Goal: Information Seeking & Learning: Learn about a topic

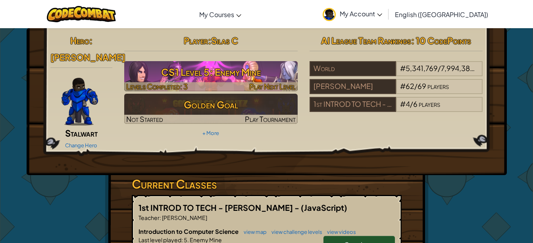
click at [242, 66] on h3 "CS1 Level 5: Enemy Mine" at bounding box center [210, 72] width 173 height 18
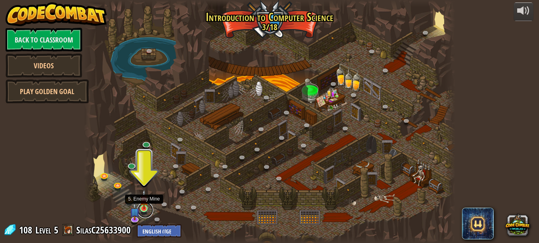
click at [148, 210] on link at bounding box center [145, 210] width 16 height 16
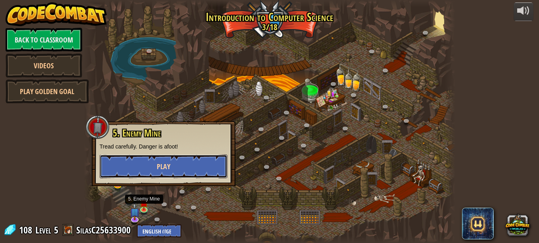
click at [161, 161] on button "Play" at bounding box center [164, 166] width 128 height 24
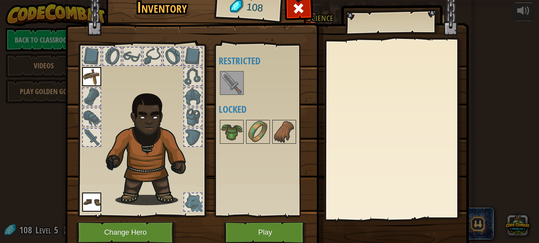
click at [229, 117] on div "Available Equip Equip (double-click to equip) Restricted Locked" at bounding box center [269, 130] width 100 height 165
click at [229, 123] on img at bounding box center [232, 132] width 22 height 22
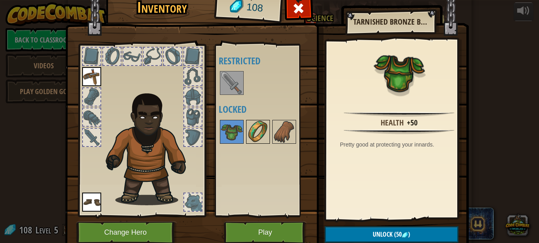
click at [254, 130] on img at bounding box center [258, 132] width 22 height 22
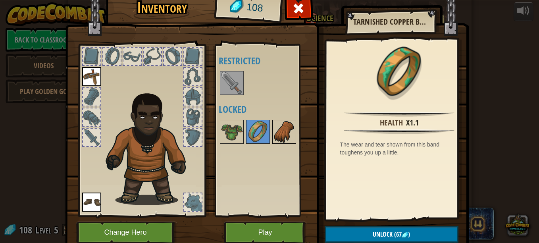
click at [275, 133] on img at bounding box center [284, 132] width 22 height 22
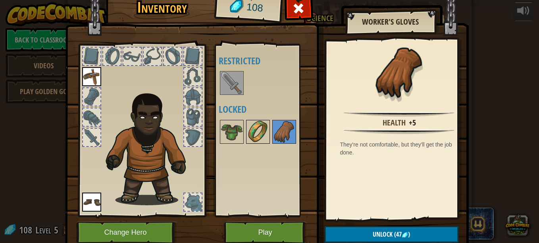
click at [251, 133] on img at bounding box center [258, 132] width 22 height 22
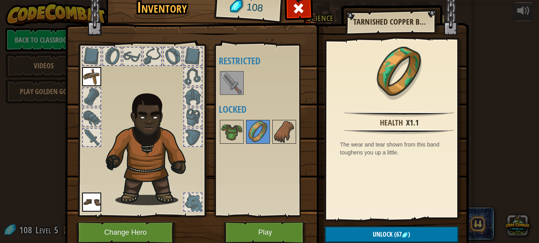
click at [241, 133] on div at bounding box center [269, 132] width 100 height 26
click at [228, 128] on img at bounding box center [232, 132] width 22 height 22
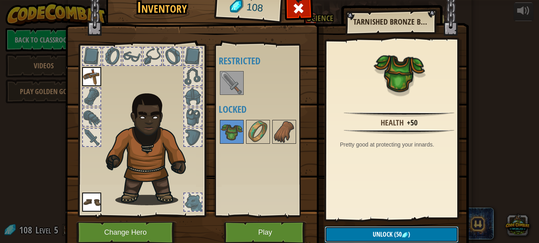
click at [396, 237] on span "(50" at bounding box center [396, 234] width 9 height 9
click at [396, 237] on button "Confirm" at bounding box center [392, 234] width 134 height 16
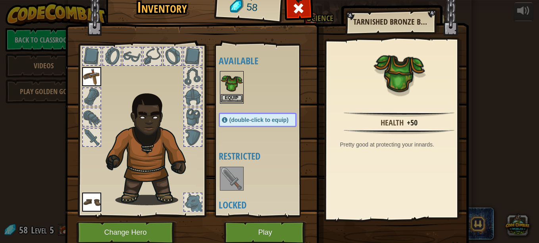
click at [229, 94] on img at bounding box center [232, 83] width 22 height 22
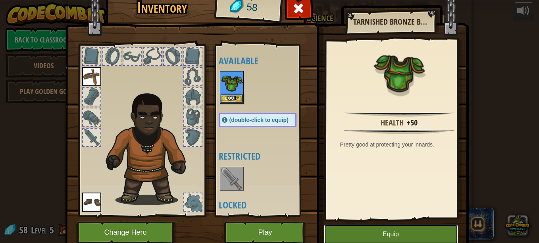
click at [427, 234] on button "Equip" at bounding box center [391, 234] width 134 height 20
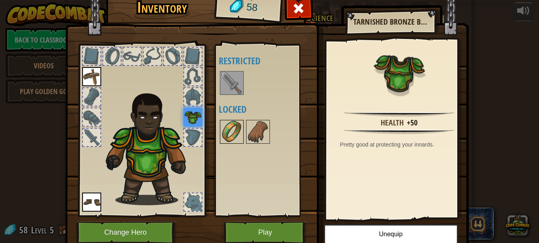
click at [228, 133] on img at bounding box center [232, 132] width 22 height 22
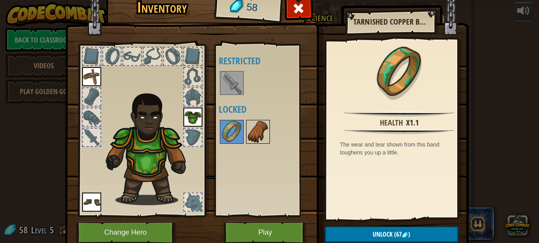
click at [263, 140] on img at bounding box center [258, 132] width 22 height 22
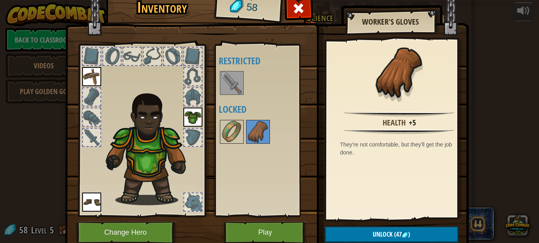
drag, startPoint x: 365, startPoint y: 230, endPoint x: 337, endPoint y: 227, distance: 28.3
drag, startPoint x: 337, startPoint y: 227, endPoint x: 332, endPoint y: 236, distance: 9.9
click at [332, 236] on button "Unlock (47 )" at bounding box center [392, 234] width 134 height 16
click at [334, 236] on button "Confirm" at bounding box center [392, 234] width 134 height 16
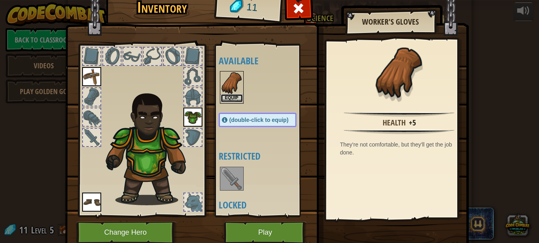
click at [227, 96] on button "Equip" at bounding box center [232, 98] width 22 height 8
click at [227, 96] on div "Available Equip Equip Equip Equip (double-click to equip) Restricted Locked" at bounding box center [266, 130] width 94 height 165
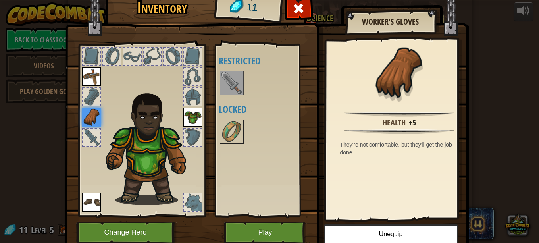
click at [228, 79] on img at bounding box center [232, 83] width 22 height 22
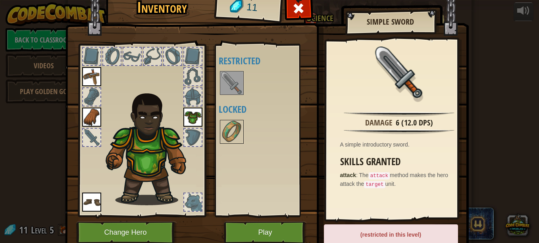
click at [250, 219] on img at bounding box center [267, 107] width 404 height 288
click at [252, 225] on button "Play" at bounding box center [265, 232] width 83 height 22
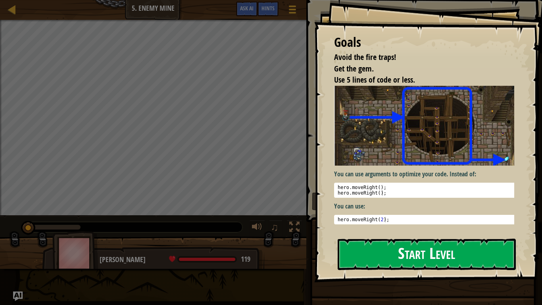
click at [397, 242] on button "Start Level" at bounding box center [427, 253] width 178 height 31
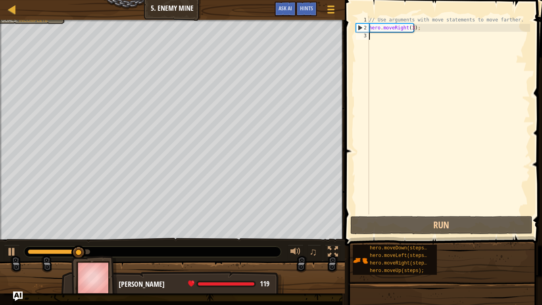
click at [388, 41] on div "// Use arguments with move statements to move farther. hero . moveRight ( 3 ) ;" at bounding box center [448, 123] width 163 height 214
type textarea "h"
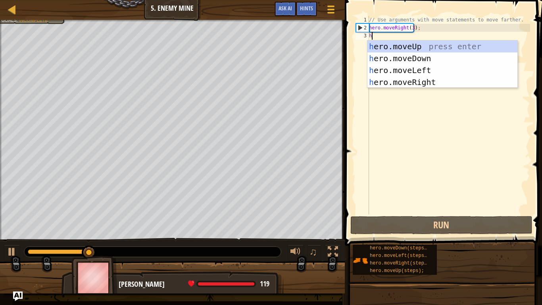
scroll to position [4, 0]
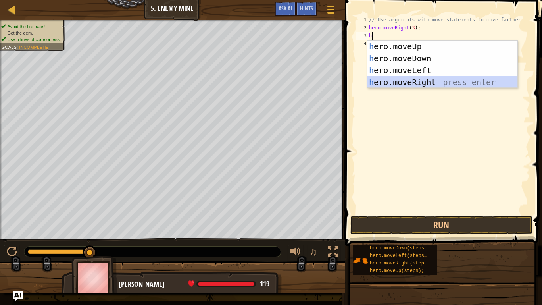
click at [442, 81] on div "h ero.moveUp press enter h ero.moveDown press enter h ero.moveLeft press enter …" at bounding box center [442, 75] width 150 height 71
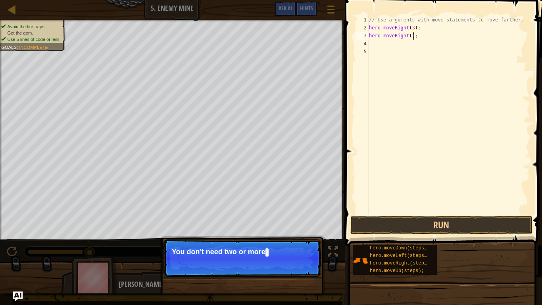
click at [435, 37] on div "// Use arguments with move statements to move farther. hero . moveRight ( 3 ) ;…" at bounding box center [448, 123] width 163 height 214
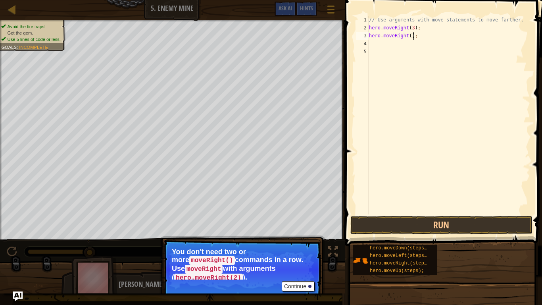
type textarea "hero.moveRight();"
click at [302, 242] on button "Continue" at bounding box center [298, 286] width 33 height 10
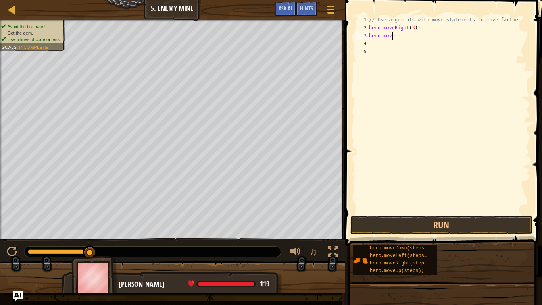
type textarea "h"
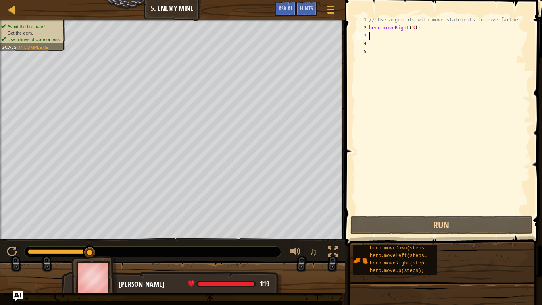
type textarea "h"
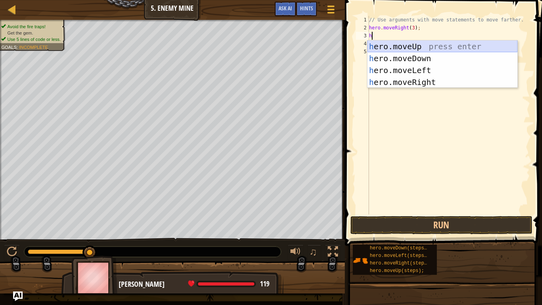
click at [417, 49] on div "h ero.moveUp press enter h ero.moveDown press enter h ero.moveLeft press enter …" at bounding box center [442, 75] width 150 height 71
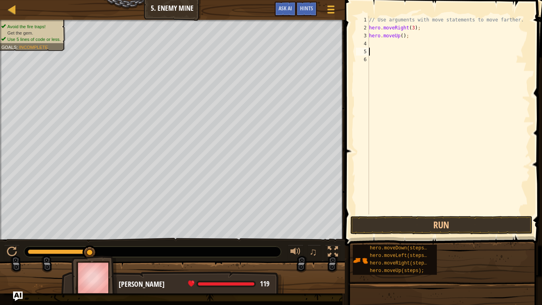
click at [414, 49] on div "// Use arguments with move statements to move farther. hero . moveRight ( 3 ) ;…" at bounding box center [448, 123] width 163 height 214
type textarea "h"
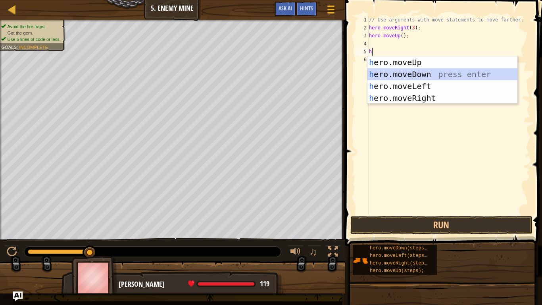
click at [422, 73] on div "h ero.moveUp press enter h ero.moveDown press enter h ero.moveLeft press enter …" at bounding box center [442, 91] width 150 height 71
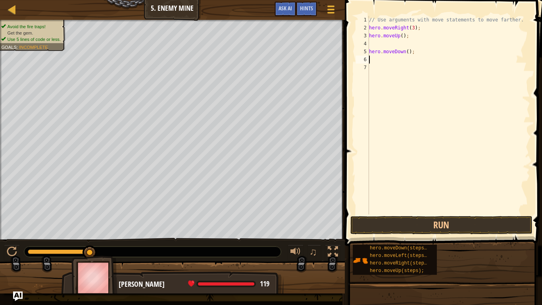
click at [406, 49] on div "// Use arguments with move statements to move farther. hero . moveRight ( 3 ) ;…" at bounding box center [448, 123] width 163 height 214
type textarea "hero.moveDown(3);"
click at [449, 60] on div "// Use arguments with move statements to move farther. hero . moveRight ( 3 ) ;…" at bounding box center [448, 123] width 163 height 214
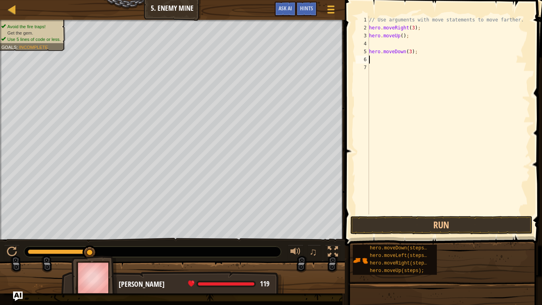
click at [436, 52] on div "// Use arguments with move statements to move farther. hero . moveRight ( 3 ) ;…" at bounding box center [448, 123] width 163 height 214
type textarea "h"
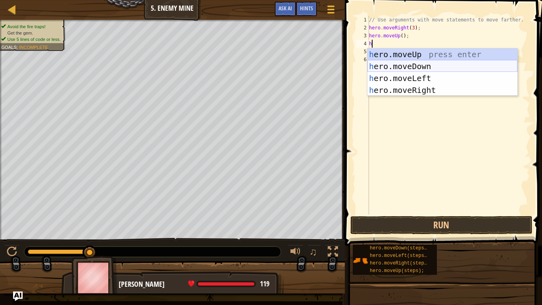
click at [449, 65] on div "h ero.moveUp press enter h ero.moveDown press enter h ero.moveLeft press enter …" at bounding box center [442, 83] width 150 height 71
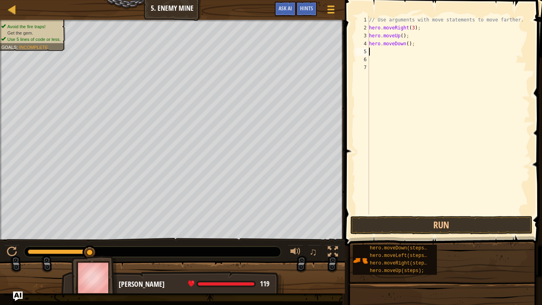
click at [418, 48] on div "// Use arguments with move statements to move farther. hero . moveRight ( 3 ) ;…" at bounding box center [448, 123] width 163 height 214
click at [413, 46] on div "// Use arguments with move statements to move farther. hero . moveRight ( 3 ) ;…" at bounding box center [448, 123] width 163 height 214
type textarea "h"
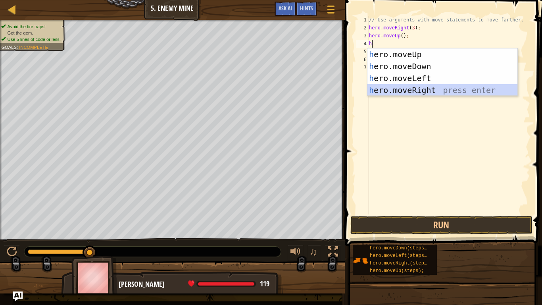
click at [436, 87] on div "h ero.moveUp press enter h ero.moveDown press enter h ero.moveLeft press enter …" at bounding box center [442, 83] width 150 height 71
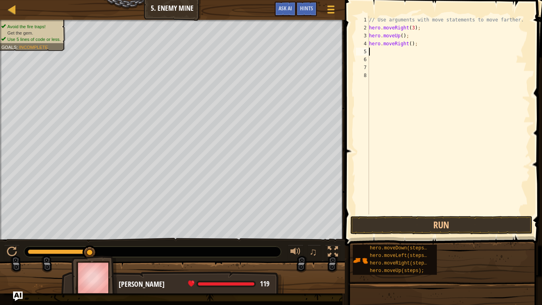
type textarea "h"
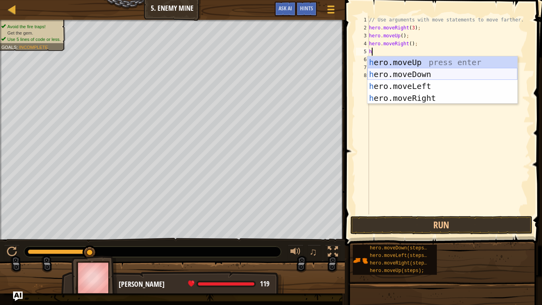
click at [422, 77] on div "h ero.moveUp press enter h ero.moveDown press enter h ero.moveLeft press enter …" at bounding box center [442, 91] width 150 height 71
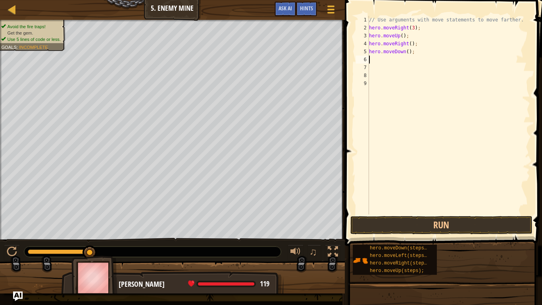
click at [406, 50] on div "// Use arguments with move statements to move farther. hero . moveRight ( 3 ) ;…" at bounding box center [448, 123] width 163 height 214
type textarea "hero.moveDown(3);"
click at [402, 67] on div "// Use arguments with move statements to move farther. hero . moveRight ( 3 ) ;…" at bounding box center [448, 123] width 163 height 214
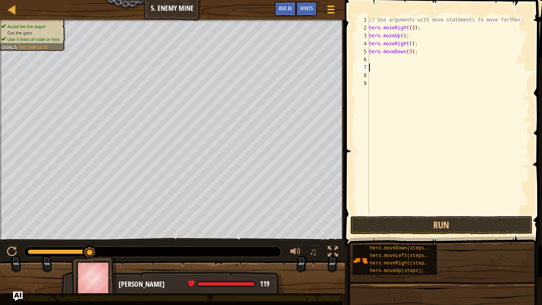
type textarea "h"
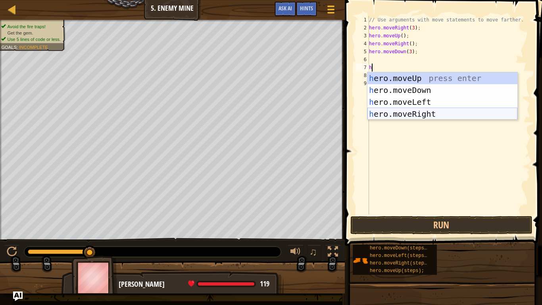
click at [430, 112] on div "h ero.moveUp press enter h ero.moveDown press enter h ero.moveLeft press enter …" at bounding box center [442, 107] width 150 height 71
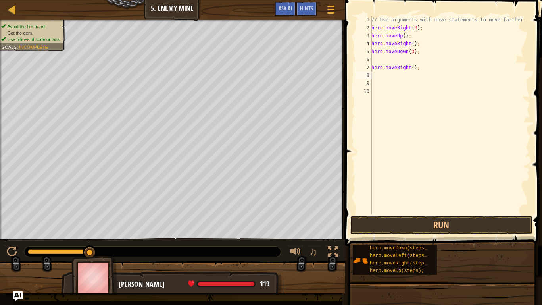
click at [420, 70] on div "// Use arguments with move statements to move farther. hero . moveRight ( 3 ) ;…" at bounding box center [450, 123] width 160 height 214
type textarea "h"
click at [380, 60] on div "// Use arguments with move statements to move farther. hero . moveRight ( 3 ) ;…" at bounding box center [450, 123] width 160 height 214
type textarea "h"
click at [422, 63] on div "// Use arguments with move statements to move farther. hero . moveRight ( 3 ) ;…" at bounding box center [450, 123] width 160 height 214
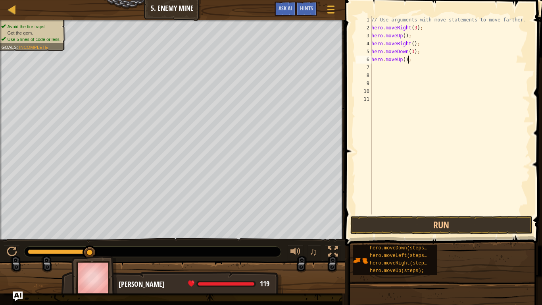
type textarea "hero.moveUp();"
type textarea "h"
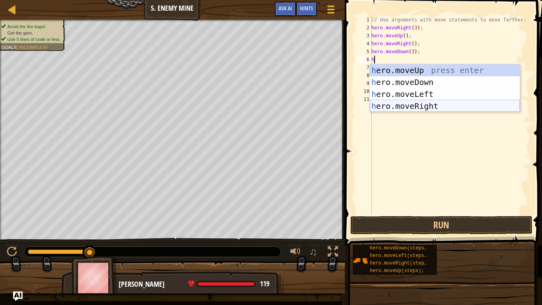
click at [429, 108] on div "h ero.moveUp press enter h ero.moveDown press enter h ero.moveLeft press enter …" at bounding box center [445, 99] width 150 height 71
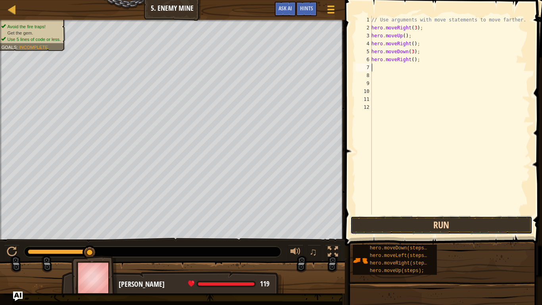
click at [472, 226] on button "Run" at bounding box center [441, 225] width 182 height 18
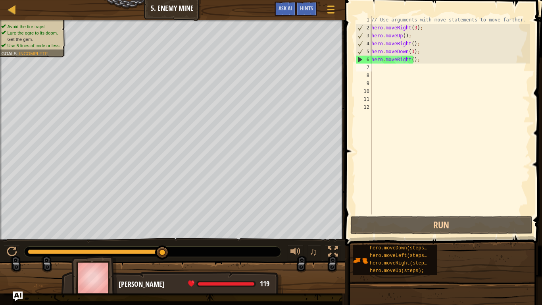
click at [394, 66] on div "// Use arguments with move statements to move farther. hero . moveRight ( 3 ) ;…" at bounding box center [450, 123] width 160 height 214
type textarea "h"
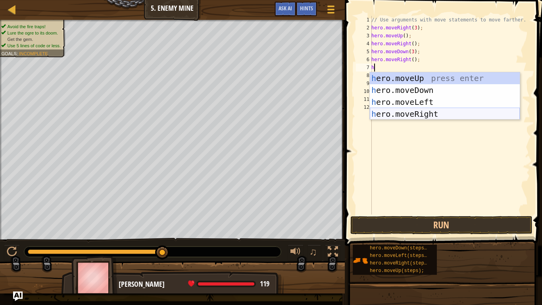
click at [434, 112] on div "h ero.moveUp press enter h ero.moveDown press enter h ero.moveLeft press enter …" at bounding box center [445, 107] width 150 height 71
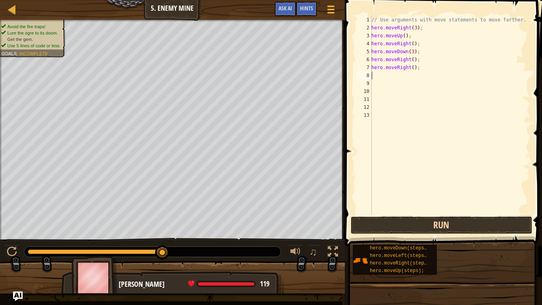
click at [430, 228] on button "Run" at bounding box center [441, 225] width 182 height 18
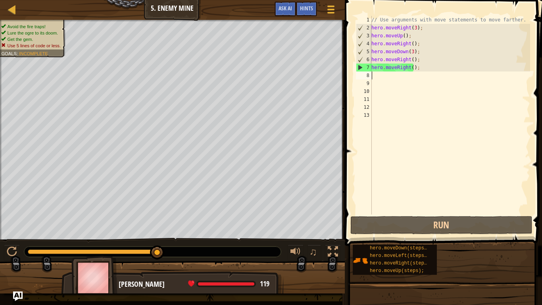
type textarea "h"
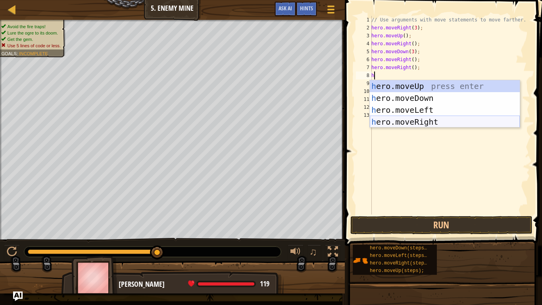
click at [434, 123] on div "h ero.moveUp press enter h ero.moveDown press enter h ero.moveLeft press enter …" at bounding box center [445, 115] width 150 height 71
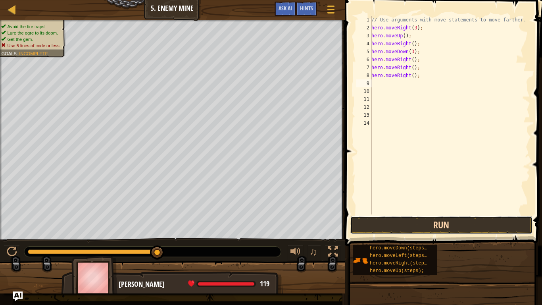
click at [450, 230] on button "Run" at bounding box center [441, 225] width 182 height 18
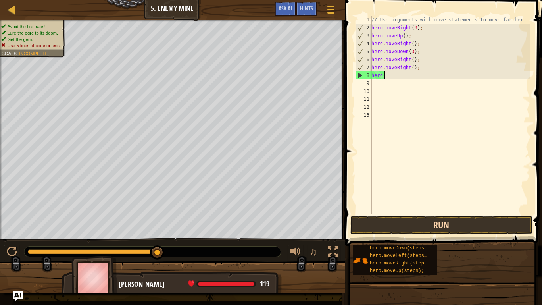
type textarea "h"
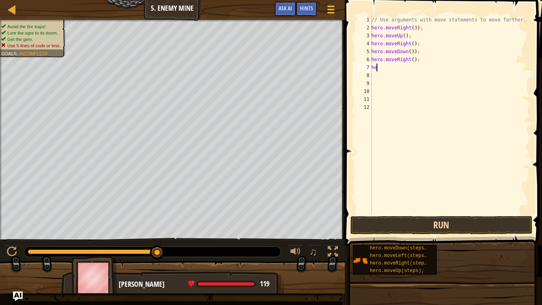
type textarea "h"
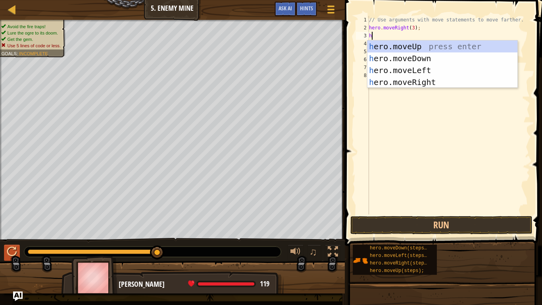
type textarea "h"
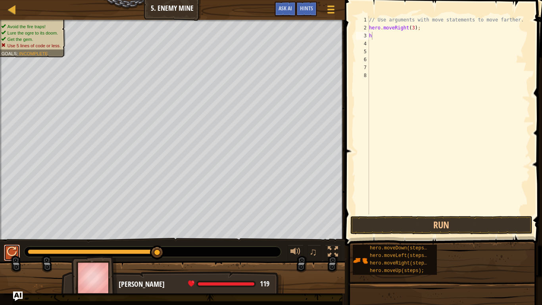
click at [15, 242] on div at bounding box center [12, 251] width 10 height 10
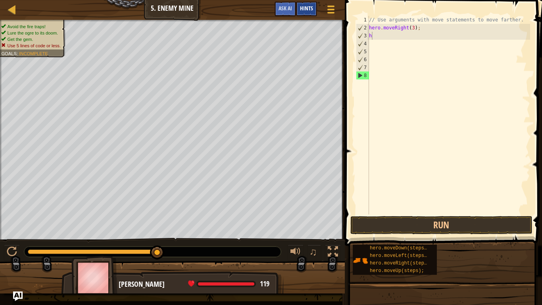
click at [303, 9] on span "Hints" at bounding box center [306, 8] width 13 height 8
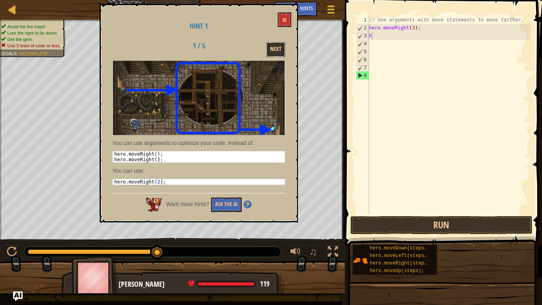
click at [279, 45] on button "Next" at bounding box center [275, 49] width 19 height 15
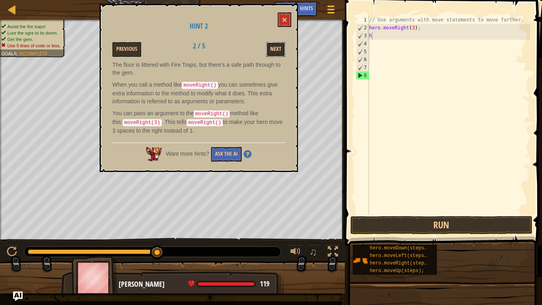
click at [278, 47] on button "Next" at bounding box center [275, 49] width 19 height 15
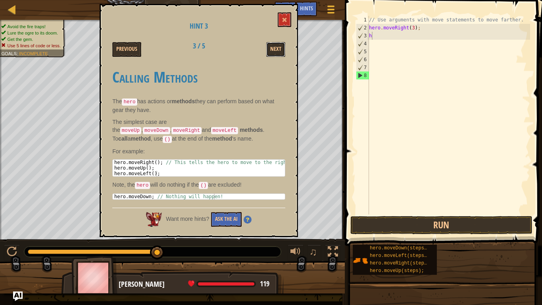
click at [278, 47] on button "Next" at bounding box center [275, 49] width 19 height 15
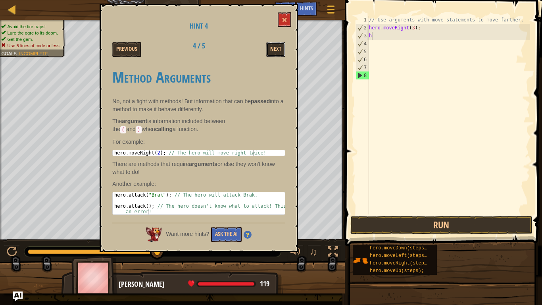
click at [278, 47] on button "Next" at bounding box center [275, 49] width 19 height 15
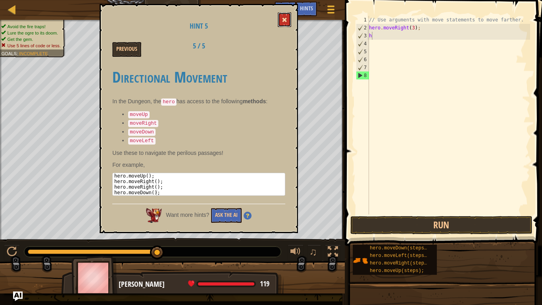
click at [285, 21] on span at bounding box center [285, 20] width 6 height 6
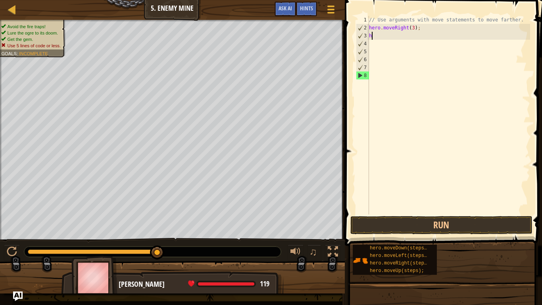
click at [411, 35] on div "// Use arguments with move statements to move farther. hero . moveRight ( 3 ) ;…" at bounding box center [448, 123] width 163 height 214
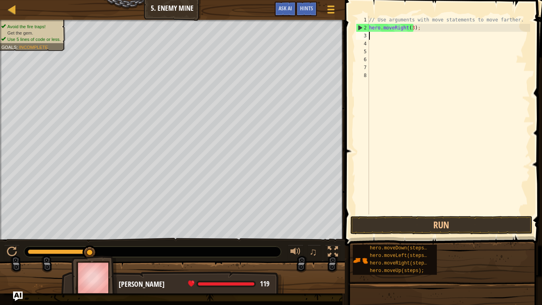
type textarea "h"
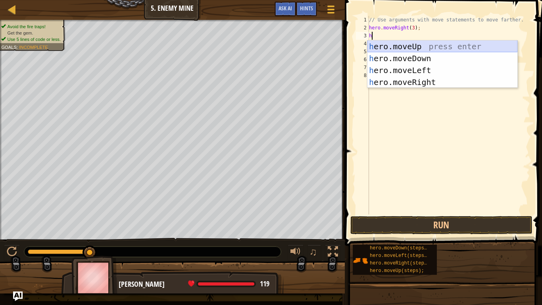
click at [415, 47] on div "h ero.moveUp press enter h ero.moveDown press enter h ero.moveLeft press enter …" at bounding box center [442, 75] width 150 height 71
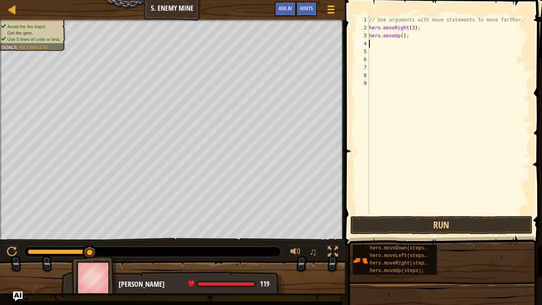
click at [395, 47] on div "// Use arguments with move statements to move farther. hero . moveRight ( 3 ) ;…" at bounding box center [448, 123] width 163 height 214
type textarea "h"
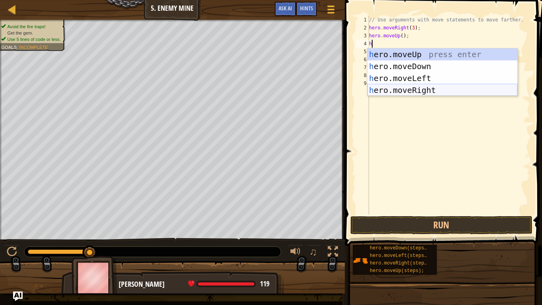
click at [434, 88] on div "h ero.moveUp press enter h ero.moveDown press enter h ero.moveLeft press enter …" at bounding box center [442, 83] width 150 height 71
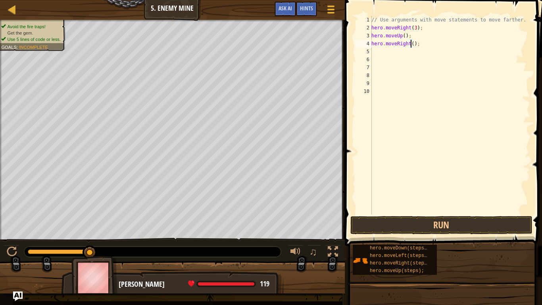
click at [411, 43] on div "// Use arguments with move statements to move farther. hero . moveRight ( 3 ) ;…" at bounding box center [450, 123] width 160 height 214
type textarea "hero.moveRight();"
click at [378, 47] on div "// Use arguments with move statements to move farther. hero . moveRight ( 3 ) ;…" at bounding box center [450, 123] width 160 height 214
click at [375, 52] on div "// Use arguments with move statements to move farther. hero . moveRight ( 3 ) ;…" at bounding box center [450, 123] width 160 height 214
click at [428, 46] on div "// Use arguments with move statements to move farther. hero . moveRight ( 3 ) ;…" at bounding box center [450, 123] width 160 height 214
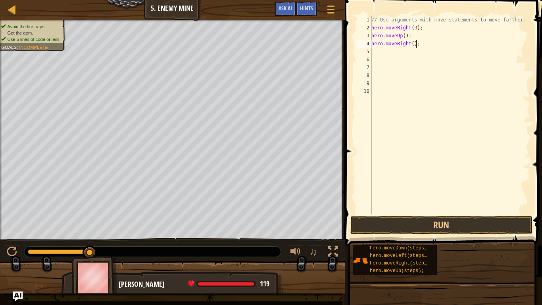
type textarea "hero.moveRight();"
click at [389, 50] on div "// Use arguments with move statements to move farther. hero . moveRight ( 3 ) ;…" at bounding box center [450, 123] width 160 height 214
type textarea "h"
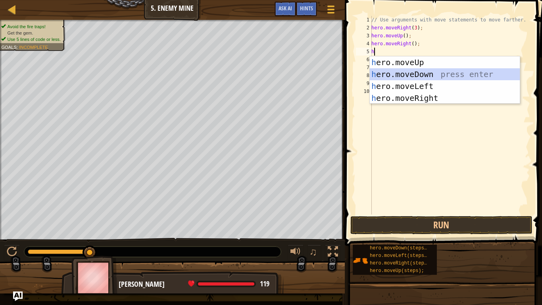
click at [437, 69] on div "h ero.moveUp press enter h ero.moveDown press enter h ero.moveLeft press enter …" at bounding box center [445, 91] width 150 height 71
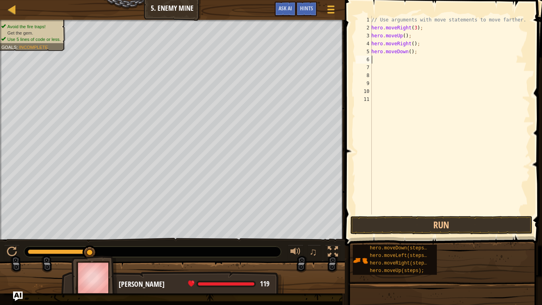
click at [409, 49] on div "// Use arguments with move statements to move farther. hero . moveRight ( 3 ) ;…" at bounding box center [450, 123] width 160 height 214
type textarea "hero.moveDown(3);"
click at [391, 59] on div "// Use arguments with move statements to move farther. hero . moveRight ( 3 ) ;…" at bounding box center [450, 123] width 160 height 214
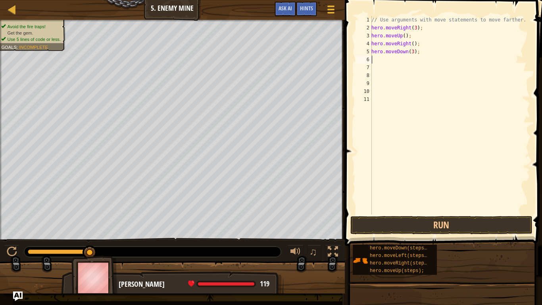
type textarea "h"
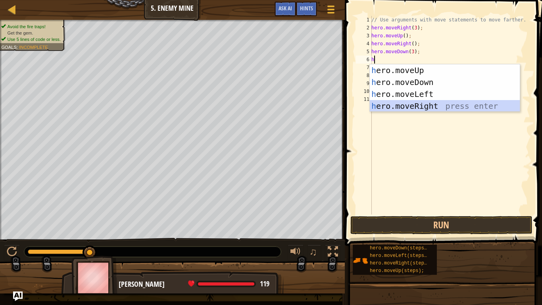
click at [424, 106] on div "h ero.moveUp press enter h ero.moveDown press enter h ero.moveLeft press enter …" at bounding box center [445, 99] width 150 height 71
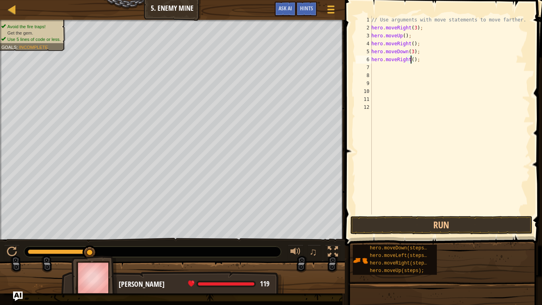
click at [409, 58] on div "// Use arguments with move statements to move farther. hero . moveRight ( 3 ) ;…" at bounding box center [450, 123] width 160 height 214
type textarea "hero.moveRight(2);"
click at [433, 227] on button "Run" at bounding box center [441, 225] width 182 height 18
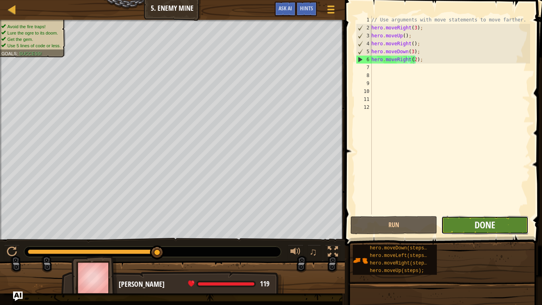
click at [477, 229] on span "Done" at bounding box center [485, 224] width 21 height 13
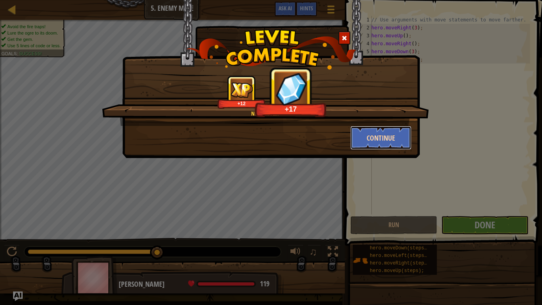
click at [393, 138] on button "Continue" at bounding box center [380, 138] width 61 height 24
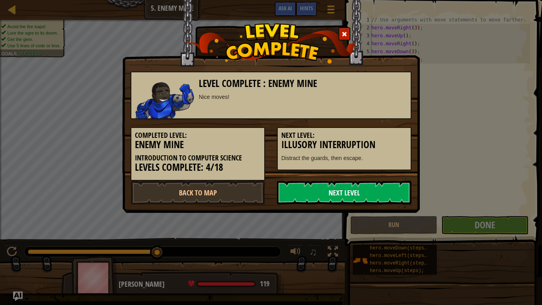
click at [341, 194] on link "Next Level" at bounding box center [344, 193] width 135 height 24
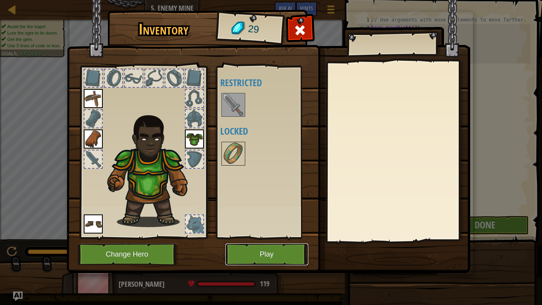
click at [243, 242] on button "Play" at bounding box center [266, 254] width 83 height 22
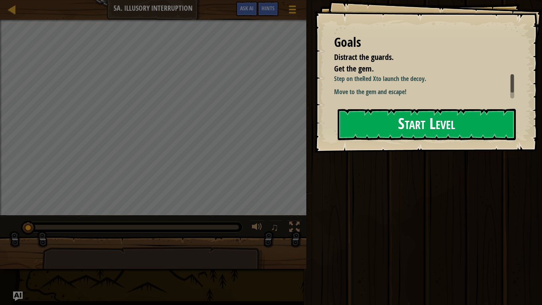
click at [369, 135] on button "Start Level" at bounding box center [427, 124] width 178 height 31
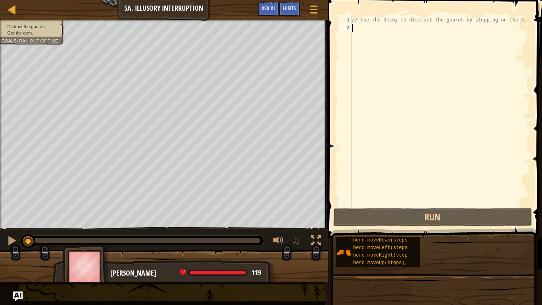
click at [360, 30] on div "// Use the Decoy to distract the guards by stepping on the X." at bounding box center [440, 119] width 180 height 206
type textarea "h"
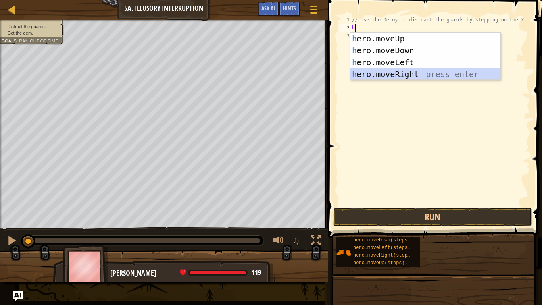
click at [391, 72] on div "h ero.moveUp press enter h ero.moveDown press enter h ero.moveLeft press enter …" at bounding box center [425, 68] width 150 height 71
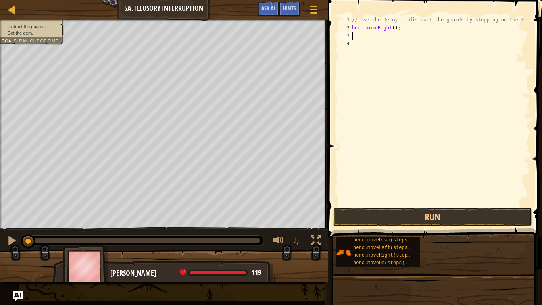
type textarea "h"
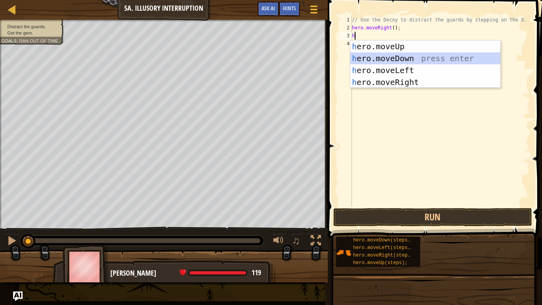
click at [425, 56] on div "h ero.moveUp press enter h ero.moveDown press enter h ero.moveLeft press enter …" at bounding box center [425, 75] width 150 height 71
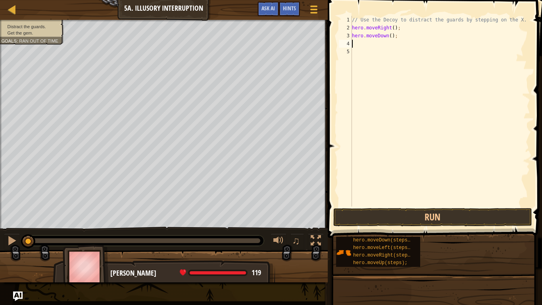
click at [365, 47] on div "// Use the Decoy to distract the guards by stepping on the X. hero . moveRight …" at bounding box center [440, 119] width 180 height 206
click at [390, 35] on div "// Use the Decoy to distract the guards by stepping on the X. hero . moveRight …" at bounding box center [440, 119] width 180 height 206
type textarea "hero.moveDown(2);"
click at [364, 42] on div "// Use the Decoy to distract the guards by stepping on the X. hero . moveRight …" at bounding box center [440, 119] width 180 height 206
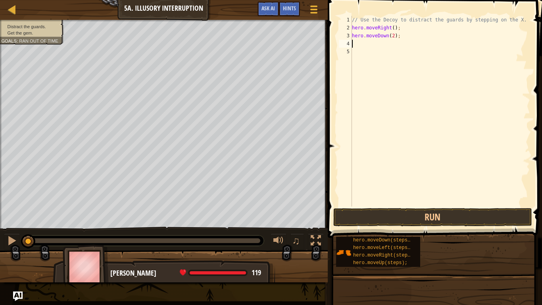
scroll to position [4, 0]
type textarea "h"
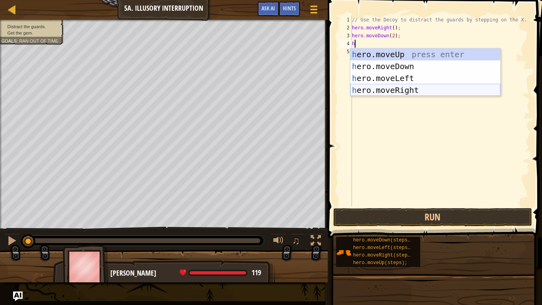
click at [411, 88] on div "h ero.moveUp press enter h ero.moveDown press enter h ero.moveLeft press enter …" at bounding box center [425, 83] width 150 height 71
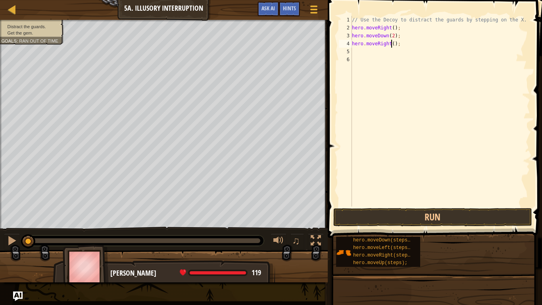
click at [392, 44] on div "// Use the Decoy to distract the guards by stepping on the X. hero . moveRight …" at bounding box center [440, 119] width 180 height 206
click at [403, 44] on div "// Use the Decoy to distract the guards by stepping on the X. hero . moveRight …" at bounding box center [440, 119] width 180 height 206
type textarea "h"
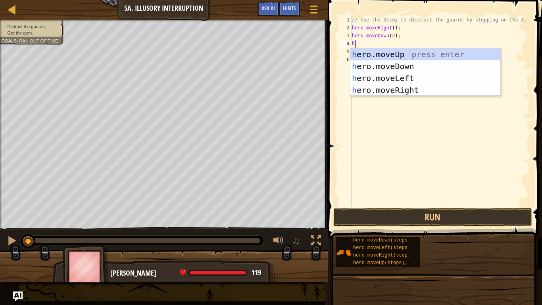
type textarea "h"
click at [0, 56] on div at bounding box center [1, 130] width 2 height 221
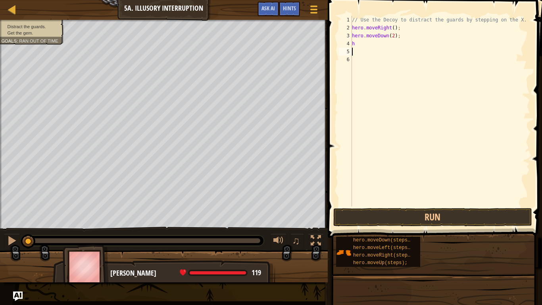
click at [371, 54] on div "// Use the Decoy to distract the guards by stepping on the X. hero . moveRight …" at bounding box center [440, 119] width 180 height 206
click at [368, 45] on div "// Use the Decoy to distract the guards by stepping on the X. hero . moveRight …" at bounding box center [440, 119] width 180 height 206
type textarea "h"
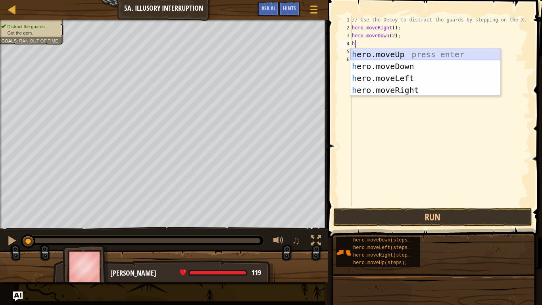
click at [405, 52] on div "h ero.moveUp press enter h ero.moveDown press enter h ero.moveLeft press enter …" at bounding box center [425, 83] width 150 height 71
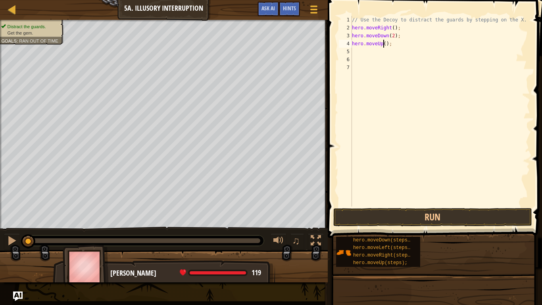
click at [383, 40] on div "// Use the Decoy to distract the guards by stepping on the X. hero . moveRight …" at bounding box center [440, 119] width 180 height 206
type textarea "hero.moveUp(2);"
click at [352, 48] on div "// Use the Decoy to distract the guards by stepping on the X. hero . moveRight …" at bounding box center [440, 119] width 180 height 206
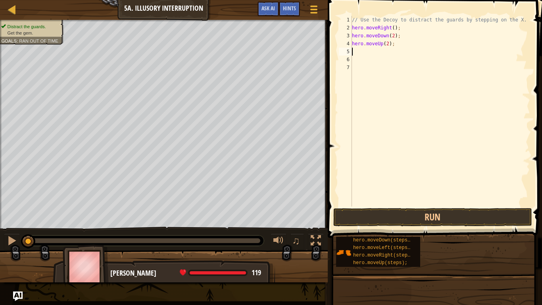
type textarea "h"
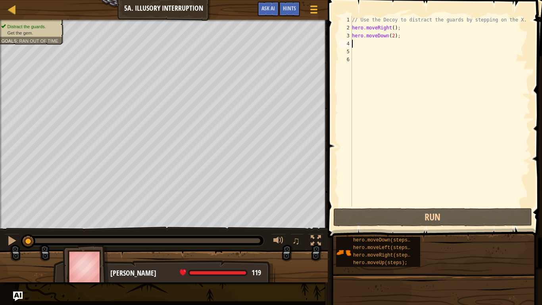
type textarea "h"
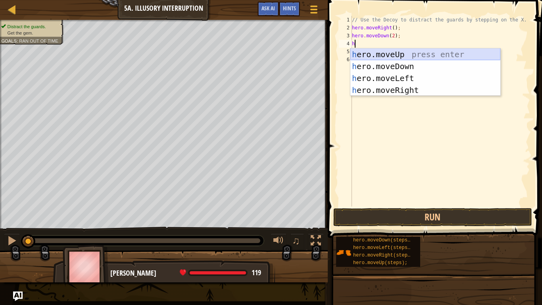
click at [408, 54] on div "h ero.moveUp press enter h ero.moveDown press enter h ero.moveLeft press enter …" at bounding box center [425, 83] width 150 height 71
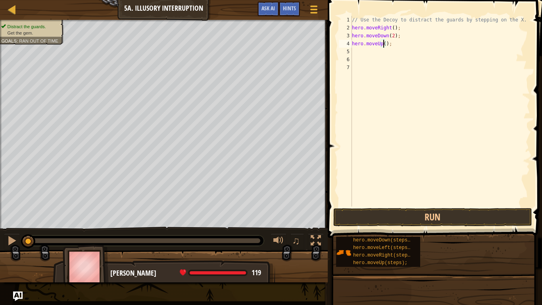
click at [384, 43] on div "// Use the Decoy to distract the guards by stepping on the X. hero . moveRight …" at bounding box center [440, 119] width 180 height 206
type textarea "hero.moveUp(2);"
click at [379, 58] on div "// Use the Decoy to distract the guards by stepping on the X. hero . moveRight …" at bounding box center [440, 119] width 180 height 206
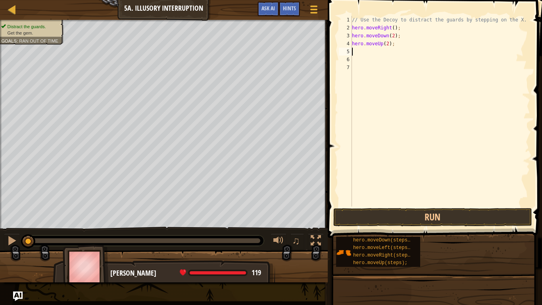
click at [373, 54] on div "// Use the Decoy to distract the guards by stepping on the X. hero . moveRight …" at bounding box center [440, 119] width 180 height 206
type textarea "h"
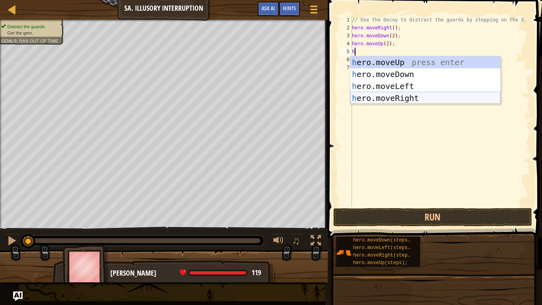
click at [418, 98] on div "h ero.moveUp press enter h ero.moveDown press enter h ero.moveLeft press enter …" at bounding box center [425, 91] width 150 height 71
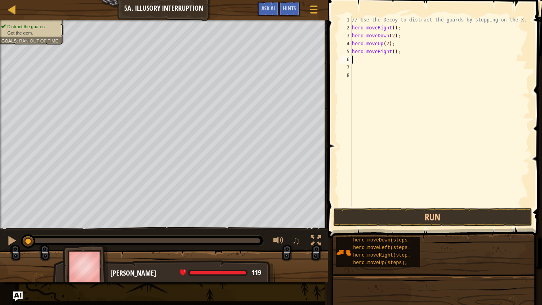
click at [391, 49] on div "// Use the Decoy to distract the guards by stepping on the X. hero . moveRight …" at bounding box center [440, 119] width 180 height 206
type textarea "hero.moveRight(4);"
click at [431, 215] on button "Run" at bounding box center [432, 217] width 199 height 18
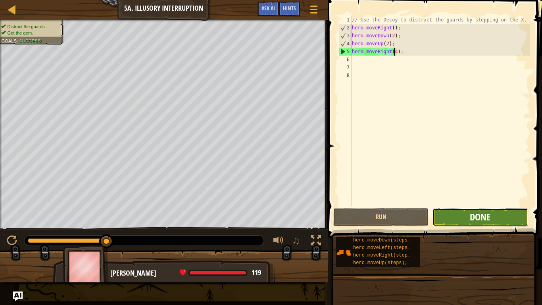
click at [481, 221] on span "Done" at bounding box center [480, 216] width 21 height 13
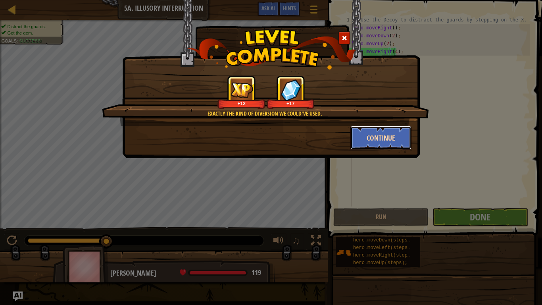
click at [386, 135] on button "Continue" at bounding box center [380, 138] width 61 height 24
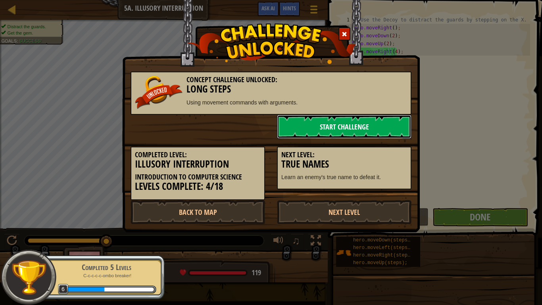
click at [382, 127] on link "Start Challenge" at bounding box center [344, 127] width 135 height 24
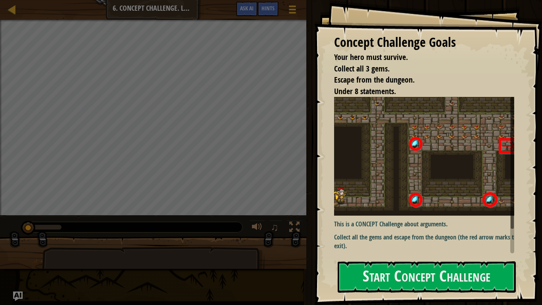
drag, startPoint x: 404, startPoint y: 247, endPoint x: 340, endPoint y: 237, distance: 65.4
click at [340, 237] on p "Collect all the gems and escape from the dungeon (the red arrow marks the exit)." at bounding box center [427, 242] width 186 height 18
click at [413, 242] on button "Start Concept Challenge" at bounding box center [427, 276] width 178 height 31
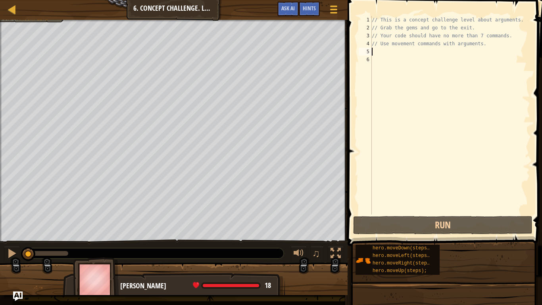
click at [386, 48] on div "// This is a concept challenge level about arguments. // Grab the gems and go t…" at bounding box center [450, 123] width 160 height 214
type textarea "r"
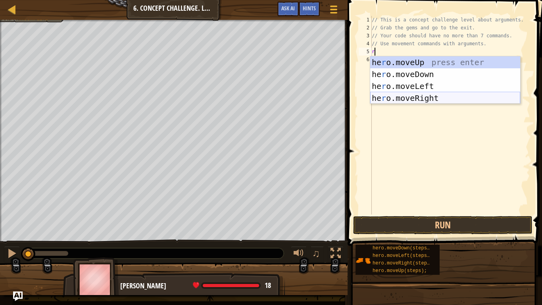
click at [441, 96] on div "he r o.moveUp press enter he r o.moveDown press enter he r o.moveLeft press ent…" at bounding box center [445, 91] width 150 height 71
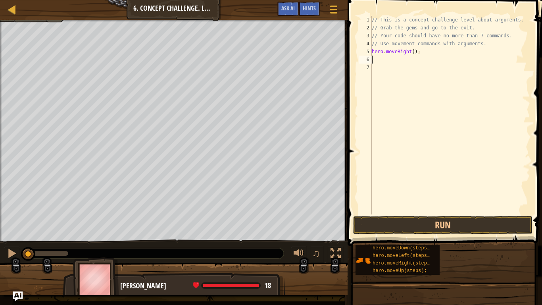
type textarea "h"
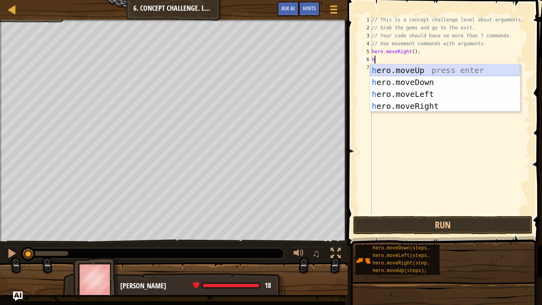
click at [415, 66] on div "h ero.moveUp press enter h ero.moveDown press enter h ero.moveLeft press enter …" at bounding box center [445, 99] width 150 height 71
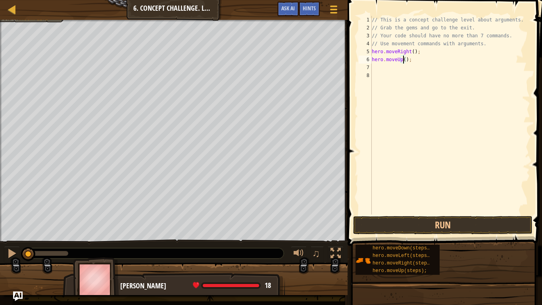
click at [404, 56] on div "// This is a concept challenge level about arguments. // Grab the gems and go t…" at bounding box center [450, 123] width 160 height 214
type textarea "hero.moveUp(3);"
click at [384, 70] on div "// This is a concept challenge level about arguments. // Grab the gems and go t…" at bounding box center [450, 123] width 160 height 214
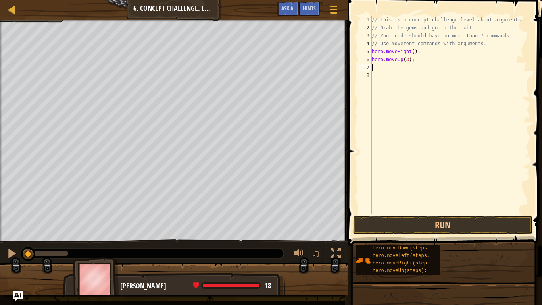
type textarea "h"
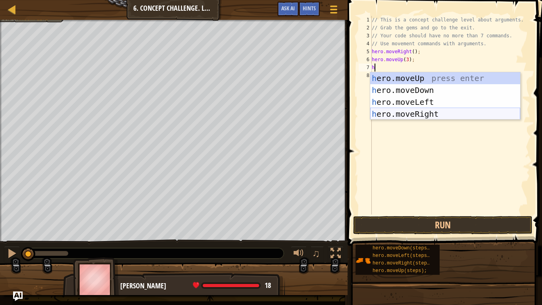
click at [447, 110] on div "h ero.moveUp press enter h ero.moveDown press enter h ero.moveLeft press enter …" at bounding box center [445, 107] width 150 height 71
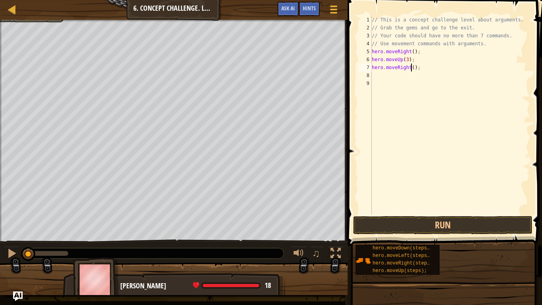
click at [411, 63] on div "// This is a concept challenge level about arguments. // Grab the gems and go t…" at bounding box center [450, 123] width 160 height 214
type textarea "hero.moveRight(2);"
click at [376, 75] on div "// This is a concept challenge level about arguments. // Grab the gems and go t…" at bounding box center [450, 123] width 160 height 214
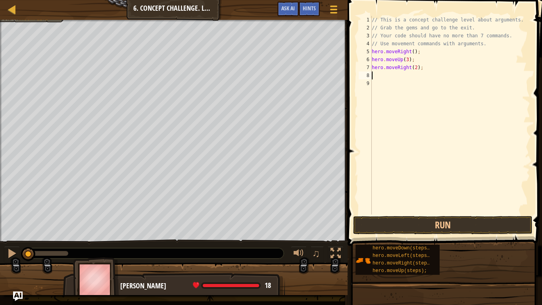
type textarea "h"
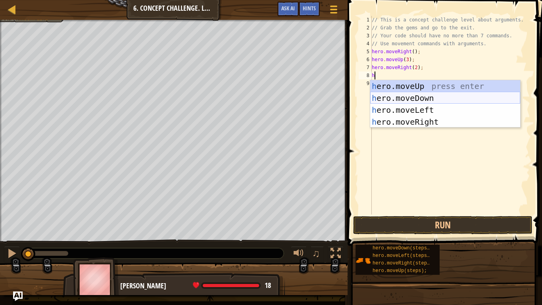
click at [436, 98] on div "h ero.moveUp press enter h ero.moveDown press enter h ero.moveLeft press enter …" at bounding box center [445, 115] width 150 height 71
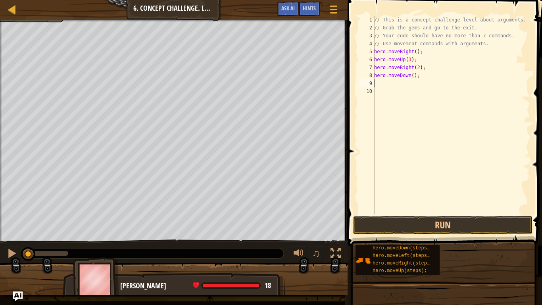
click at [411, 75] on div "// This is a concept challenge level about arguments. // Grab the gems and go t…" at bounding box center [452, 123] width 158 height 214
type textarea "hero.moveDown(4);"
click at [379, 80] on div "// This is a concept challenge level about arguments. // Grab the gems and go t…" at bounding box center [452, 123] width 158 height 214
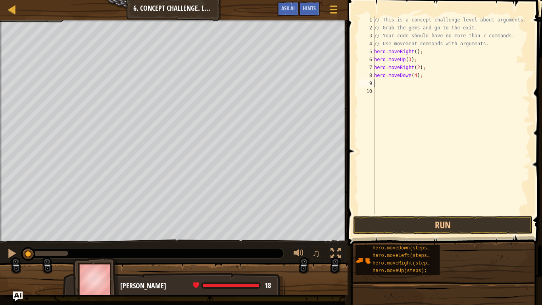
type textarea "h"
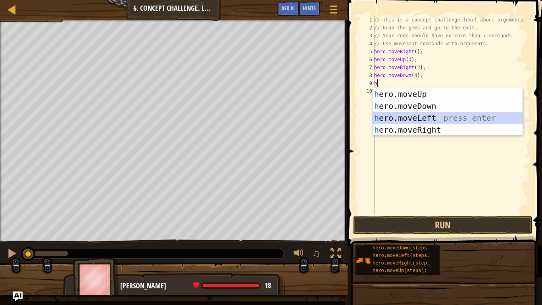
click at [442, 116] on div "h ero.moveUp press enter h ero.moveDown press enter h ero.moveLeft press enter …" at bounding box center [448, 123] width 150 height 71
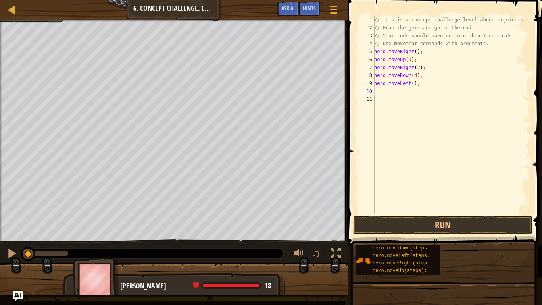
type textarea "h"
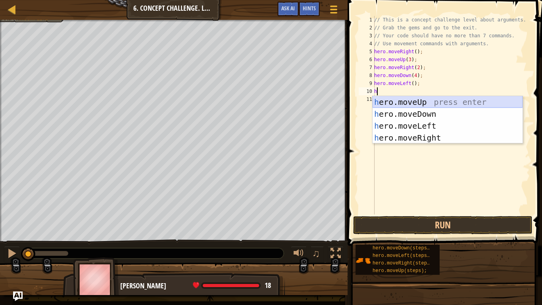
click at [415, 100] on div "h ero.moveUp press enter h ero.moveDown press enter h ero.moveLeft press enter …" at bounding box center [448, 131] width 150 height 71
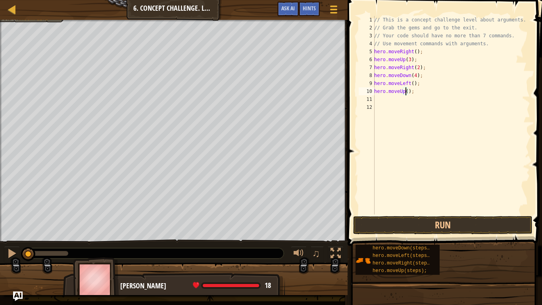
click at [407, 89] on div "// This is a concept challenge level about arguments. // Grab the gems and go t…" at bounding box center [452, 123] width 158 height 214
type textarea "hero.moveUp(2);"
click at [378, 96] on div "// This is a concept challenge level about arguments. // Grab the gems and go t…" at bounding box center [452, 123] width 158 height 214
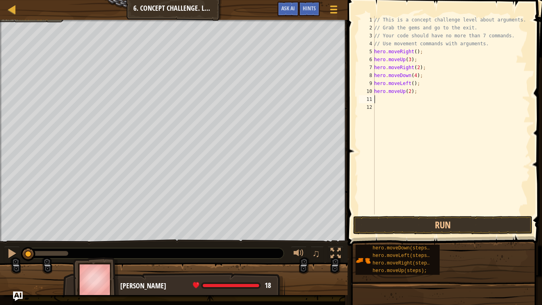
type textarea "h"
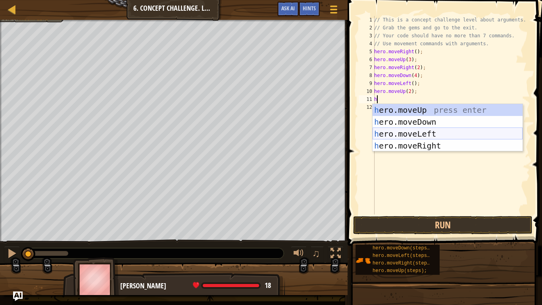
click at [442, 140] on div "h ero.moveUp press enter h ero.moveDown press enter h ero.moveLeft press enter …" at bounding box center [448, 139] width 150 height 71
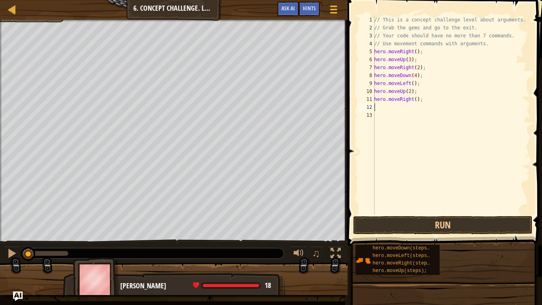
click at [414, 96] on div "// This is a concept challenge level about arguments. // Grab the gems and go t…" at bounding box center [452, 123] width 158 height 214
type textarea "hero.moveRight(2);"
click at [397, 106] on div "// This is a concept challenge level about arguments. // Grab the gems and go t…" at bounding box center [452, 123] width 158 height 214
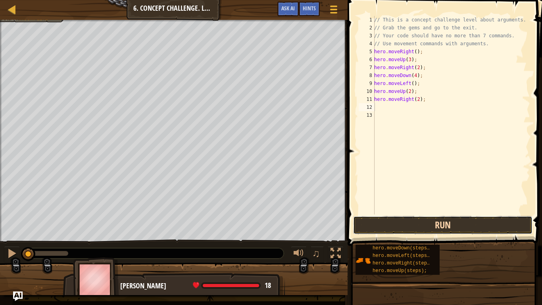
click at [436, 228] on button "Run" at bounding box center [442, 225] width 179 height 18
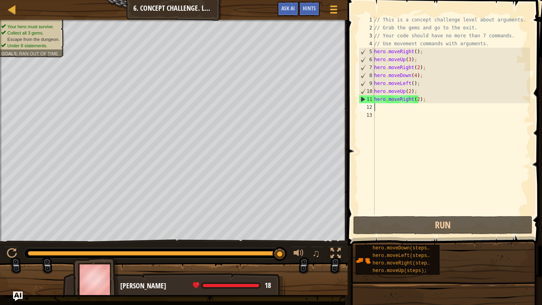
click at [381, 108] on div "// This is a concept challenge level about arguments. // Grab the gems and go t…" at bounding box center [452, 123] width 158 height 214
click at [415, 97] on div "// This is a concept challenge level about arguments. // Grab the gems and go t…" at bounding box center [452, 123] width 158 height 214
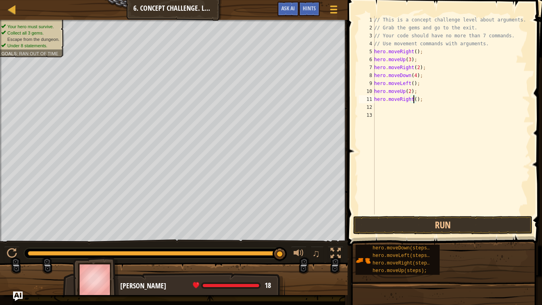
scroll to position [4, 4]
click at [459, 231] on button "Run" at bounding box center [442, 225] width 179 height 18
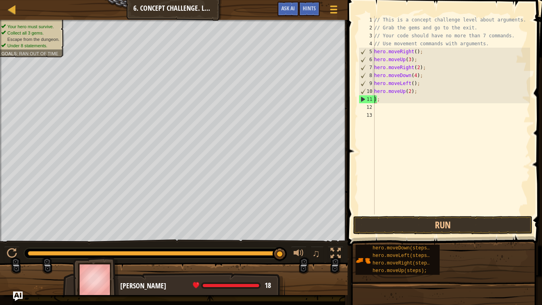
scroll to position [4, 0]
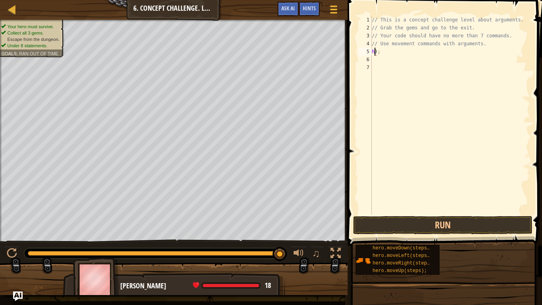
type textarea ");"
click at [11, 11] on div at bounding box center [12, 9] width 10 height 10
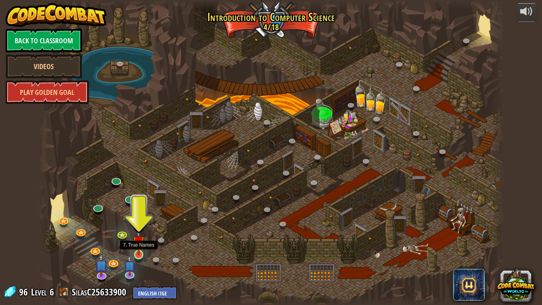
click at [139, 242] on img at bounding box center [139, 241] width 12 height 27
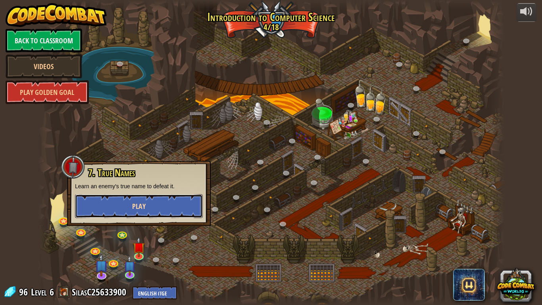
click at [173, 195] on button "Play" at bounding box center [139, 206] width 128 height 24
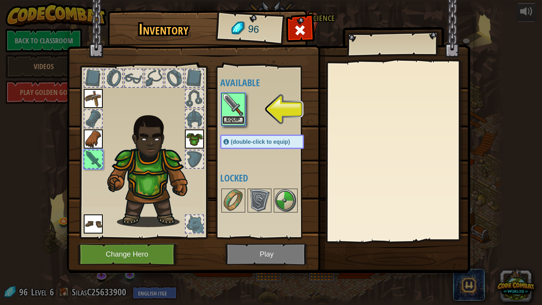
click at [233, 117] on button "Equip" at bounding box center [233, 120] width 22 height 8
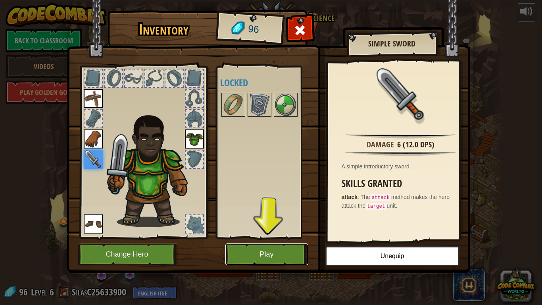
click at [264, 242] on button "Play" at bounding box center [266, 254] width 83 height 22
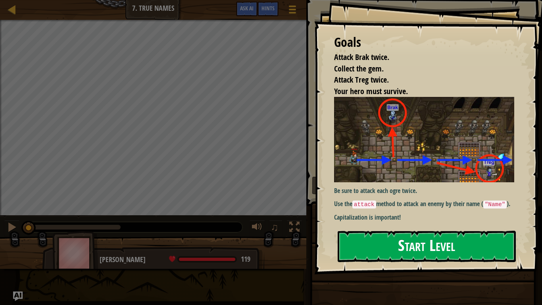
click at [396, 242] on button "Start Level" at bounding box center [427, 246] width 178 height 31
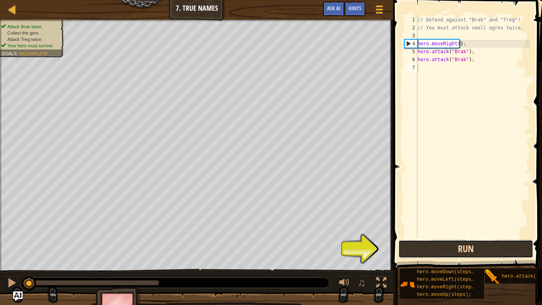
click at [458, 242] on button "Run" at bounding box center [465, 249] width 135 height 18
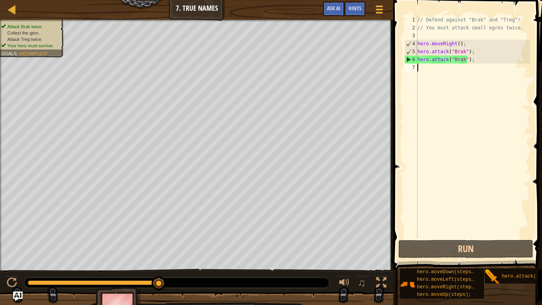
type textarea "h"
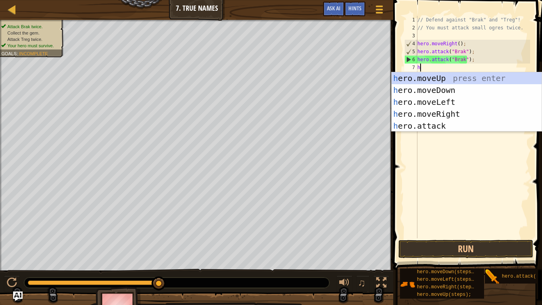
scroll to position [4, 0]
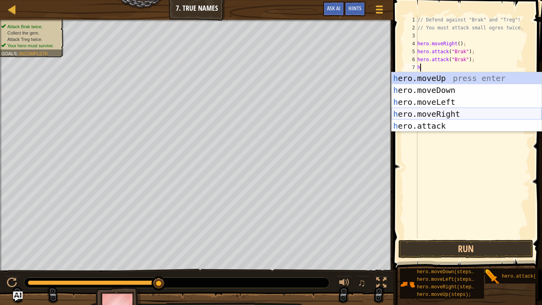
click at [461, 114] on div "h ero.moveUp press enter h ero.moveDown press enter h ero.moveLeft press enter …" at bounding box center [467, 113] width 150 height 83
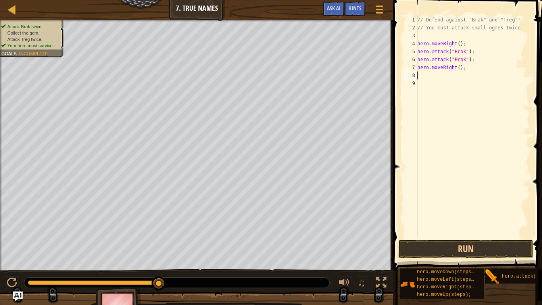
click at [436, 77] on div "// Defend against "Brak" and "Treg"! // You must attack small ogres twice. hero…" at bounding box center [473, 135] width 114 height 238
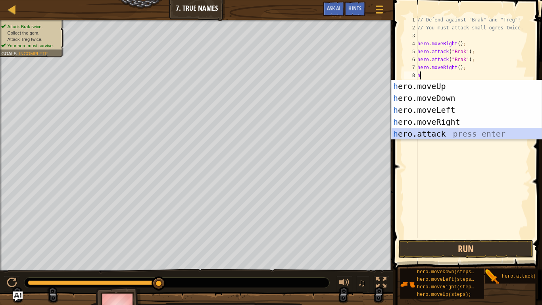
click at [442, 133] on div "h ero.moveUp press enter h ero.moveDown press enter h ero.moveLeft press enter …" at bounding box center [467, 121] width 150 height 83
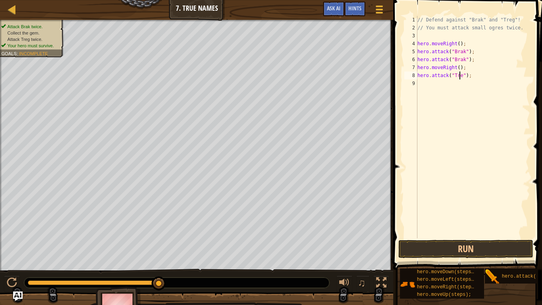
scroll to position [4, 4]
click at [475, 242] on button "Run" at bounding box center [465, 249] width 135 height 18
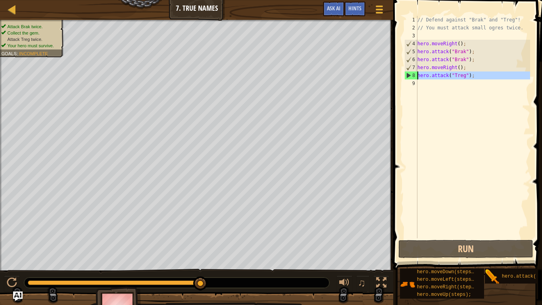
click at [407, 75] on div "8" at bounding box center [411, 75] width 13 height 8
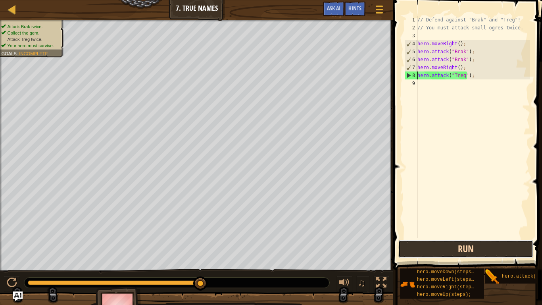
click at [469, 242] on button "Run" at bounding box center [465, 249] width 135 height 18
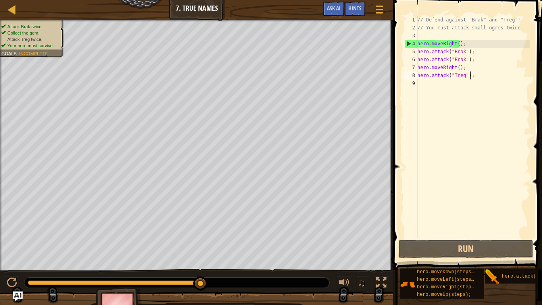
click at [490, 77] on div "// Defend against "Brak" and "Treg"! // You must attack small ogres twice. hero…" at bounding box center [473, 135] width 114 height 238
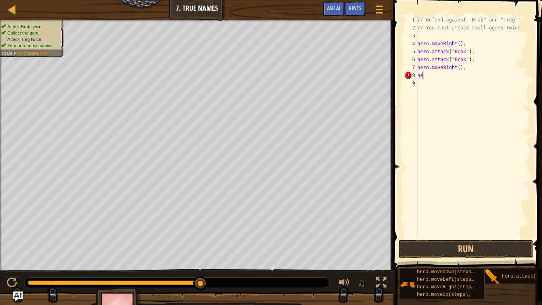
scroll to position [4, 0]
type textarea "h"
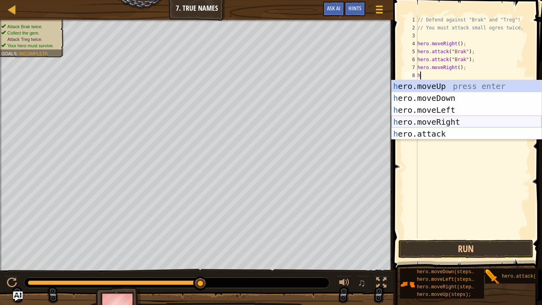
click at [455, 122] on div "h ero.moveUp press enter h ero.moveDown press enter h ero.moveLeft press enter …" at bounding box center [467, 121] width 150 height 83
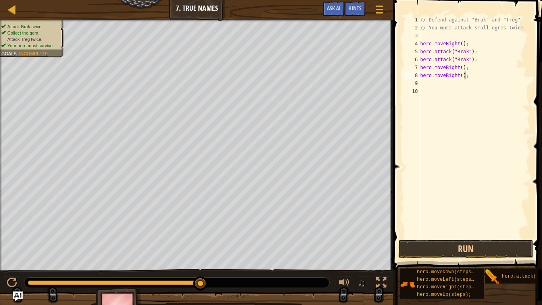
click at [467, 75] on div "// Defend against "Brak" and "Treg"! // You must attack small ogres twice. hero…" at bounding box center [475, 135] width 112 height 238
type textarea "hero.moveRight();"
click at [432, 81] on div "// Defend against "Brak" and "Treg"! // You must attack small ogres twice. hero…" at bounding box center [475, 135] width 112 height 238
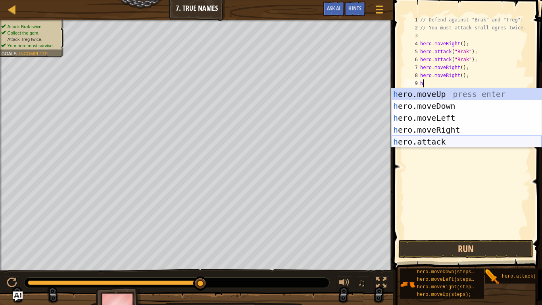
click at [433, 144] on div "h ero.moveUp press enter h ero.moveDown press enter h ero.moveLeft press enter …" at bounding box center [467, 129] width 150 height 83
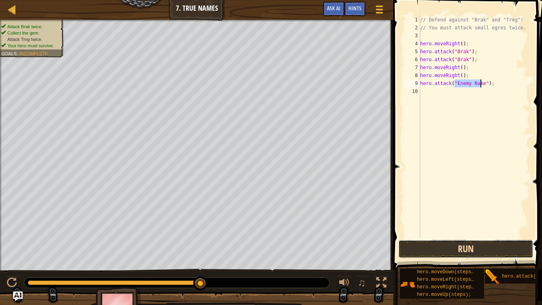
click at [503, 242] on button "Run" at bounding box center [465, 249] width 135 height 18
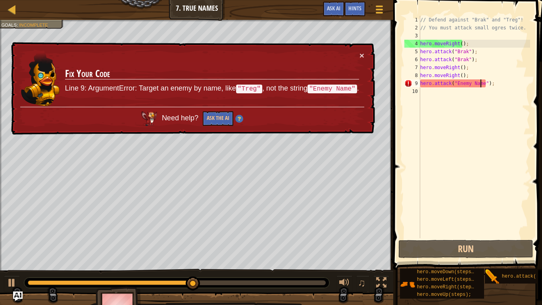
click at [480, 81] on div "// Defend against "Brak" and "Treg"! // You must attack small ogres twice. hero…" at bounding box center [475, 135] width 112 height 238
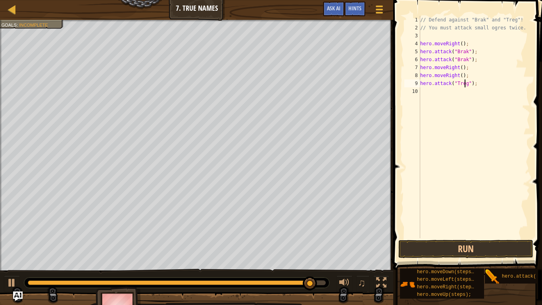
scroll to position [4, 4]
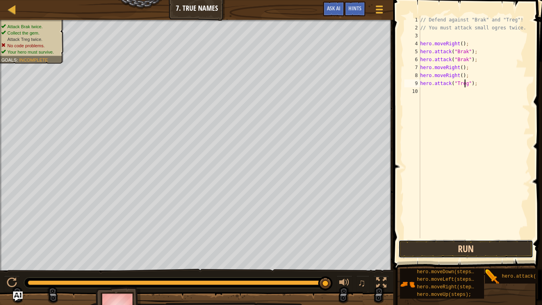
click at [454, 242] on button "Run" at bounding box center [465, 249] width 135 height 18
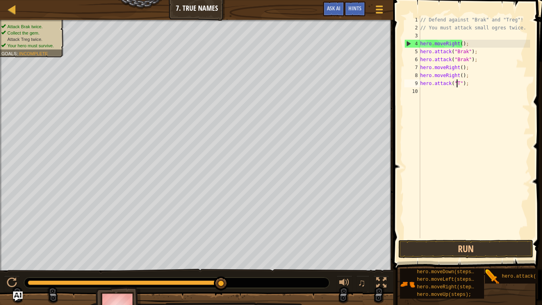
scroll to position [4, 3]
click at [474, 87] on div "// Defend against "Brak" and "Treg"! // You must attack small ogres twice. hero…" at bounding box center [475, 135] width 112 height 238
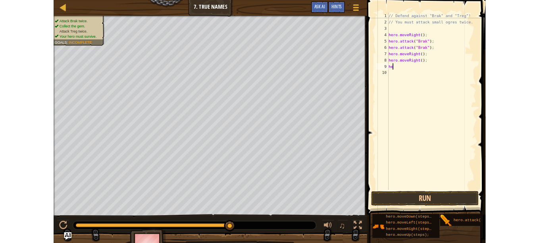
scroll to position [4, 0]
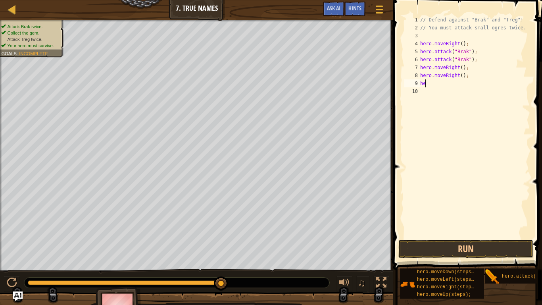
type textarea "h"
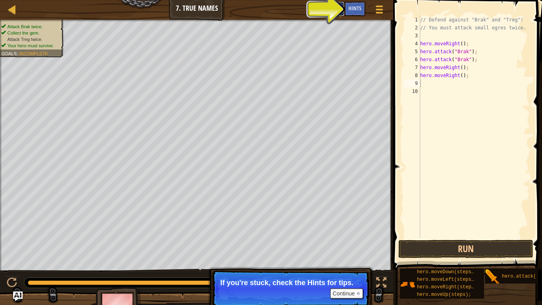
click at [329, 4] on button "Ask AI" at bounding box center [333, 9] width 21 height 15
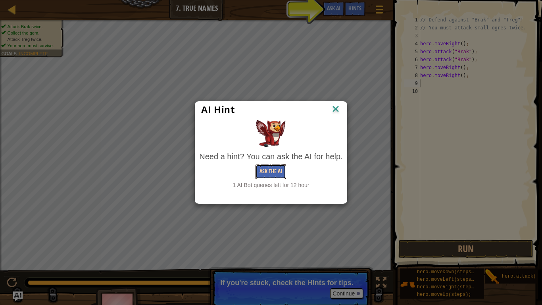
click at [269, 169] on button "Ask the AI" at bounding box center [271, 171] width 31 height 15
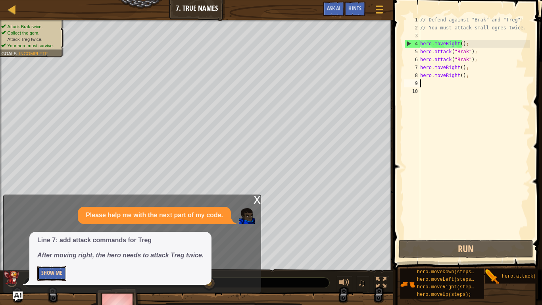
click at [61, 242] on button "Show Me" at bounding box center [51, 273] width 29 height 15
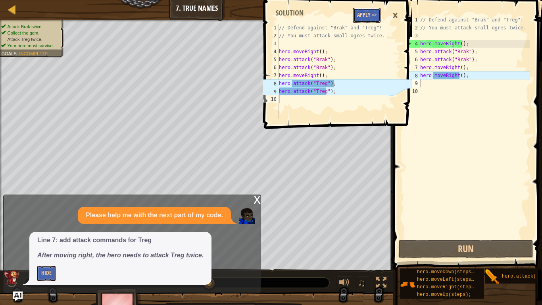
click at [369, 16] on button "Apply =>" at bounding box center [366, 15] width 27 height 15
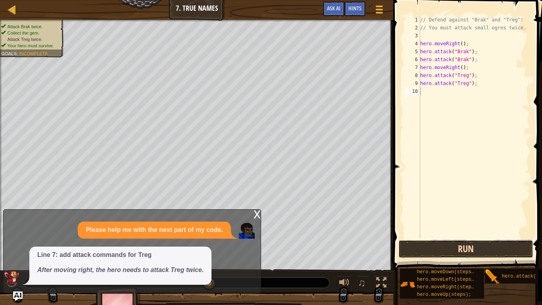
click at [485, 242] on button "Run" at bounding box center [465, 249] width 135 height 18
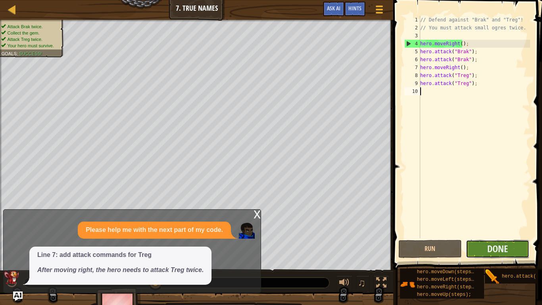
click at [486, 242] on button "Done" at bounding box center [497, 249] width 63 height 18
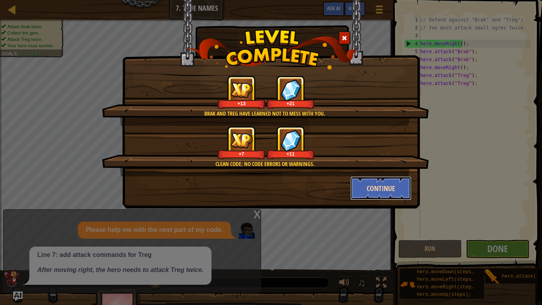
click at [372, 176] on button "Continue" at bounding box center [380, 188] width 61 height 24
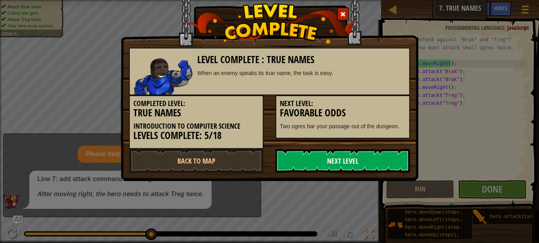
click at [336, 165] on link "Next Level" at bounding box center [342, 161] width 135 height 24
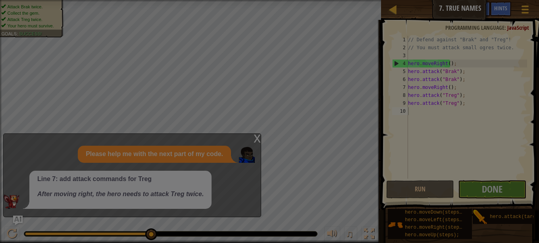
click at [352, 1] on body "Map Introduction to Computer Science 7. True Names Game Menu Done Hints Ask AI …" at bounding box center [269, 0] width 539 height 1
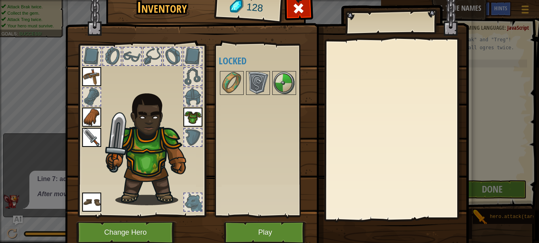
scroll to position [31, 0]
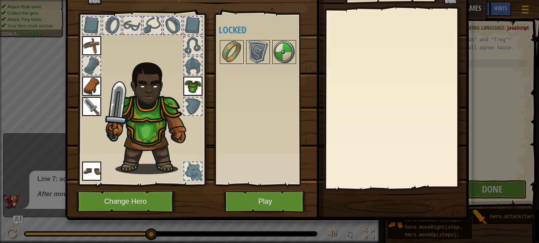
drag, startPoint x: 368, startPoint y: 231, endPoint x: 363, endPoint y: 231, distance: 5.6
click at [363, 231] on div "Inventory 128 Available Equip Equip Equip Equip Equip (double-click to equip) L…" at bounding box center [270, 112] width 404 height 262
click at [369, 233] on div "Inventory 128 Available Equip Equip Equip Equip Equip (double-click to equip) L…" at bounding box center [270, 112] width 404 height 262
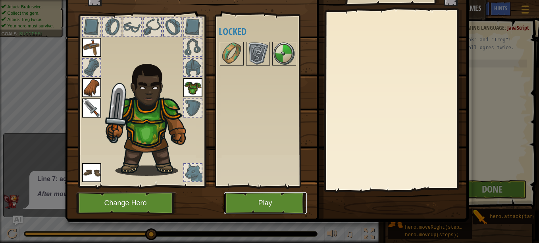
click at [266, 207] on button "Play" at bounding box center [265, 203] width 83 height 22
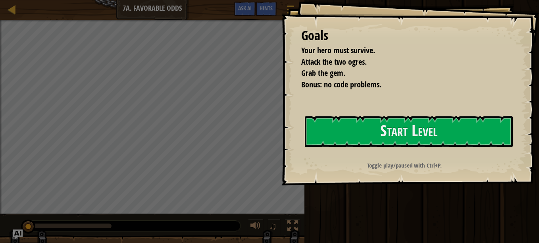
click at [384, 211] on div "Goals Your hero must survive. Attack the two ogres. Grab the gem. Bonus: no cod…" at bounding box center [269, 121] width 539 height 243
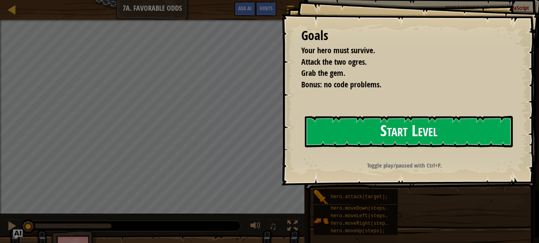
click at [415, 131] on button "Start Level" at bounding box center [409, 131] width 208 height 31
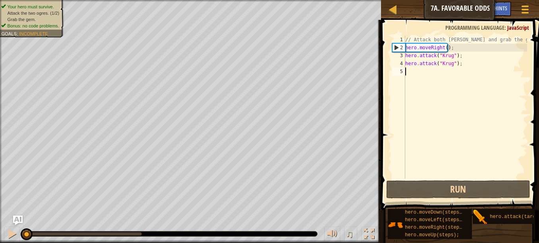
click at [419, 69] on div "// Attack both [PERSON_NAME] and grab the gem. hero . moveRight ( ) ; hero . at…" at bounding box center [465, 115] width 123 height 159
type textarea "h"
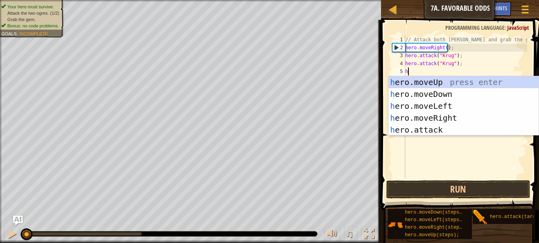
scroll to position [4, 0]
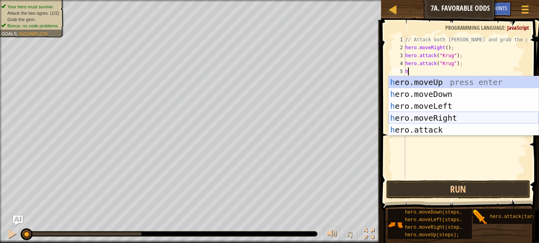
click at [454, 117] on div "h ero.moveUp press enter h ero.moveDown press enter h ero.moveLeft press enter …" at bounding box center [463, 117] width 150 height 83
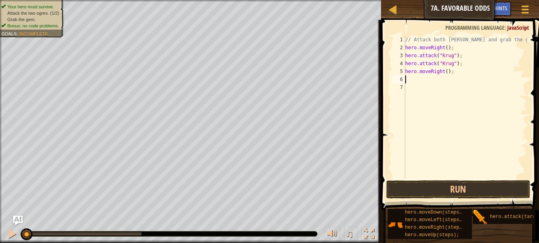
click at [411, 79] on div "// Attack both [PERSON_NAME] and grab the gem. hero . moveRight ( ) ; hero . at…" at bounding box center [465, 115] width 123 height 159
type textarea "h"
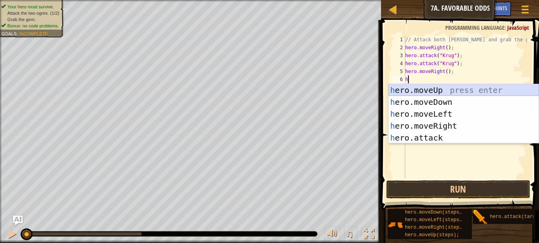
click at [444, 89] on div "h ero.moveUp press enter h ero.moveDown press enter h ero.moveLeft press enter …" at bounding box center [463, 125] width 150 height 83
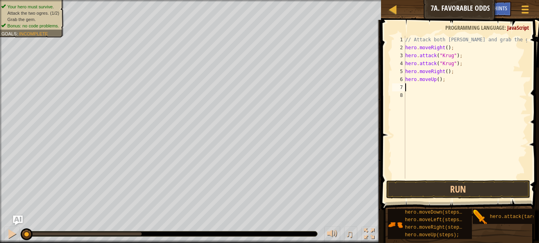
click at [430, 90] on div "// Attack both [PERSON_NAME] and grab the gem. hero . moveRight ( ) ; hero . at…" at bounding box center [465, 115] width 123 height 159
type textarea "h"
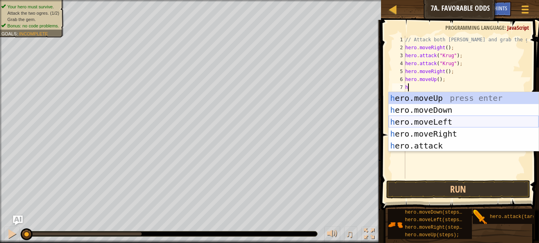
click at [444, 121] on div "h ero.moveUp press enter h ero.moveDown press enter h ero.moveLeft press enter …" at bounding box center [463, 133] width 150 height 83
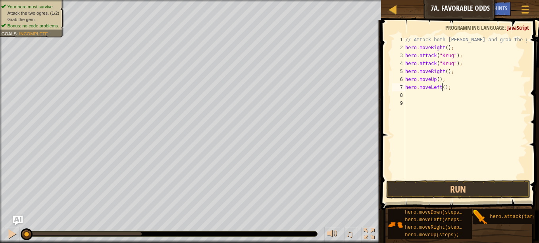
click at [442, 86] on div "// Attack both [PERSON_NAME] and grab the gem. hero . moveRight ( ) ; hero . at…" at bounding box center [465, 115] width 123 height 159
type textarea "hero.moveLeft(2);"
click at [425, 95] on div "// Attack both [PERSON_NAME] and grab the gem. hero . moveRight ( ) ; hero . at…" at bounding box center [465, 115] width 123 height 159
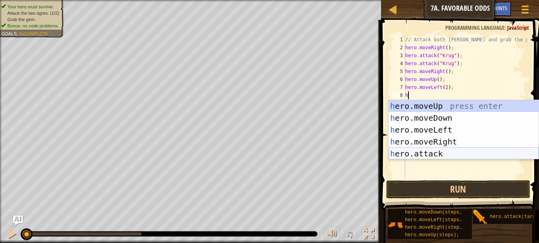
click at [431, 150] on div "h ero.moveUp press enter h ero.moveDown press enter h ero.moveLeft press enter …" at bounding box center [463, 141] width 150 height 83
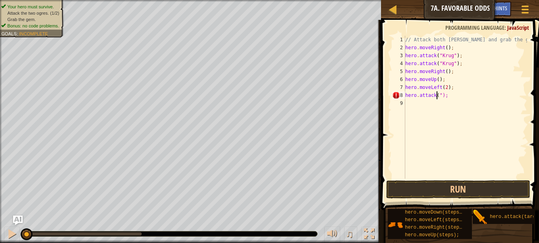
scroll to position [4, 3]
click at [457, 96] on div "// Attack both [PERSON_NAME] and grab the gem. hero . moveRight ( ) ; hero . at…" at bounding box center [465, 115] width 123 height 159
type textarea "h"
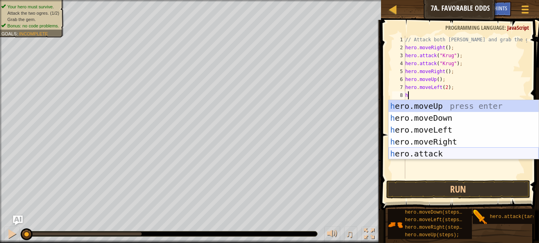
click at [438, 154] on div "h ero.moveUp press enter h ero.moveDown press enter h ero.moveLeft press enter …" at bounding box center [463, 141] width 150 height 83
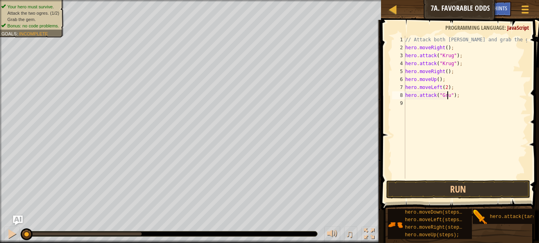
scroll to position [4, 4]
type textarea "hero.attack("Grump");"
click at [470, 186] on button "Run" at bounding box center [458, 189] width 144 height 18
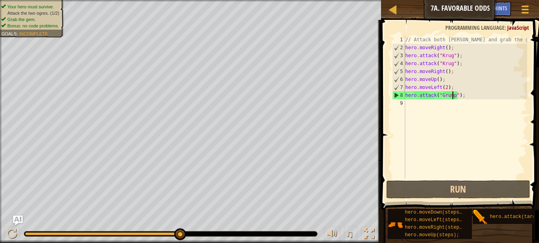
click at [421, 106] on div "// Attack both [PERSON_NAME] and grab the gem. hero . moveRight ( ) ; hero . at…" at bounding box center [465, 115] width 123 height 159
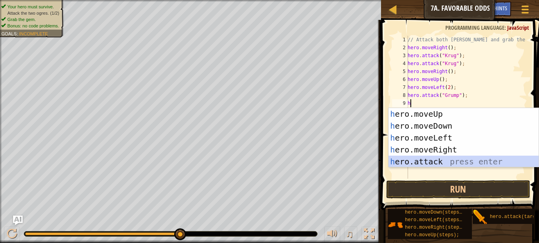
click at [446, 160] on div "h ero.moveUp press enter h ero.moveDown press enter h ero.moveLeft press enter …" at bounding box center [463, 149] width 150 height 83
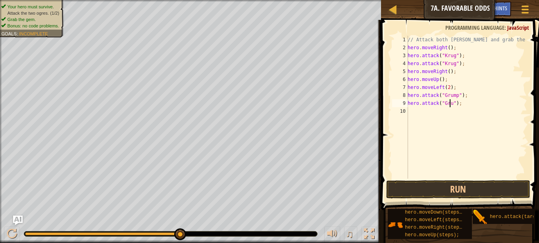
scroll to position [4, 4]
type textarea "hero.attack("Grump");"
click at [476, 186] on button "Run" at bounding box center [458, 189] width 144 height 18
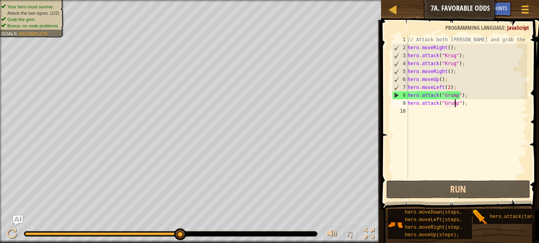
click at [474, 103] on div "// Attack both [PERSON_NAME] and grab the gem. hero . moveRight ( ) ; hero . at…" at bounding box center [466, 115] width 121 height 159
click at [474, 106] on div "// Attack both [PERSON_NAME] and grab the gem. hero . moveRight ( ) ; hero . at…" at bounding box center [466, 115] width 121 height 159
click at [474, 99] on div "// Attack both [PERSON_NAME] and grab the gem. hero . moveRight ( ) ; hero . at…" at bounding box center [466, 115] width 121 height 159
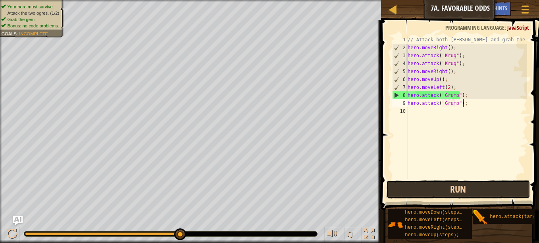
click at [463, 186] on button "Run" at bounding box center [458, 189] width 144 height 18
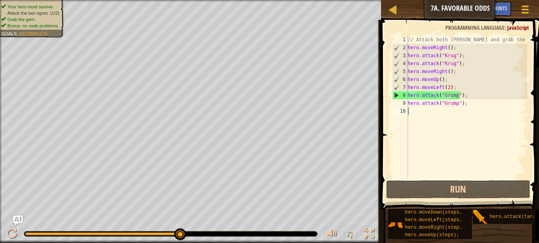
click at [417, 139] on div "// Attack both [PERSON_NAME] and grab the gem. hero . moveRight ( ) ; hero . at…" at bounding box center [466, 115] width 121 height 159
type textarea "h"
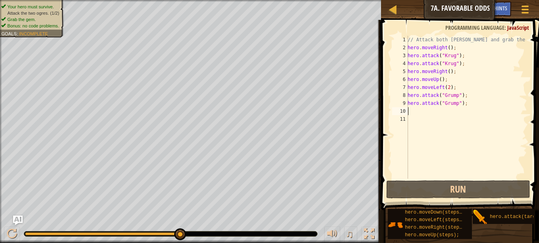
drag, startPoint x: 182, startPoint y: 234, endPoint x: 200, endPoint y: 235, distance: 18.7
drag, startPoint x: 184, startPoint y: 233, endPoint x: 200, endPoint y: 232, distance: 15.9
click at [10, 236] on div at bounding box center [12, 234] width 10 height 10
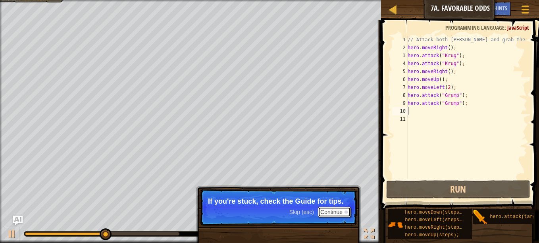
click at [342, 213] on button "Continue" at bounding box center [334, 212] width 33 height 10
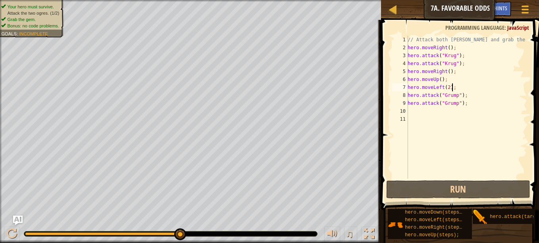
click at [454, 87] on div "// Attack both [PERSON_NAME] and grab the gem. hero . moveRight ( ) ; hero . at…" at bounding box center [466, 115] width 121 height 159
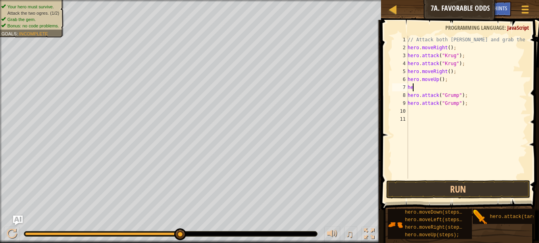
type textarea "h"
click at [465, 108] on div "// Attack both [PERSON_NAME] and grab the gem. hero . moveRight ( ) ; hero . at…" at bounding box center [466, 115] width 121 height 159
type textarea "h"
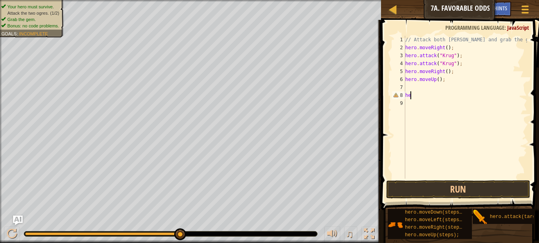
type textarea "h"
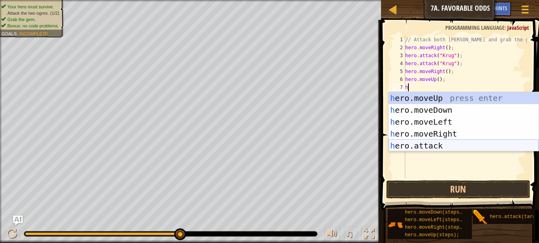
click at [430, 145] on div "h ero.moveUp press enter h ero.moveDown press enter h ero.moveLeft press enter …" at bounding box center [463, 133] width 150 height 83
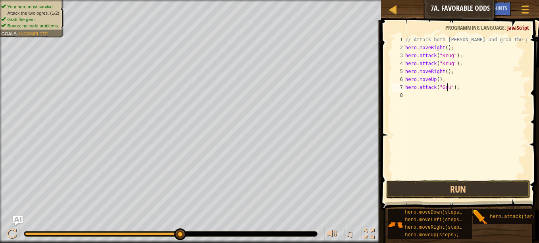
scroll to position [4, 4]
type textarea "hero.attack("Grump");"
click at [430, 100] on div "// Attack both [PERSON_NAME] and grab the gem. hero . moveRight ( ) ; hero . at…" at bounding box center [465, 115] width 123 height 159
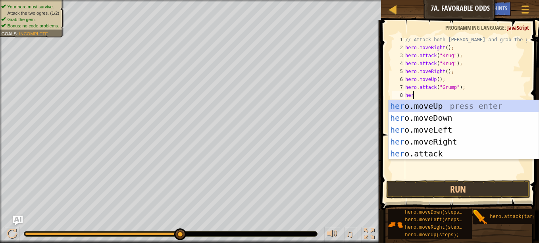
scroll to position [4, 0]
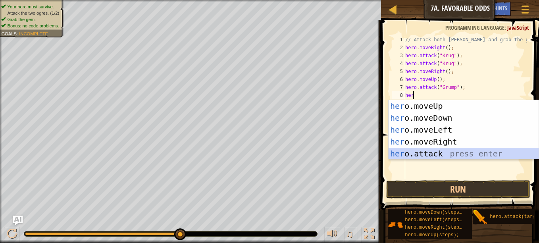
click at [460, 152] on div "her o.moveUp press enter her o.moveDown press enter her o.moveLeft press enter …" at bounding box center [463, 141] width 150 height 83
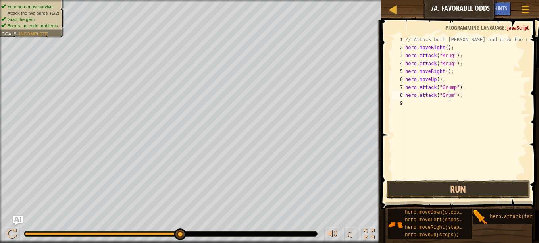
scroll to position [4, 4]
type textarea "hero.attack("Grump");"
click at [451, 105] on div "// Attack both [PERSON_NAME] and grab the gem. hero . moveRight ( ) ; hero . at…" at bounding box center [465, 115] width 123 height 159
type textarea "h"
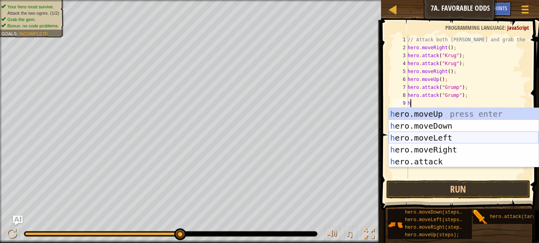
click at [449, 135] on div "h ero.moveUp press enter h ero.moveDown press enter h ero.moveLeft press enter …" at bounding box center [463, 149] width 150 height 83
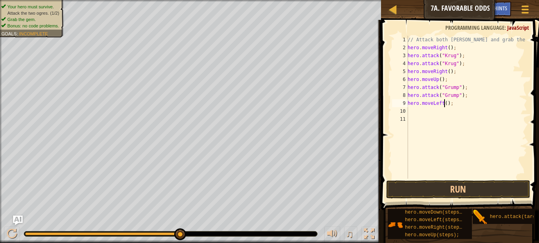
click at [445, 104] on div "// Attack both [PERSON_NAME] and grab the gem. hero . moveRight ( ) ; hero . at…" at bounding box center [466, 115] width 121 height 159
type textarea "hero.moveLeft(2);"
click at [497, 190] on button "Run" at bounding box center [458, 189] width 144 height 18
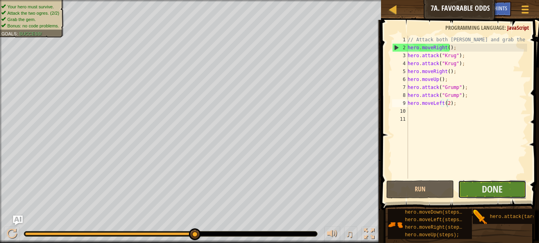
click at [505, 186] on button "Done" at bounding box center [492, 189] width 68 height 18
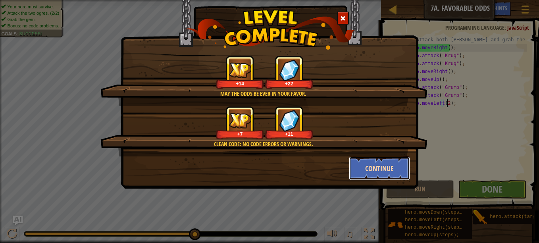
click at [386, 168] on button "Continue" at bounding box center [379, 168] width 61 height 24
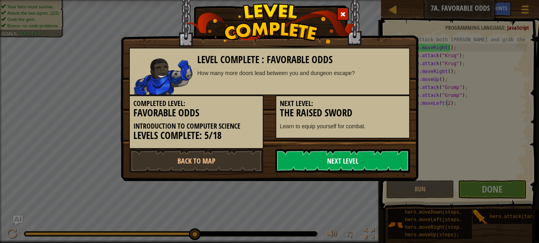
click at [297, 162] on link "Next Level" at bounding box center [342, 161] width 135 height 24
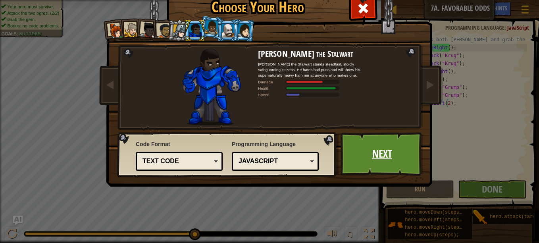
click at [353, 159] on link "Next" at bounding box center [381, 154] width 83 height 44
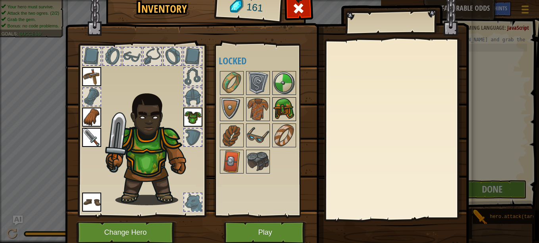
click at [279, 104] on img at bounding box center [284, 109] width 22 height 22
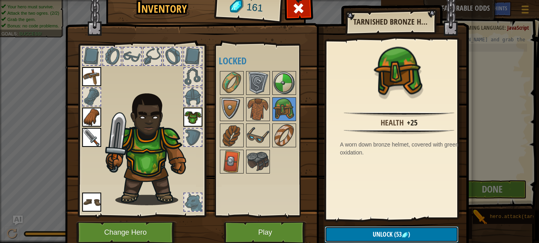
click at [354, 233] on button "Unlock (53 )" at bounding box center [392, 234] width 134 height 16
click at [350, 234] on button "Confirm" at bounding box center [392, 234] width 134 height 16
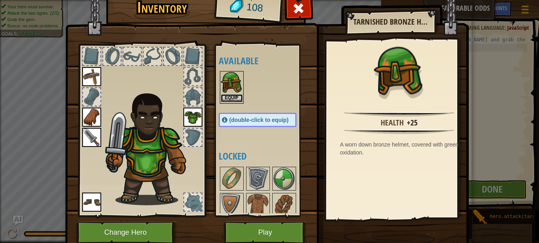
click at [232, 102] on button "Equip" at bounding box center [232, 98] width 22 height 8
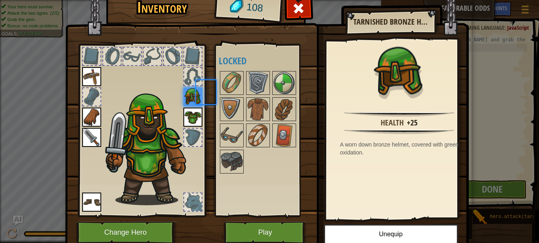
click at [232, 102] on img at bounding box center [232, 109] width 22 height 22
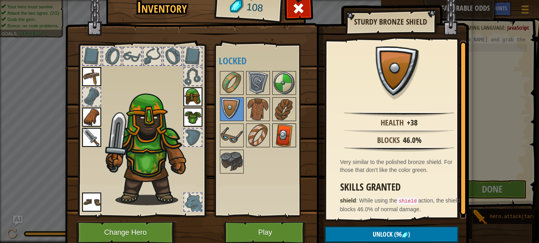
click at [275, 135] on img at bounding box center [284, 135] width 22 height 22
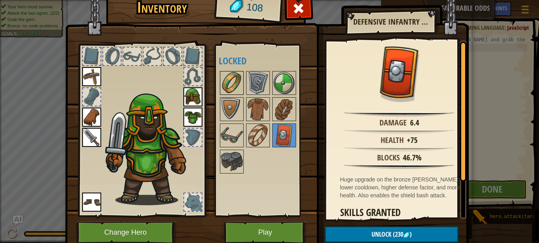
click at [233, 82] on img at bounding box center [232, 83] width 22 height 22
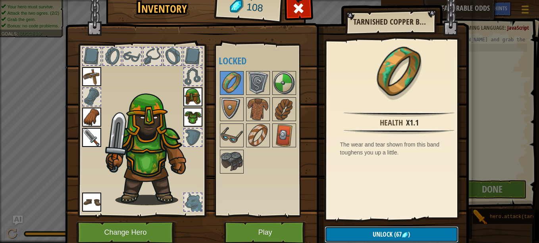
click at [363, 230] on button "Unlock (67 )" at bounding box center [392, 234] width 134 height 16
click at [363, 230] on button "Confirm" at bounding box center [392, 234] width 134 height 16
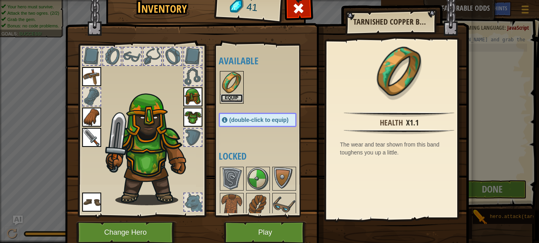
click at [233, 97] on button "Equip" at bounding box center [232, 98] width 22 height 8
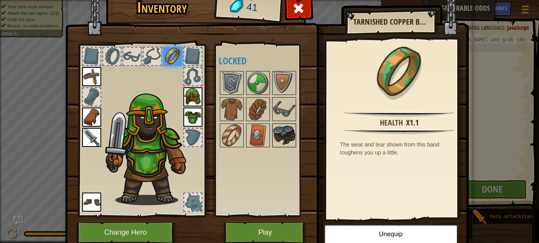
click at [274, 127] on img at bounding box center [284, 135] width 22 height 22
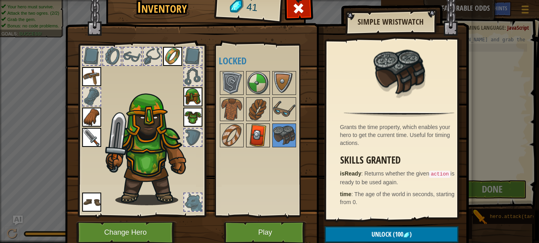
click at [257, 131] on img at bounding box center [258, 135] width 22 height 22
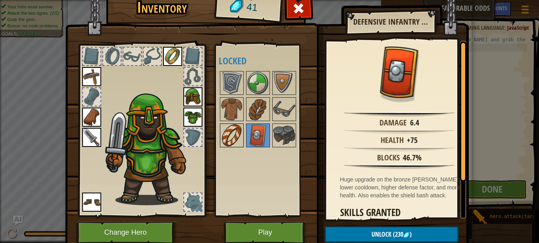
click at [234, 135] on img at bounding box center [232, 135] width 22 height 22
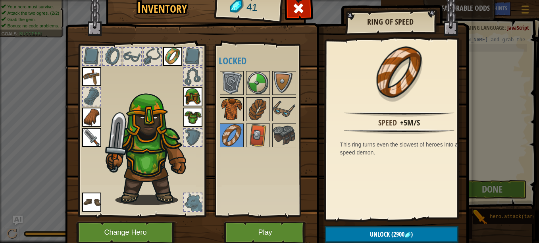
click at [233, 117] on img at bounding box center [232, 109] width 22 height 22
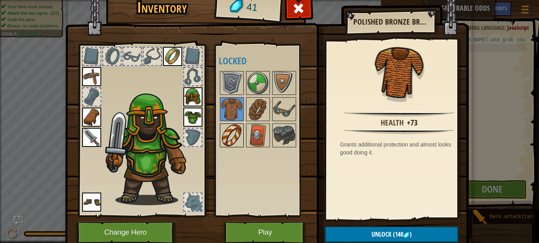
click at [226, 133] on img at bounding box center [232, 135] width 22 height 22
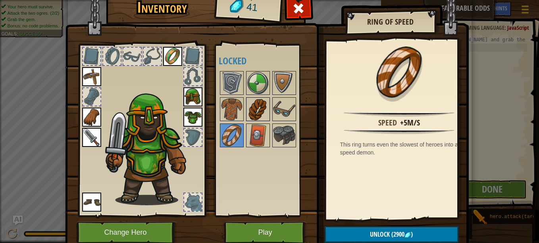
click at [259, 110] on img at bounding box center [258, 109] width 22 height 22
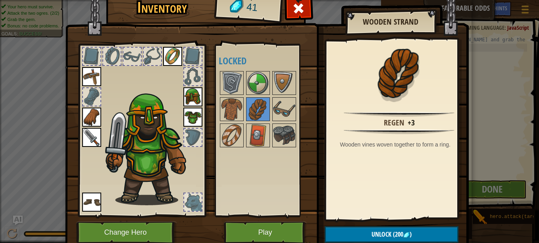
click at [268, 108] on div at bounding box center [266, 109] width 94 height 79
click at [252, 83] on img at bounding box center [258, 83] width 22 height 22
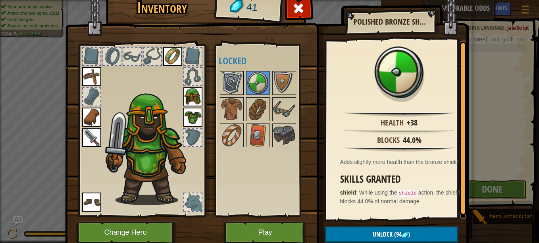
click at [234, 79] on img at bounding box center [232, 83] width 22 height 22
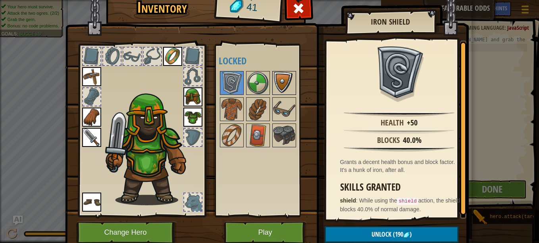
click at [277, 72] on img at bounding box center [284, 83] width 22 height 22
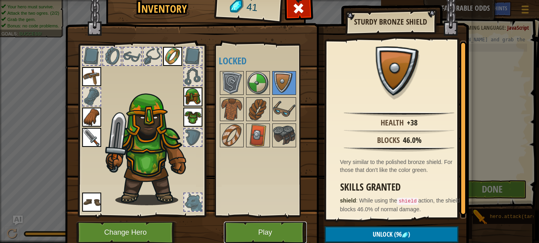
click at [266, 229] on button "Play" at bounding box center [265, 232] width 83 height 22
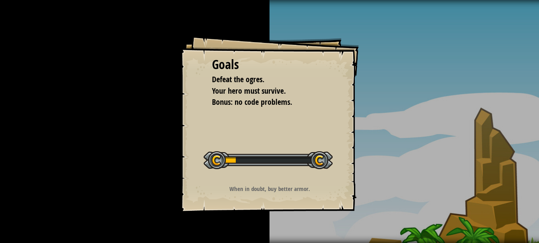
click at [266, 229] on div "Goals Defeat the ogres. Your hero must survive. Bonus: no code problems. Start …" at bounding box center [269, 121] width 539 height 243
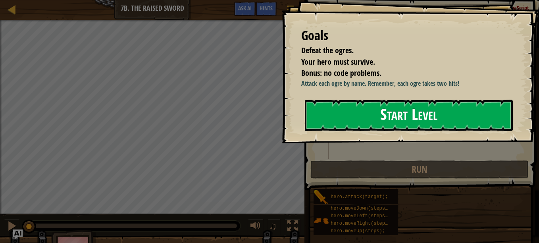
click at [376, 117] on button "Start Level" at bounding box center [409, 115] width 208 height 31
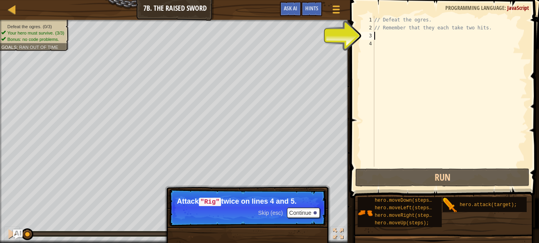
click at [380, 35] on div "// Defeat the ogres. // Remember that they each take two hits." at bounding box center [450, 99] width 154 height 167
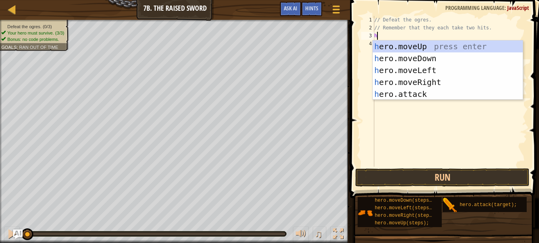
scroll to position [4, 0]
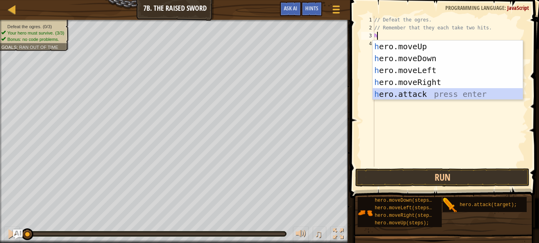
click at [423, 91] on div "h ero.moveUp press enter h ero.moveDown press enter h ero.moveLeft press enter …" at bounding box center [448, 81] width 150 height 83
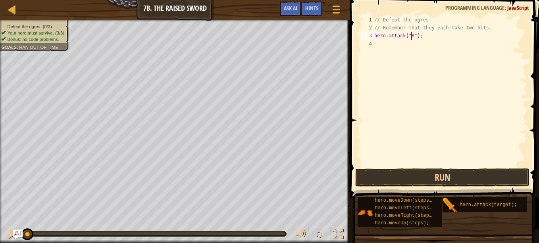
scroll to position [4, 3]
type textarea "hero.attack("Rig");"
click at [425, 45] on div "// Defeat the ogres. // Remember that they each take two hits. hero . attack ( …" at bounding box center [450, 99] width 154 height 167
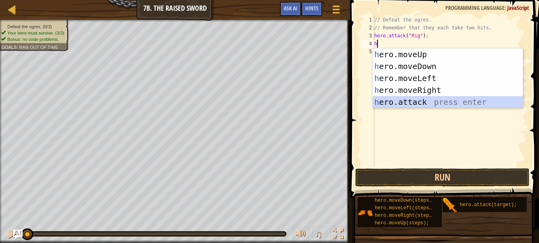
click at [417, 105] on div "h ero.moveUp press enter h ero.moveDown press enter h ero.moveLeft press enter …" at bounding box center [448, 89] width 150 height 83
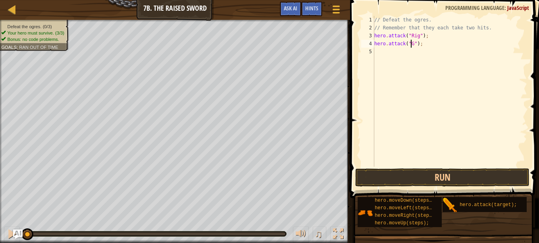
scroll to position [4, 3]
type textarea "hero.attack("Gurt");"
click at [390, 50] on div "// Defeat the ogres. // Remember that they each take two hits. hero . attack ( …" at bounding box center [450, 99] width 154 height 167
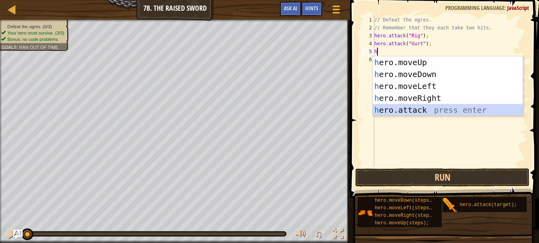
click at [427, 107] on div "h ero.moveUp press enter h ero.moveDown press enter h ero.moveLeft press enter …" at bounding box center [448, 97] width 150 height 83
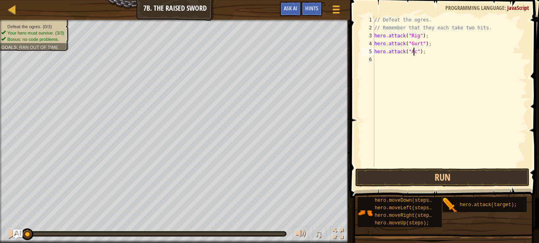
scroll to position [4, 3]
click at [449, 182] on button "Run" at bounding box center [442, 177] width 174 height 18
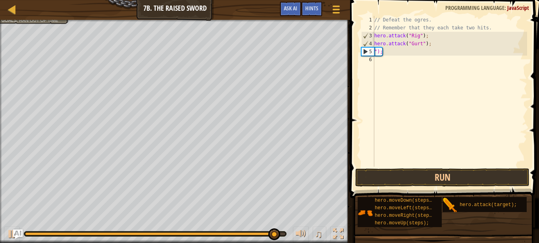
scroll to position [4, 0]
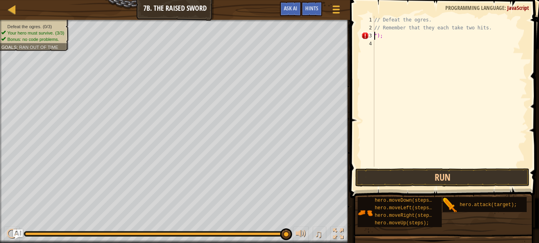
click at [521, 12] on span at bounding box center [445, 87] width 195 height 221
click at [521, 8] on span "JavaScript" at bounding box center [518, 8] width 22 height 8
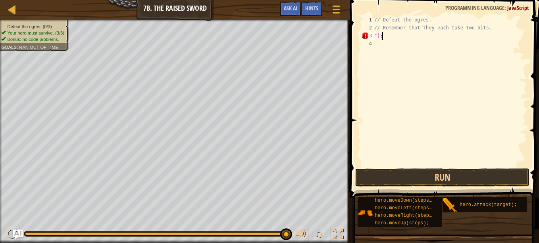
click at [395, 35] on div "// Defeat the ogres. // Remember that they each take two hits. ");" at bounding box center [450, 99] width 154 height 167
type textarea """
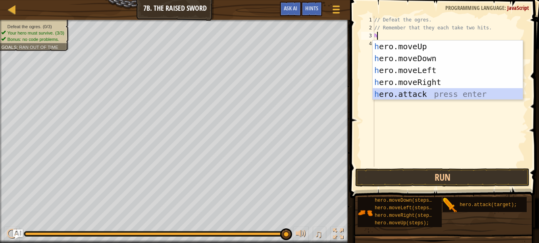
click at [413, 98] on div "h ero.moveUp press enter h ero.moveDown press enter h ero.moveLeft press enter …" at bounding box center [448, 81] width 150 height 83
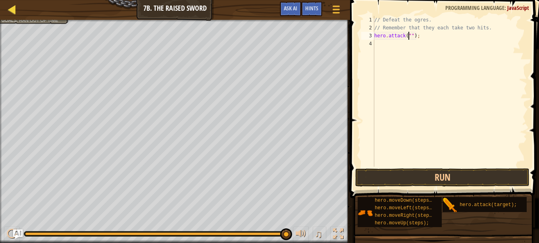
type textarea "hero.attack("");"
click at [17, 12] on link "Map" at bounding box center [18, 9] width 4 height 11
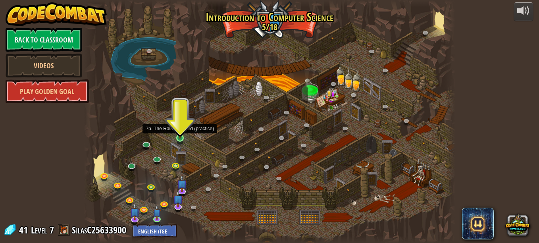
click at [183, 137] on img at bounding box center [180, 129] width 9 height 20
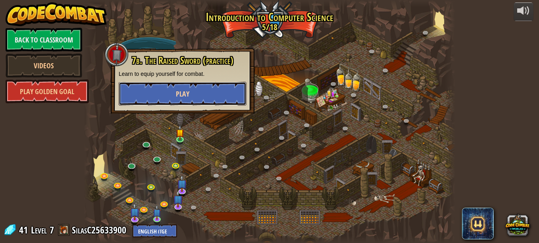
click at [193, 91] on button "Play" at bounding box center [183, 94] width 128 height 24
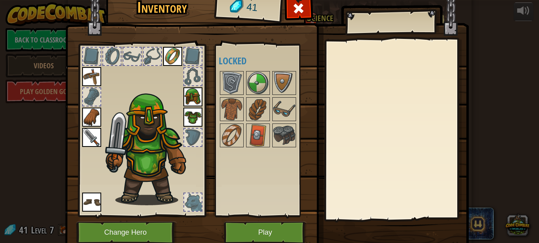
click at [118, 56] on div at bounding box center [111, 56] width 19 height 19
click at [92, 67] on img at bounding box center [91, 76] width 19 height 19
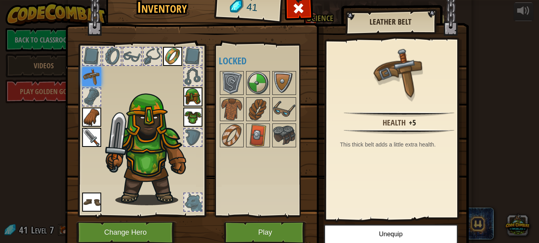
click at [192, 100] on img at bounding box center [192, 96] width 19 height 19
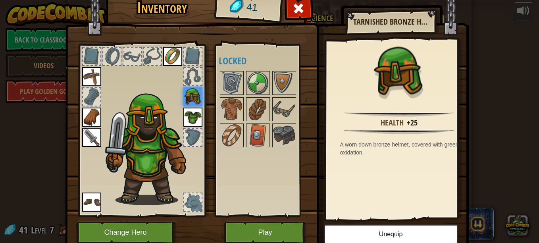
click at [194, 117] on img at bounding box center [192, 117] width 19 height 19
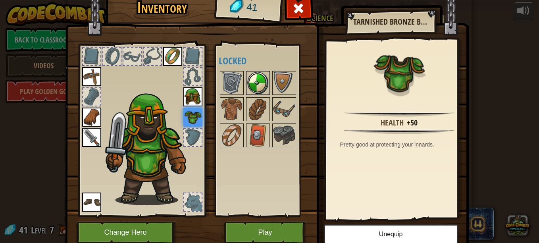
click at [247, 89] on img at bounding box center [258, 83] width 22 height 22
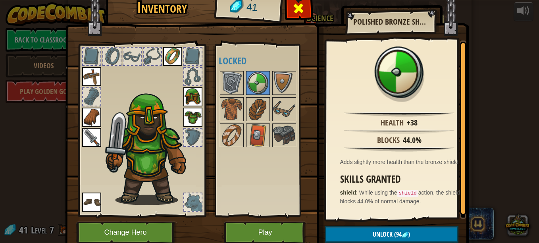
click at [295, 15] on span at bounding box center [298, 8] width 13 height 13
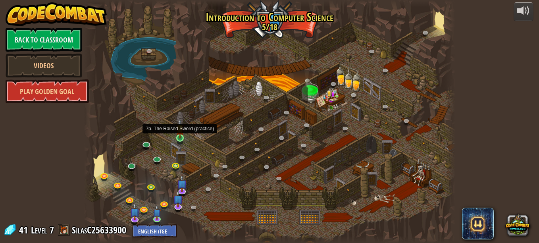
click at [181, 136] on img at bounding box center [180, 129] width 9 height 20
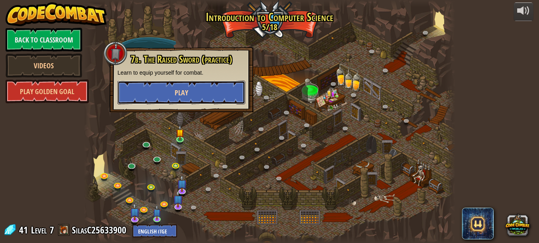
click at [199, 95] on button "Play" at bounding box center [181, 93] width 128 height 24
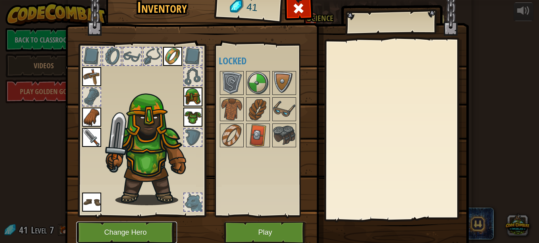
click at [158, 228] on button "Change Hero" at bounding box center [126, 232] width 101 height 22
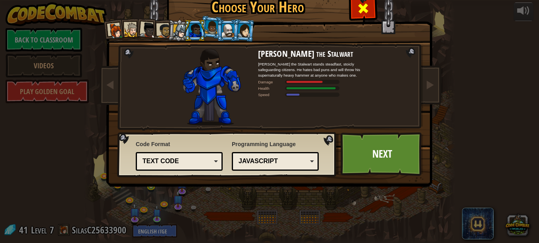
click at [371, 4] on div at bounding box center [362, 7] width 25 height 25
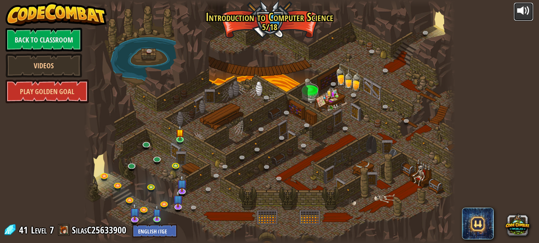
click at [515, 12] on button at bounding box center [523, 11] width 20 height 19
click at [521, 7] on div at bounding box center [523, 10] width 13 height 13
click at [521, 8] on div at bounding box center [523, 10] width 13 height 13
click at [521, 9] on div at bounding box center [523, 10] width 13 height 13
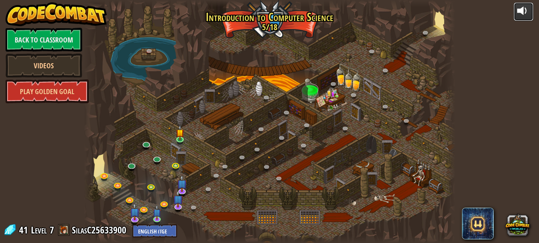
click at [521, 9] on div at bounding box center [523, 10] width 13 height 13
click at [166, 227] on select "English ([GEOGRAPHIC_DATA]) English ([GEOGRAPHIC_DATA]) 简体中文 繁體中文 русский españ…" at bounding box center [155, 230] width 44 height 13
click at [165, 231] on select "English ([GEOGRAPHIC_DATA]) English ([GEOGRAPHIC_DATA]) 简体中文 繁體中文 русский españ…" at bounding box center [155, 230] width 44 height 13
click at [184, 137] on link at bounding box center [181, 139] width 16 height 16
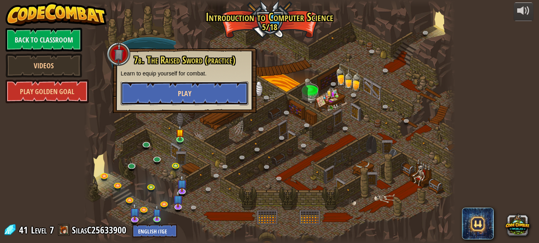
click at [192, 98] on button "Play" at bounding box center [185, 93] width 128 height 24
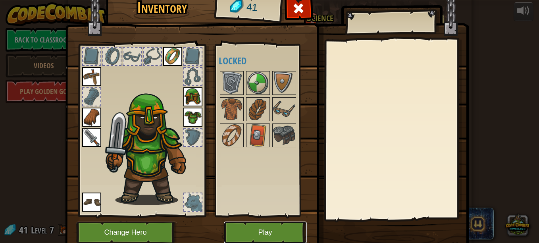
click at [250, 232] on button "Play" at bounding box center [265, 232] width 83 height 22
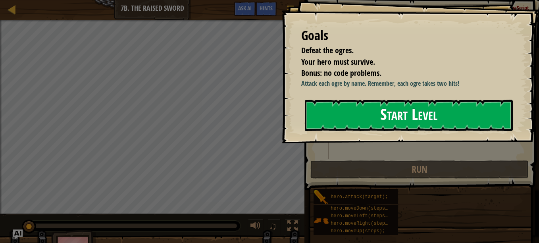
click at [318, 123] on button "Start Level" at bounding box center [409, 115] width 208 height 31
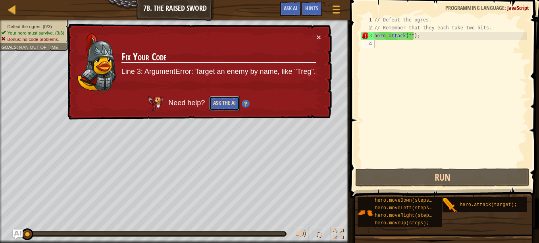
click at [225, 104] on button "Ask the AI" at bounding box center [224, 103] width 31 height 15
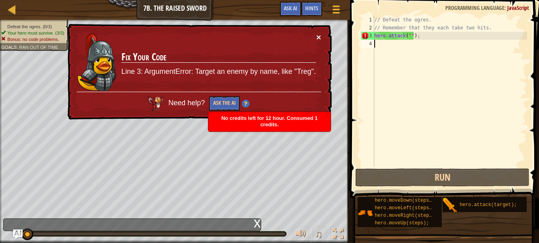
click at [320, 37] on button "×" at bounding box center [318, 38] width 5 height 8
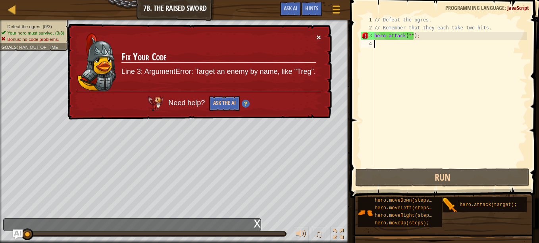
click at [317, 37] on button "×" at bounding box center [318, 37] width 5 height 8
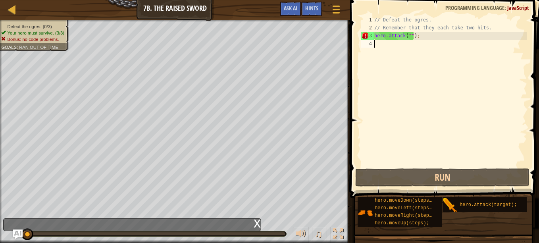
click at [425, 38] on div "// Defeat the ogres. // Remember that they each take two hits. hero . attack ( …" at bounding box center [450, 99] width 154 height 167
click at [412, 36] on div "// Defeat the ogres. // Remember that they each take two hits. hero . attack ( …" at bounding box center [450, 99] width 154 height 167
click at [414, 32] on div "// Defeat the ogres. // Remember that they each take two hits. hero . attack ( …" at bounding box center [450, 99] width 154 height 167
click at [424, 35] on div "// Defeat the ogres. // Remember that they each take two hits. hero . attack ( …" at bounding box center [450, 99] width 154 height 167
click at [411, 34] on div "// Defeat the ogres. // Remember that they each take two hits. hero . attack ( …" at bounding box center [450, 99] width 154 height 167
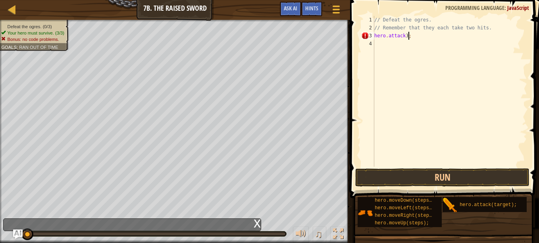
click at [430, 38] on div "// Defeat the ogres. // Remember that they each take two hits. hero . attack ) ;" at bounding box center [450, 99] width 154 height 167
type textarea "h"
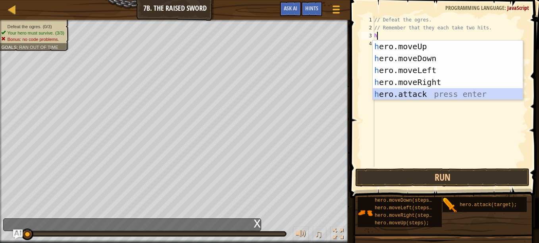
click at [423, 98] on div "h ero.moveUp press enter h ero.moveDown press enter h ero.moveLeft press enter …" at bounding box center [448, 81] width 150 height 83
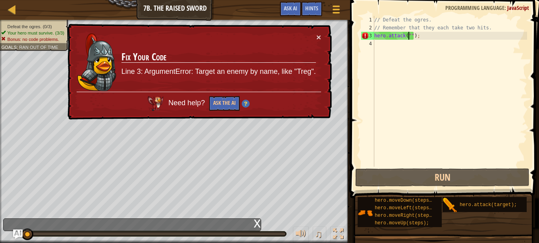
scroll to position [4, 3]
click at [317, 38] on button "×" at bounding box center [319, 39] width 5 height 8
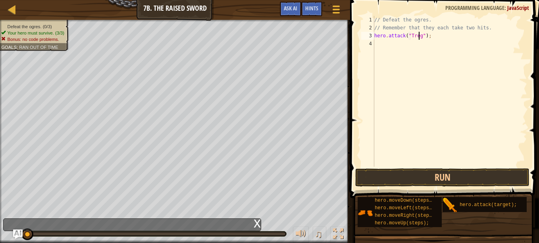
scroll to position [4, 4]
click at [446, 172] on button "Run" at bounding box center [442, 177] width 174 height 18
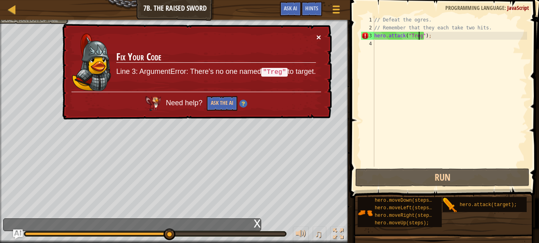
click at [317, 34] on button "×" at bounding box center [318, 38] width 5 height 8
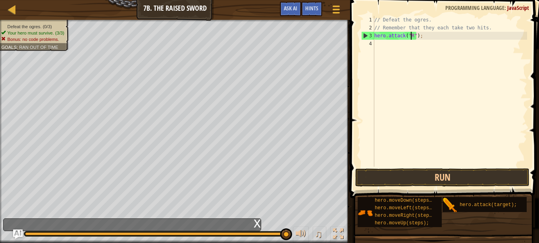
scroll to position [4, 3]
type textarea "hero.attack("Rig");"
click at [406, 42] on div "// Defeat the ogres. // Remember that they each take two hits. hero . attack ( …" at bounding box center [450, 99] width 154 height 167
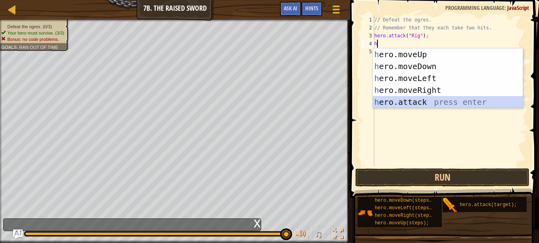
click at [410, 106] on div "h ero.moveUp press enter h ero.moveDown press enter h ero.moveLeft press enter …" at bounding box center [448, 89] width 150 height 83
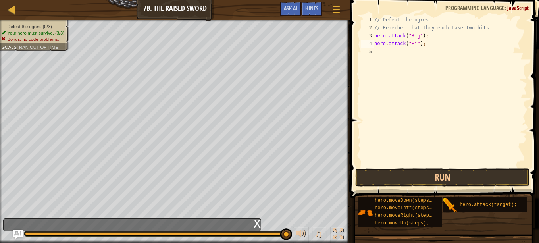
scroll to position [4, 3]
type textarea "hero.attack("Rig");"
click at [411, 51] on div "// Defeat the ogres. // Remember that they each take two hits. hero . attack ( …" at bounding box center [450, 99] width 154 height 167
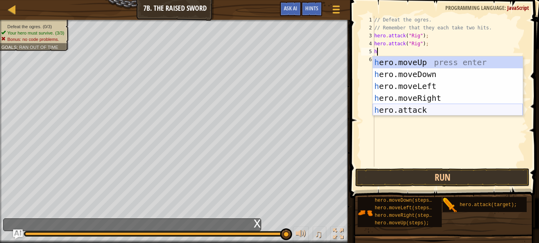
click at [421, 108] on div "h ero.moveUp press enter h ero.moveDown press enter h ero.moveLeft press enter …" at bounding box center [448, 97] width 150 height 83
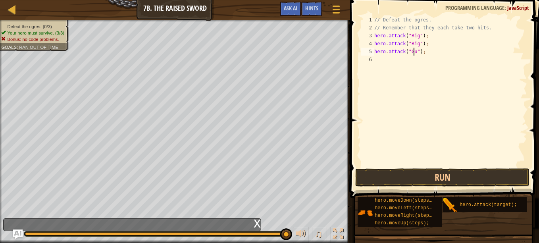
scroll to position [4, 3]
type textarea "hero.attack("Gurt");"
click at [398, 60] on div "// Defeat the ogres. // Remember that they each take two hits. hero . attack ( …" at bounding box center [450, 99] width 154 height 167
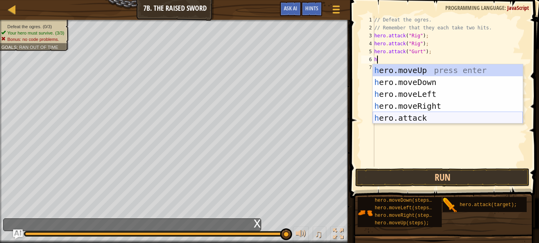
click at [418, 114] on div "h ero.moveUp press enter h ero.moveDown press enter h ero.moveLeft press enter …" at bounding box center [448, 105] width 150 height 83
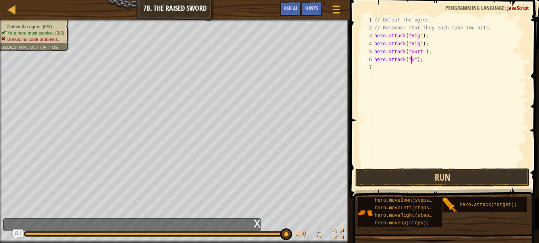
scroll to position [4, 3]
type textarea "hero.attack("Gurt");"
click at [412, 69] on div "// Defeat the ogres. // Remember that they each take two hits. hero . attack ( …" at bounding box center [450, 99] width 154 height 167
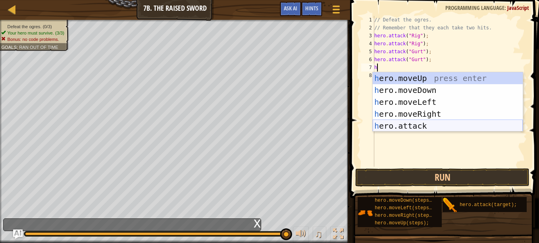
click at [425, 125] on div "h ero.moveUp press enter h ero.moveDown press enter h ero.moveLeft press enter …" at bounding box center [448, 113] width 150 height 83
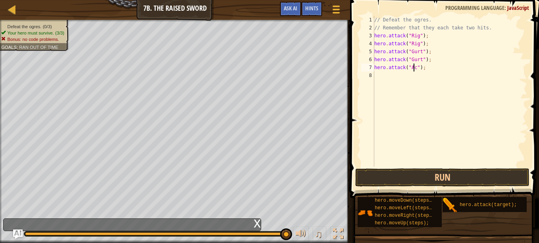
scroll to position [4, 3]
type textarea "hero.attack("Ack");"
click at [388, 75] on div "// Defeat the ogres. // Remember that they each take two hits. hero . attack ( …" at bounding box center [450, 99] width 154 height 167
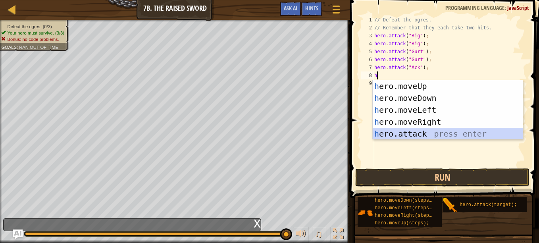
click at [396, 133] on div "h ero.moveUp press enter h ero.moveDown press enter h ero.moveLeft press enter …" at bounding box center [448, 121] width 150 height 83
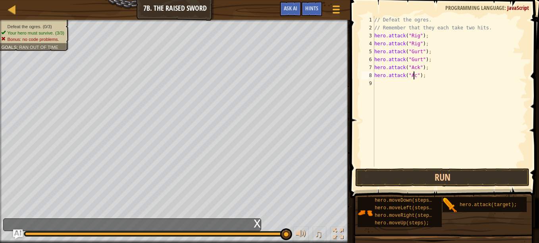
scroll to position [4, 3]
type textarea "hero.attack("Ack");"
click at [432, 176] on button "Run" at bounding box center [442, 177] width 174 height 18
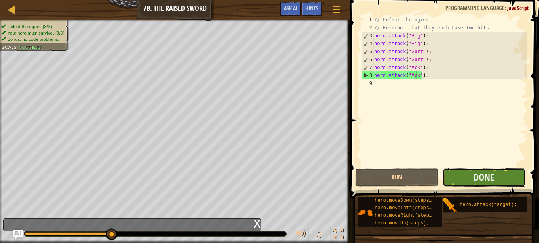
click at [469, 183] on button "Done" at bounding box center [483, 177] width 83 height 18
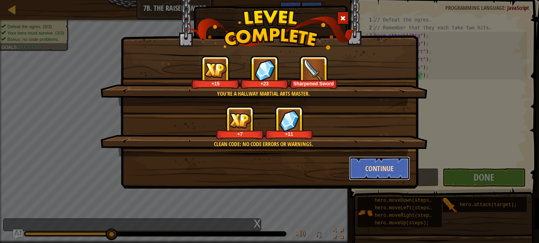
click at [391, 173] on button "Continue" at bounding box center [379, 168] width 61 height 24
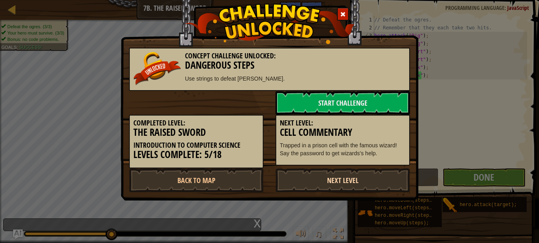
click at [360, 182] on link "Next Level" at bounding box center [342, 180] width 135 height 24
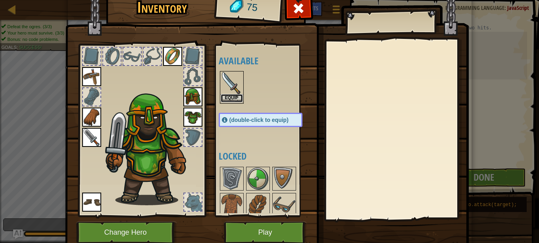
click at [227, 96] on button "Equip" at bounding box center [232, 98] width 22 height 8
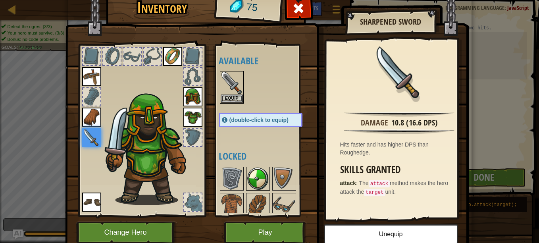
click at [252, 181] on img at bounding box center [258, 178] width 22 height 22
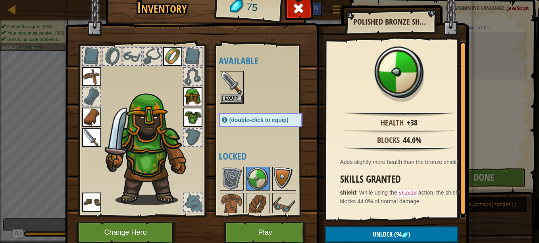
click at [273, 177] on img at bounding box center [284, 178] width 22 height 22
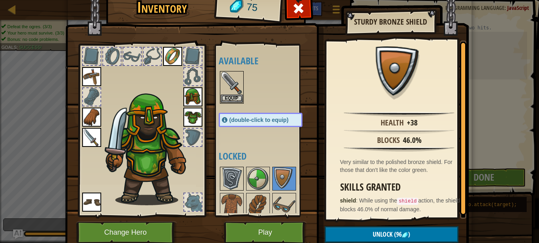
click at [221, 178] on img at bounding box center [232, 178] width 22 height 22
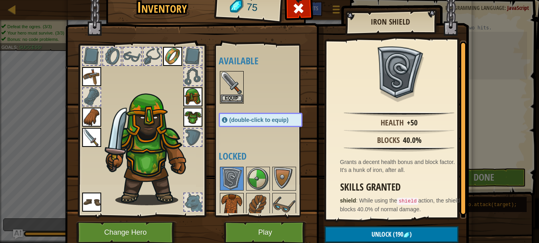
click at [223, 198] on img at bounding box center [232, 205] width 22 height 22
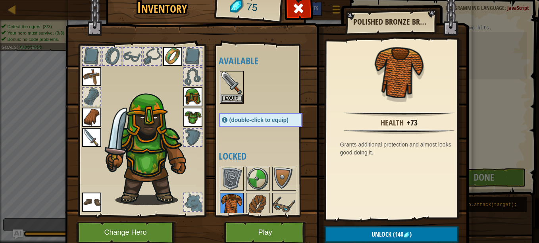
click at [238, 202] on img at bounding box center [232, 205] width 22 height 22
click at [267, 201] on div at bounding box center [269, 204] width 100 height 79
click at [259, 200] on img at bounding box center [258, 205] width 22 height 22
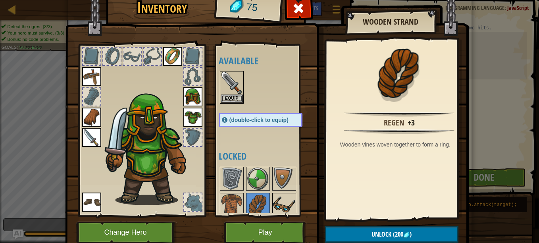
click at [275, 200] on img at bounding box center [284, 205] width 22 height 22
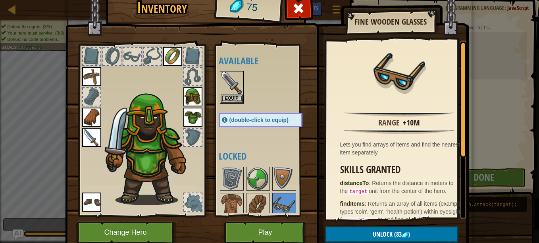
click at [273, 116] on div "(double-click to equip)" at bounding box center [261, 120] width 84 height 14
click at [233, 98] on button "Equip" at bounding box center [232, 98] width 22 height 8
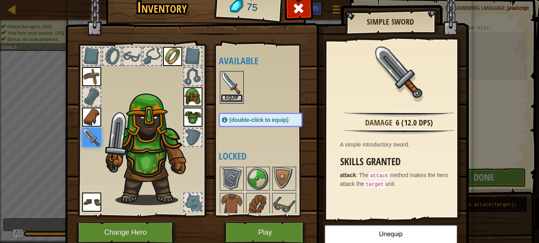
click at [234, 98] on button "Equip" at bounding box center [232, 98] width 22 height 8
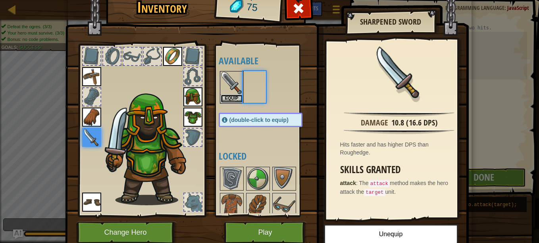
click at [234, 98] on button "Equip" at bounding box center [232, 98] width 22 height 8
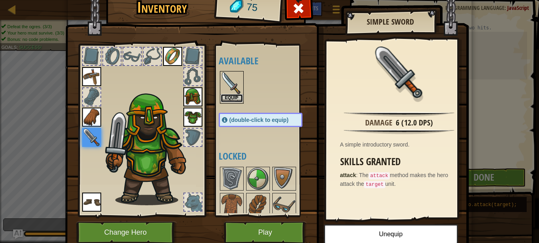
click at [234, 98] on button "Equip" at bounding box center [232, 98] width 22 height 8
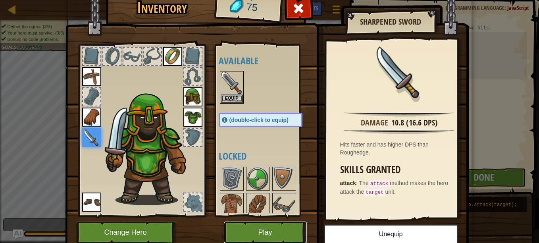
click at [268, 233] on button "Play" at bounding box center [265, 232] width 83 height 22
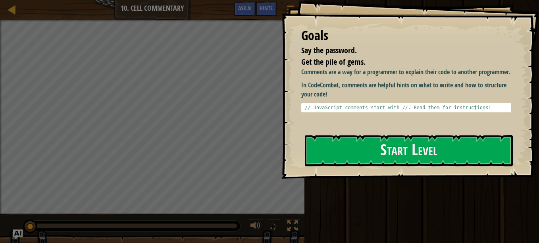
click at [351, 167] on div "Goals Say the password. Get the pile of gems. Comments are a way for a programm…" at bounding box center [410, 89] width 258 height 179
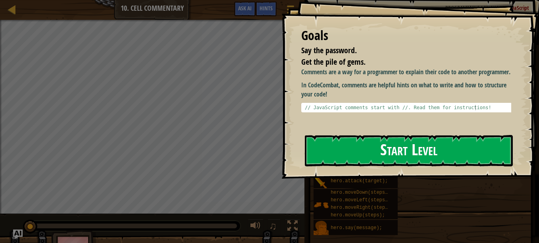
click at [348, 148] on button "Start Level" at bounding box center [409, 150] width 208 height 31
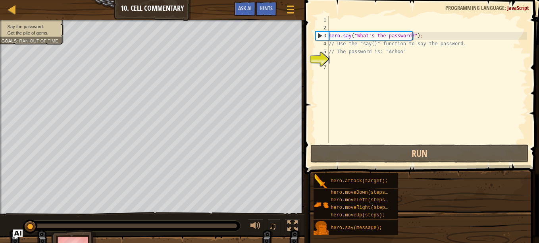
click at [354, 141] on div "1 2 3 4 5 6 7 hero . say ( "What's the password?" ) ; // Use the "say()" functi…" at bounding box center [420, 103] width 237 height 198
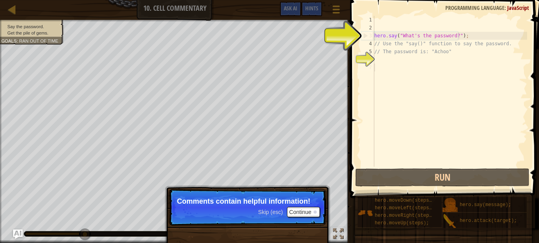
click at [454, 31] on div "hero . say ( "What's the password?" ) ; // Use the "say()" function to say the …" at bounding box center [450, 99] width 154 height 167
click at [450, 35] on div "hero . say ( "What's the password?" ) ; // Use the "say()" function to say the …" at bounding box center [450, 99] width 154 height 167
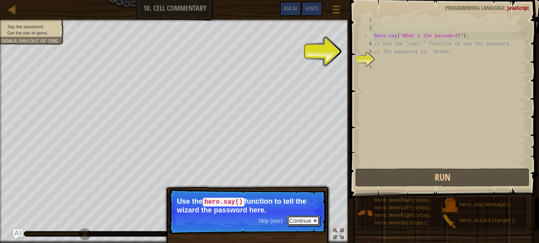
click at [297, 220] on button "Continue" at bounding box center [303, 220] width 33 height 10
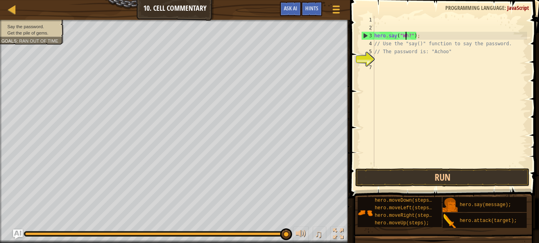
scroll to position [4, 3]
type textarea "hero.say("?");"
click at [404, 31] on div "hero . say ( "?" ) ; // Use the "say()" function to say the password. // The pa…" at bounding box center [450, 99] width 154 height 167
click at [404, 36] on div "hero . say ( "?" ) ; // Use the "say()" function to say the password. // The pa…" at bounding box center [450, 99] width 154 height 167
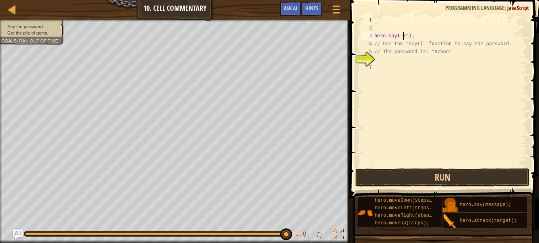
click at [402, 37] on div "hero . say ( "?" ) ; // Use the "say()" function to say the password. // The pa…" at bounding box center [450, 99] width 154 height 167
click at [400, 37] on div "hero . say ( " " ) ; // Use the "say()" function to say the password. // The pa…" at bounding box center [450, 99] width 154 height 167
type textarea "hero.say(" Achoo ");"
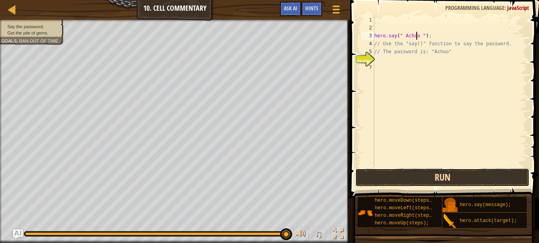
click at [442, 174] on button "Run" at bounding box center [442, 177] width 174 height 18
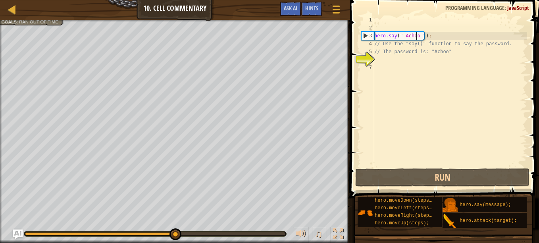
click at [404, 60] on div "hero . say ( " Achoo " ) ; // Use the "say()" function to say the password. // …" at bounding box center [450, 99] width 154 height 167
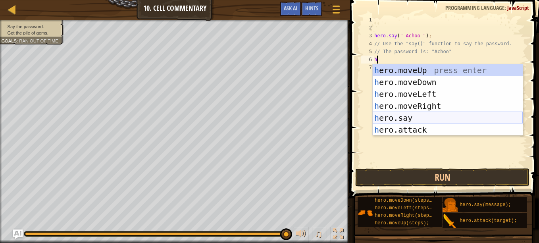
click at [427, 119] on div "h ero.moveUp press enter h ero.moveDown press enter h ero.moveLeft press enter …" at bounding box center [448, 111] width 150 height 95
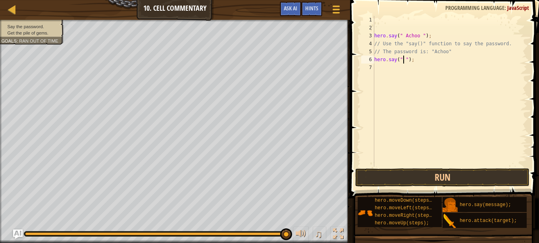
click at [402, 56] on div "hero . say ( " Achoo " ) ; // Use the "say()" function to say the password. // …" at bounding box center [450, 99] width 154 height 167
click at [402, 58] on div "hero . say ( " Achoo " ) ; // Use the "say()" function to say the password. // …" at bounding box center [450, 99] width 154 height 167
click at [400, 59] on div "hero . say ( " Achoo " ) ; // Use the "say()" function to say the password. // …" at bounding box center [450, 99] width 154 height 167
type textarea "hero.say(" Achoo ");"
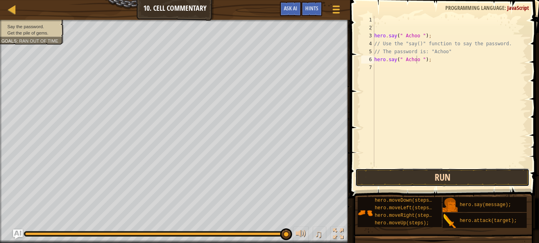
click at [433, 172] on button "Run" at bounding box center [442, 177] width 174 height 18
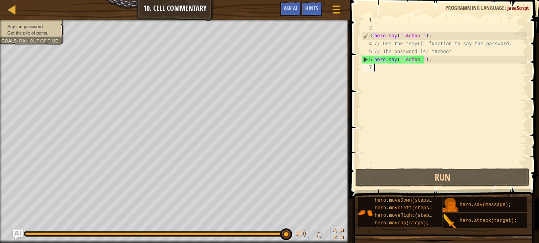
click at [393, 69] on div "hero . say ( " Achoo " ) ; // Use the "say()" function to say the password. // …" at bounding box center [450, 99] width 154 height 167
click at [436, 62] on div "hero . say ( " Achoo " ) ; // Use the "say()" function to say the password. // …" at bounding box center [450, 99] width 154 height 167
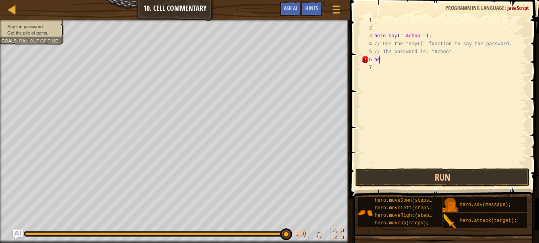
type textarea "h"
click at [396, 27] on div "hero . say ( " Achoo " ) ; // Use the "say()" function to say the password. // …" at bounding box center [450, 99] width 154 height 167
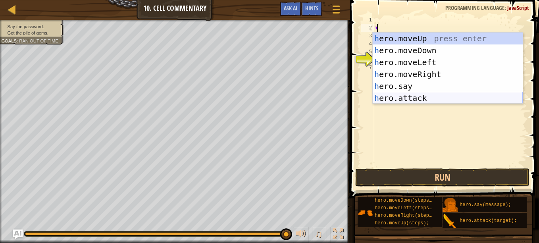
click at [435, 99] on div "h ero.moveUp press enter h ero.moveDown press enter h ero.moveLeft press enter …" at bounding box center [448, 80] width 150 height 95
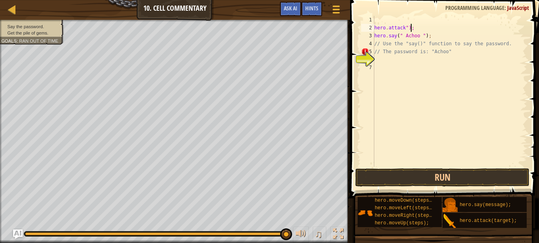
click at [444, 31] on div "hero . attack "); hero . say ( " Achoo " ) ; // Use the "say()" function to say…" at bounding box center [450, 99] width 154 height 167
type textarea "h"
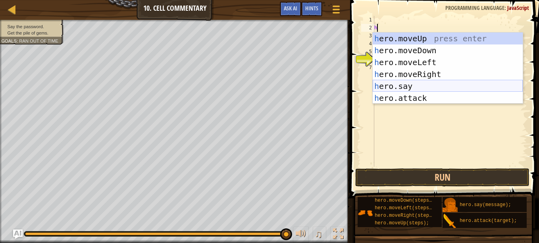
click at [426, 86] on div "h ero.moveUp press enter h ero.moveDown press enter h ero.moveLeft press enter …" at bounding box center [448, 80] width 150 height 95
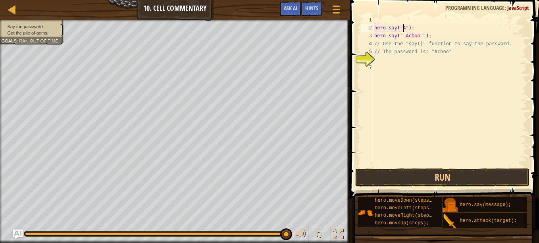
scroll to position [4, 2]
click at [401, 28] on div "hero . say ( " " ) ; hero . say ( " Achoo " ) ; // Use the "say()" function to …" at bounding box center [450, 99] width 154 height 167
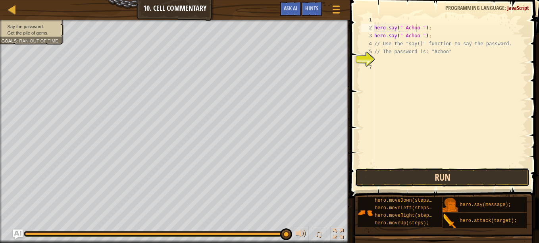
click at [420, 173] on button "Run" at bounding box center [442, 177] width 174 height 18
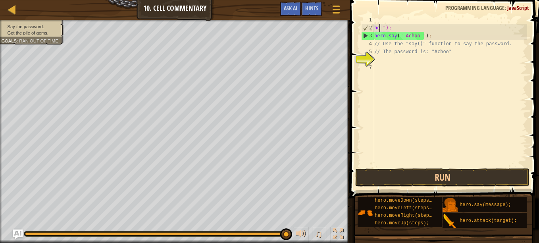
scroll to position [4, 1]
click at [454, 14] on span at bounding box center [445, 87] width 195 height 221
click at [452, 24] on div "h "); hero . say ( " Achoo " ) ; // Use the "say()" function to say the passwor…" at bounding box center [450, 99] width 154 height 167
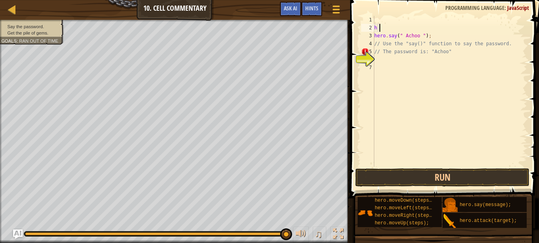
scroll to position [4, 0]
type textarea "h"
type textarea "hero.say(" Achoo ");"
drag, startPoint x: 442, startPoint y: 35, endPoint x: 442, endPoint y: 24, distance: 10.7
drag, startPoint x: 442, startPoint y: 24, endPoint x: 400, endPoint y: 21, distance: 41.4
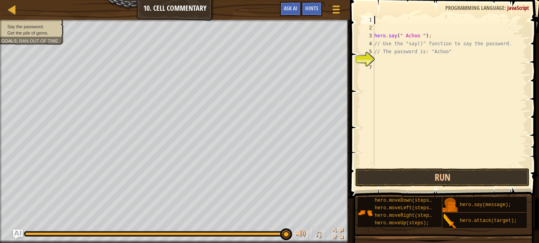
click at [400, 21] on div "hero . say ( " Achoo " ) ; // Use the "say()" function to say the password. // …" at bounding box center [450, 99] width 154 height 167
click at [431, 35] on div "hero . say ( " Achoo " ) ; // Use the "say()" function to say the password. // …" at bounding box center [450, 99] width 154 height 167
type textarea "h"
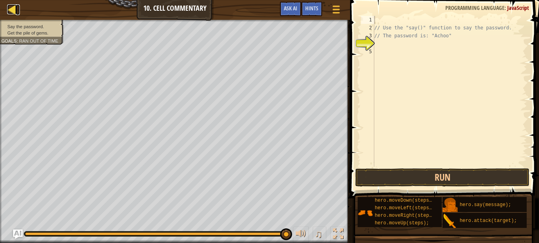
click at [13, 6] on div at bounding box center [12, 9] width 10 height 10
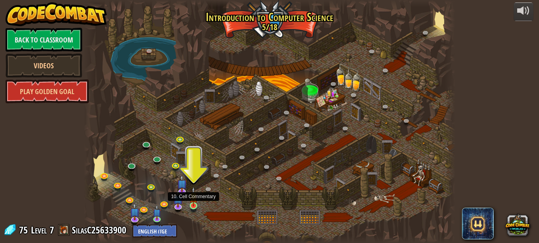
click at [196, 204] on img at bounding box center [193, 196] width 9 height 20
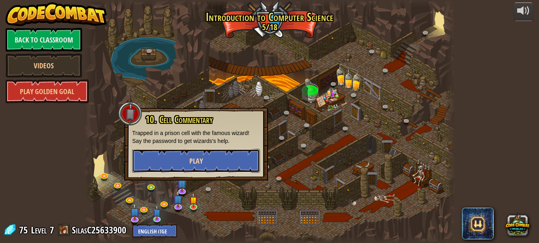
click at [211, 161] on button "Play" at bounding box center [196, 161] width 128 height 24
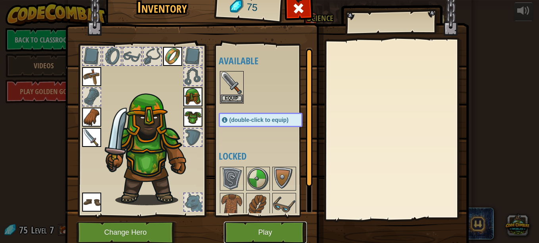
click at [240, 237] on button "Play" at bounding box center [265, 232] width 83 height 22
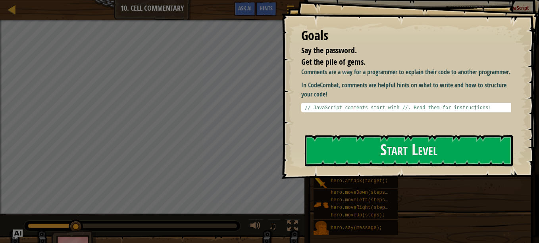
click at [346, 144] on button "Start Level" at bounding box center [409, 150] width 208 height 31
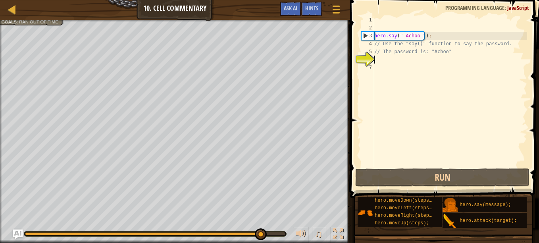
click at [384, 58] on div "hero . say ( " Achoo " ) ; // Use the "say()" function to say the password. // …" at bounding box center [450, 99] width 154 height 167
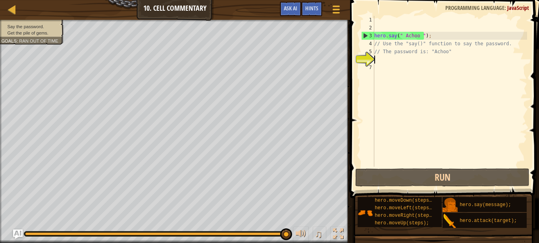
click at [363, 35] on div "3" at bounding box center [367, 36] width 13 height 8
type textarea "hero.say(" Achoo ");"
click at [403, 62] on div "hero . say ( " Achoo " ) ; // Use the "say()" function to say the password. // …" at bounding box center [450, 99] width 154 height 167
type textarea "h"
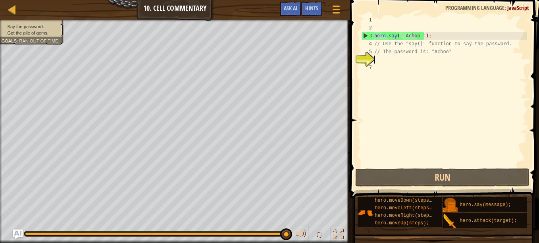
scroll to position [4, 0]
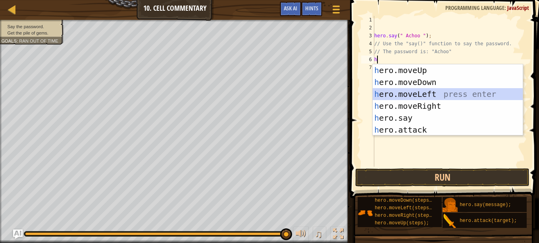
click at [426, 92] on div "h ero.moveUp press enter h ero.moveDown press enter h ero.moveLeft press enter …" at bounding box center [448, 111] width 150 height 95
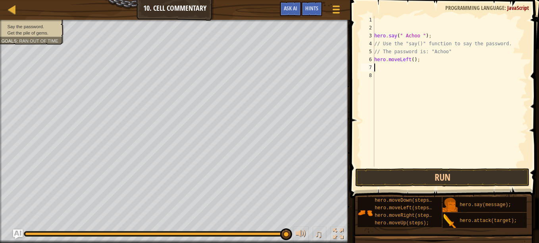
click at [390, 68] on div "hero . say ( " Achoo " ) ; // Use the "say()" function to say the password. // …" at bounding box center [450, 99] width 154 height 167
type textarea "h"
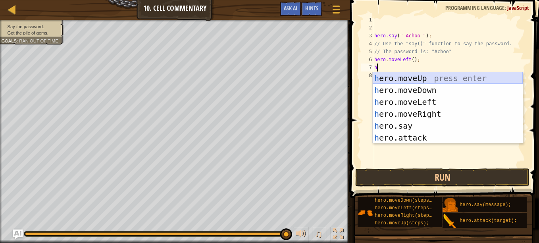
click at [425, 79] on div "h ero.moveUp press enter h ero.moveDown press enter h ero.moveLeft press enter …" at bounding box center [448, 119] width 150 height 95
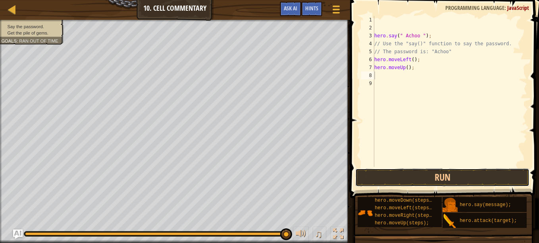
click at [405, 176] on button "Run" at bounding box center [442, 177] width 174 height 18
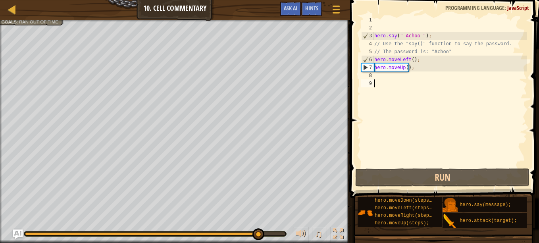
click at [392, 81] on div "hero . say ( " Achoo " ) ; // Use the "say()" function to say the password. // …" at bounding box center [450, 99] width 154 height 167
click at [390, 73] on div "hero . say ( " Achoo " ) ; // Use the "say()" function to say the password. // …" at bounding box center [450, 99] width 154 height 167
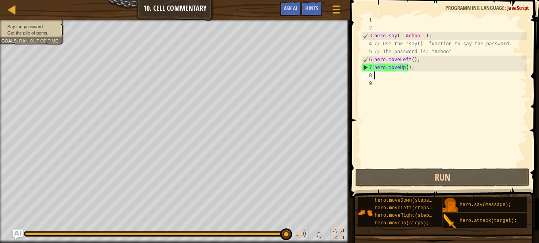
type textarea "h"
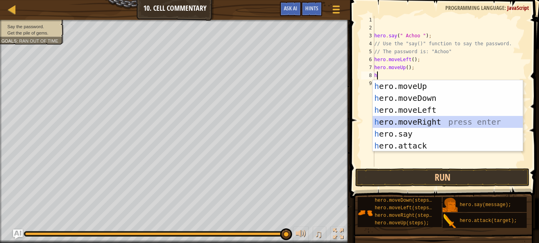
click at [402, 120] on div "h ero.moveUp press enter h ero.moveDown press enter h ero.moveLeft press enter …" at bounding box center [448, 127] width 150 height 95
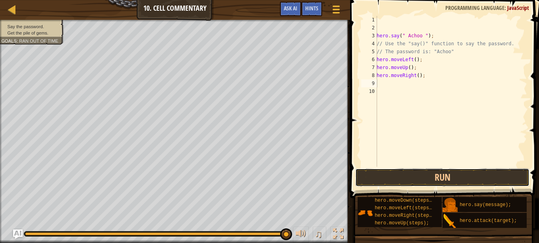
click at [438, 182] on button "Run" at bounding box center [442, 177] width 174 height 18
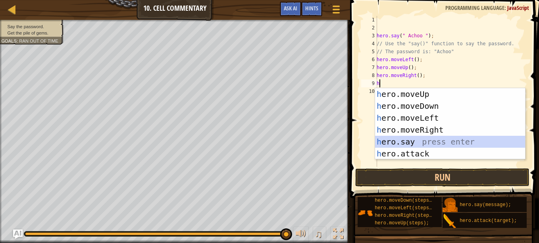
click at [405, 142] on div "h ero.moveUp press enter h ero.moveDown press enter h ero.moveLeft press enter …" at bounding box center [450, 135] width 150 height 95
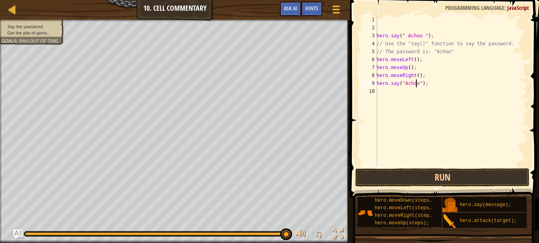
scroll to position [4, 3]
type textarea "hero.say("Achoo");"
click at [435, 179] on button "Run" at bounding box center [442, 177] width 174 height 18
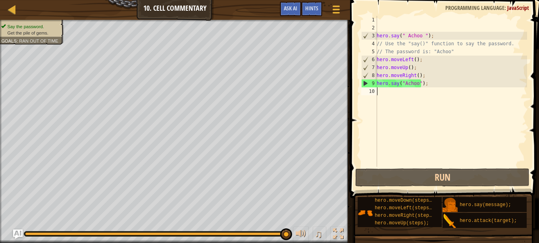
click at [382, 90] on div "hero . say ( " Achoo " ) ; // Use the "say()" function to say the password. // …" at bounding box center [451, 99] width 152 height 167
click at [417, 183] on button "Run" at bounding box center [442, 177] width 174 height 18
click at [394, 98] on div "hero . say ( " Achoo " ) ; // Use the "say()" function to say the password. // …" at bounding box center [451, 99] width 152 height 167
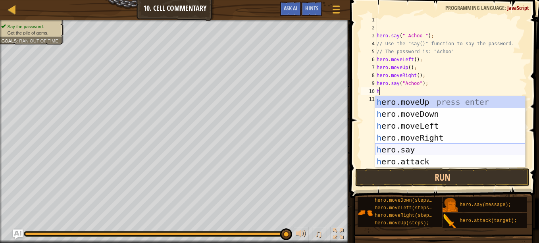
click at [402, 148] on div "h ero.moveUp press enter h ero.moveDown press enter h ero.moveLeft press enter …" at bounding box center [450, 143] width 150 height 95
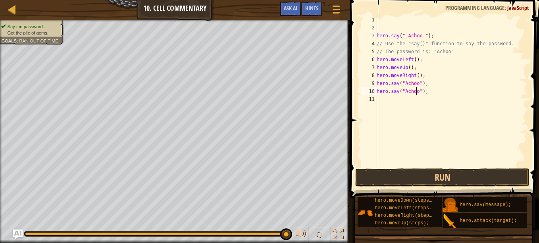
scroll to position [4, 3]
click at [430, 178] on button "Run" at bounding box center [442, 177] width 174 height 18
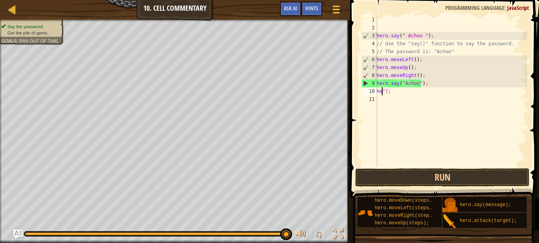
scroll to position [4, 0]
click at [408, 94] on div "hero . say ( " Achoo " ) ; // Use the "say()" function to say the password. // …" at bounding box center [451, 99] width 152 height 167
type textarea """
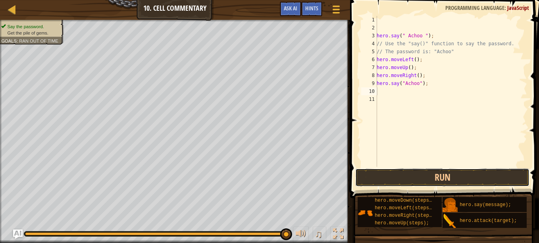
click at [396, 181] on button "Run" at bounding box center [442, 177] width 174 height 18
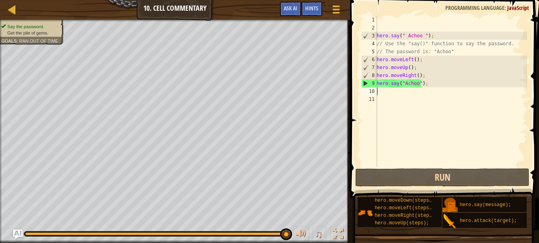
click at [417, 96] on div "hero . say ( " Achoo " ) ; // Use the "say()" function to say the password. // …" at bounding box center [451, 99] width 152 height 167
click at [413, 92] on div "hero . say ( " Achoo " ) ; // Use the "say()" function to say the password. // …" at bounding box center [451, 99] width 152 height 167
type textarea "h"
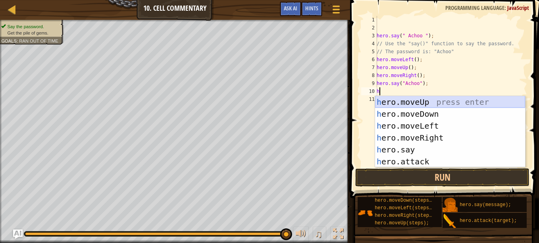
click at [415, 101] on div "h ero.moveUp press enter h ero.moveDown press enter h ero.moveLeft press enter …" at bounding box center [450, 143] width 150 height 95
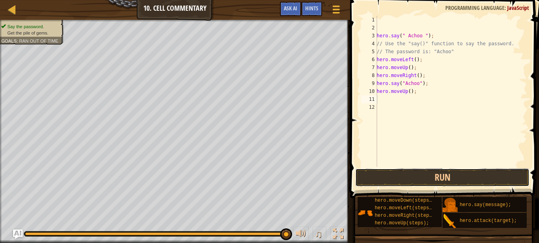
click at [456, 178] on button "Run" at bounding box center [442, 177] width 174 height 18
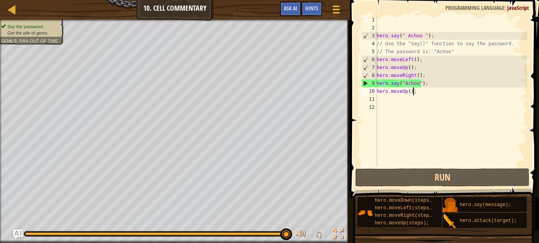
click at [421, 90] on div "hero . say ( " Achoo " ) ; // Use the "say()" function to say the password. // …" at bounding box center [451, 99] width 152 height 167
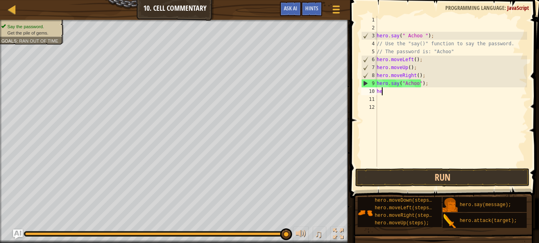
type textarea "h"
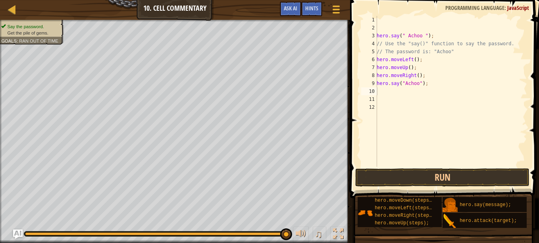
click at [179, 10] on div "Map Introduction to Computer Science 10. Cell Commentary Game Menu Done Hints A…" at bounding box center [175, 10] width 350 height 20
click at [282, 8] on button "Ask AI" at bounding box center [290, 9] width 21 height 15
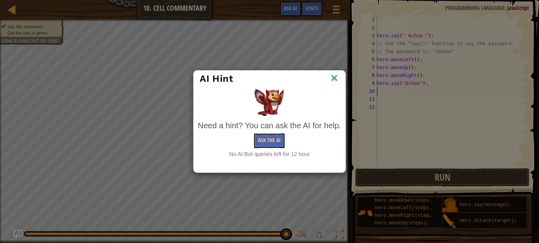
click at [332, 81] on img at bounding box center [334, 79] width 10 height 12
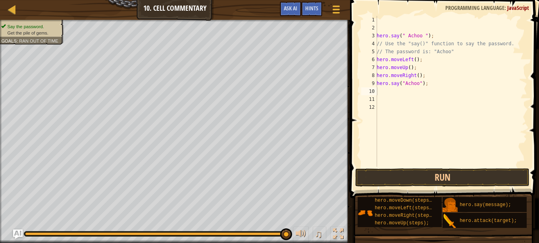
click at [309, 12] on div "Hints" at bounding box center [311, 9] width 21 height 15
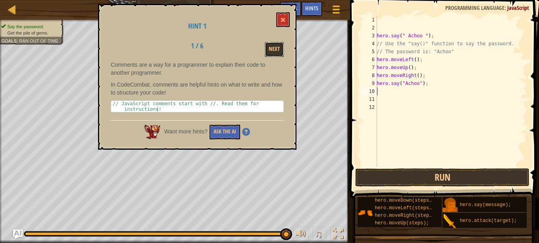
click at [277, 50] on button "Next" at bounding box center [274, 49] width 19 height 15
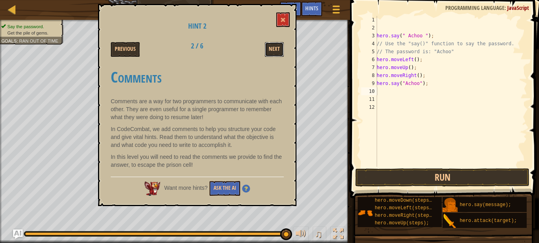
click at [277, 50] on button "Next" at bounding box center [274, 49] width 19 height 15
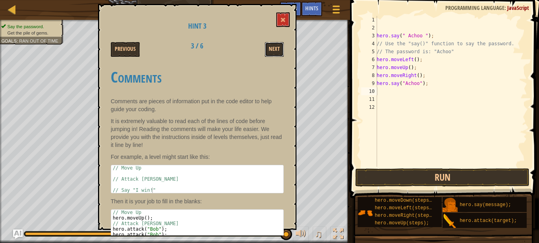
click at [277, 50] on button "Next" at bounding box center [274, 49] width 19 height 15
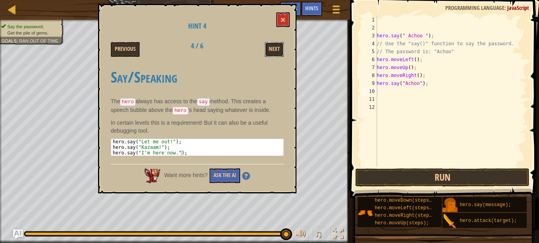
click at [277, 50] on button "Next" at bounding box center [274, 49] width 19 height 15
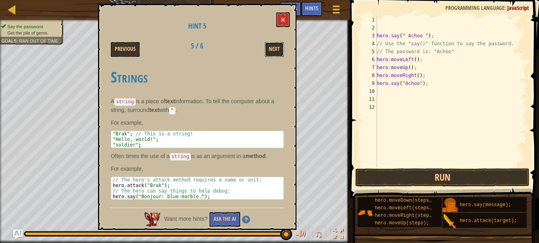
click at [277, 50] on button "Next" at bounding box center [274, 49] width 19 height 15
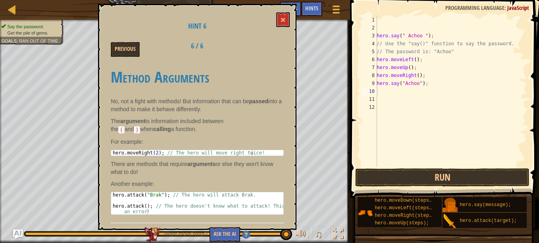
click at [277, 50] on div "Previous 6 / 6" at bounding box center [197, 49] width 185 height 15
click at [281, 23] on span at bounding box center [283, 20] width 6 height 6
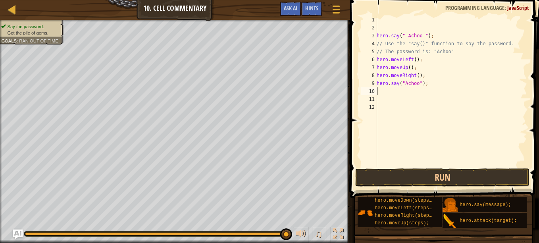
click at [386, 88] on div "hero . say ( " Achoo " ) ; // Use the "say()" function to say the password. // …" at bounding box center [451, 99] width 152 height 167
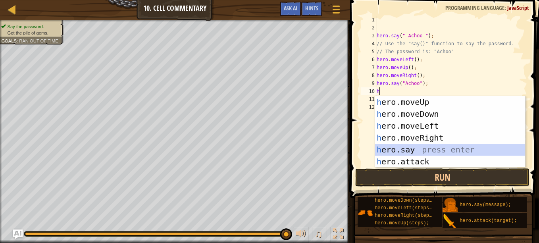
click at [397, 151] on div "h ero.moveUp press enter h ero.moveDown press enter h ero.moveLeft press enter …" at bounding box center [450, 143] width 150 height 95
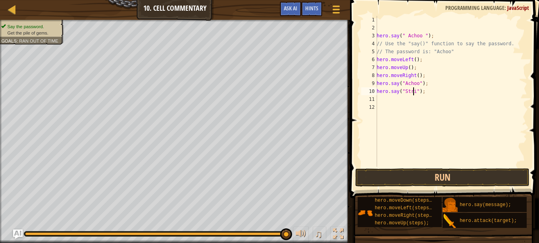
scroll to position [4, 3]
click at [413, 180] on button "Run" at bounding box center [442, 177] width 174 height 18
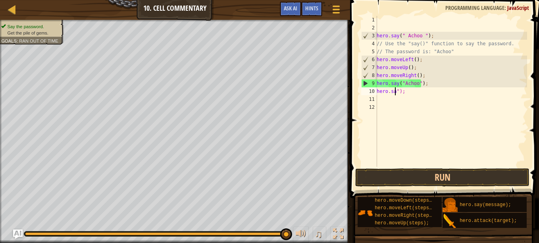
scroll to position [4, 0]
type textarea "");"
click at [429, 95] on div "hero . say ( " Achoo " ) ; // Use the "say()" function to say the password. // …" at bounding box center [451, 99] width 152 height 167
click at [427, 89] on div "hero . say ( " Achoo " ) ; // Use the "say()" function to say the password. // …" at bounding box center [451, 99] width 152 height 167
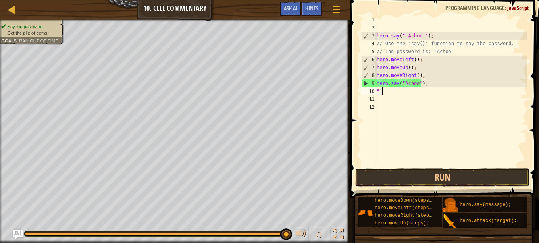
type textarea """
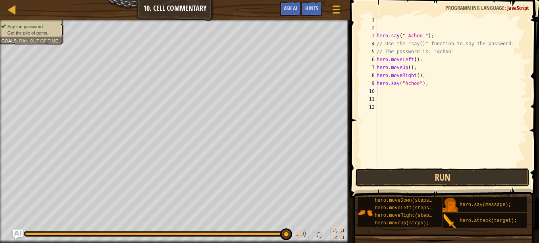
click at [461, 184] on button "Run" at bounding box center [442, 177] width 174 height 18
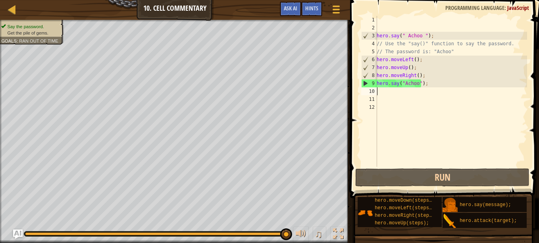
click at [387, 95] on div "hero . say ( " Achoo " ) ; // Use the "say()" function to say the password. // …" at bounding box center [451, 99] width 152 height 167
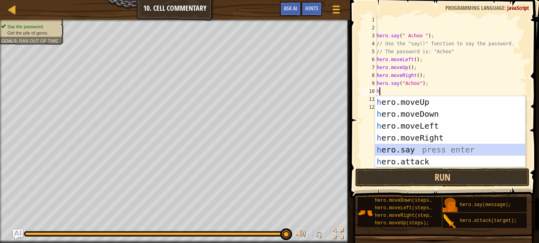
click at [409, 153] on div "h ero.moveUp press enter h ero.moveDown press enter h ero.moveLeft press enter …" at bounding box center [450, 143] width 150 height 95
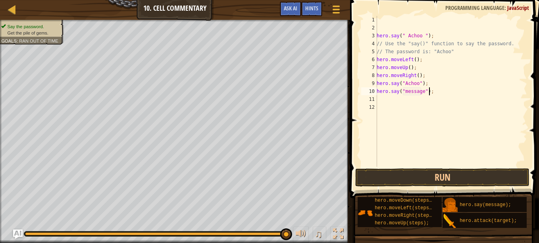
click at [423, 91] on div "hero . say ( " Achoo " ) ; // Use the "say()" function to say the password. // …" at bounding box center [451, 99] width 152 height 167
click at [422, 91] on div "hero . say ( " Achoo " ) ; // Use the "say()" function to say the password. // …" at bounding box center [451, 99] width 152 height 167
click at [444, 177] on button "Run" at bounding box center [442, 177] width 174 height 18
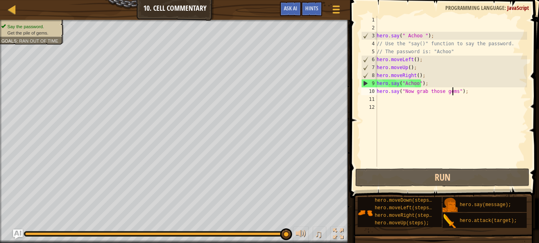
click at [467, 93] on div "hero . say ( " Achoo " ) ; // Use the "say()" function to say the password. // …" at bounding box center [451, 99] width 152 height 167
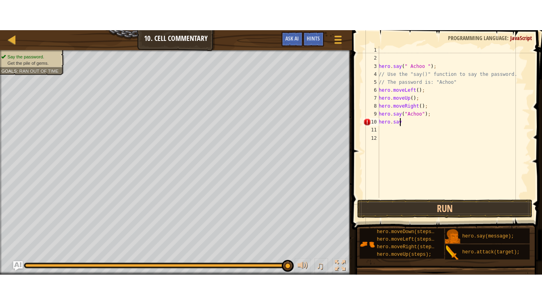
scroll to position [4, 0]
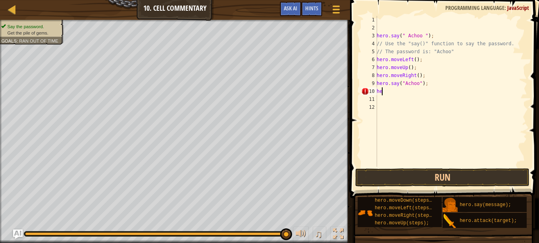
type textarea "h"
click at [340, 233] on div at bounding box center [338, 234] width 10 height 10
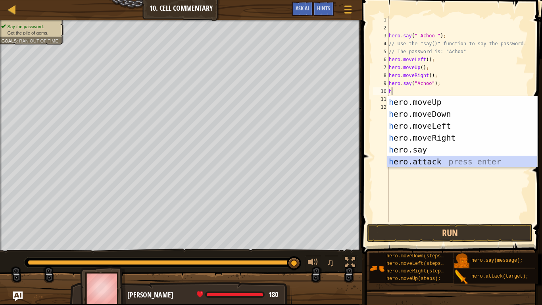
click at [401, 161] on div "h ero.moveUp press enter h ero.moveDown press enter h ero.moveLeft press enter …" at bounding box center [462, 143] width 150 height 95
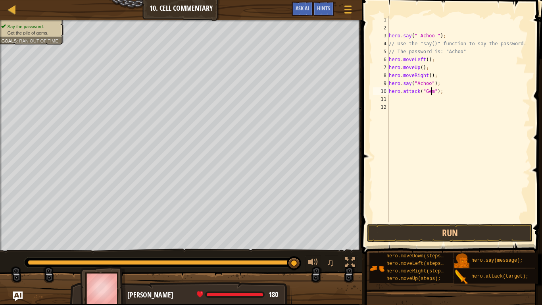
scroll to position [4, 4]
click at [416, 236] on button "Run" at bounding box center [449, 233] width 165 height 18
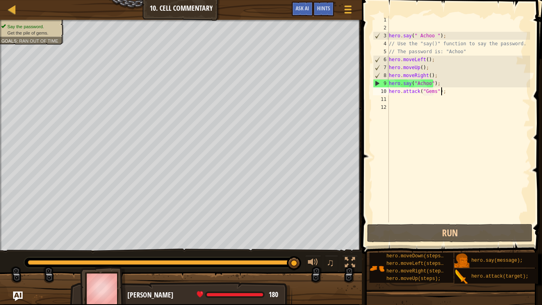
click at [455, 94] on div "hero . say ( " Achoo " ) ; // Use the "say()" function to say the password. // …" at bounding box center [458, 127] width 143 height 222
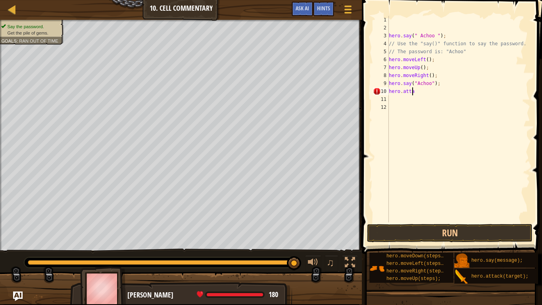
scroll to position [4, 1]
type textarea "h"
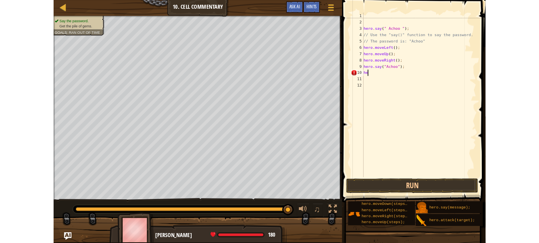
scroll to position [4, 0]
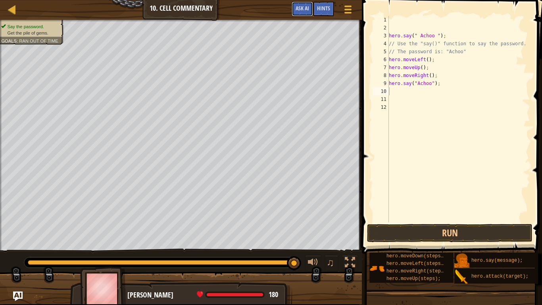
click at [309, 9] on button "Ask AI" at bounding box center [302, 9] width 21 height 15
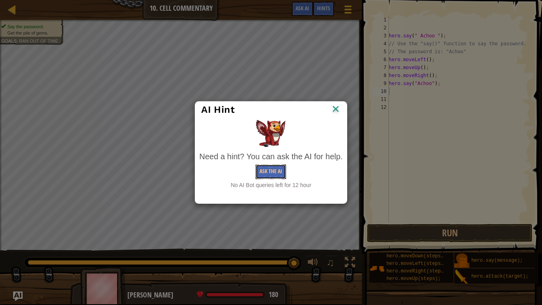
click at [269, 173] on button "Ask the AI" at bounding box center [271, 171] width 31 height 15
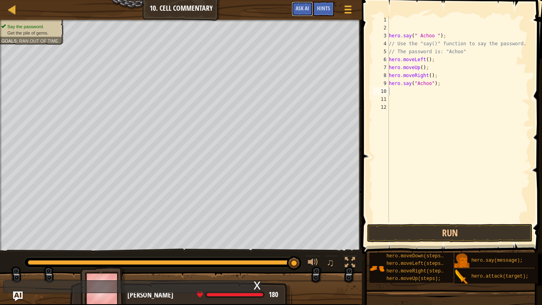
click at [301, 6] on span "Ask AI" at bounding box center [302, 8] width 13 height 8
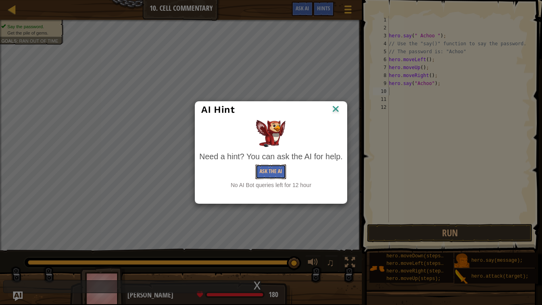
click at [283, 169] on button "Ask the AI" at bounding box center [271, 171] width 31 height 15
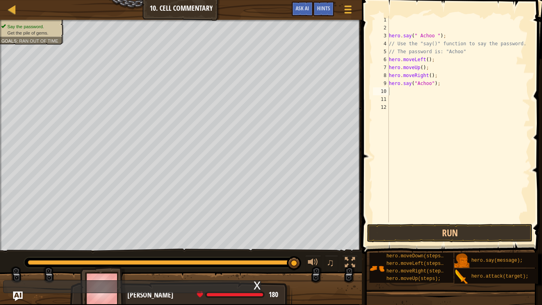
click at [258, 242] on div "x" at bounding box center [257, 285] width 7 height 8
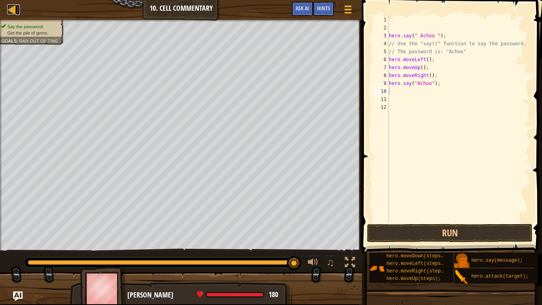
click at [9, 6] on div at bounding box center [12, 9] width 10 height 10
